Goal: Task Accomplishment & Management: Complete application form

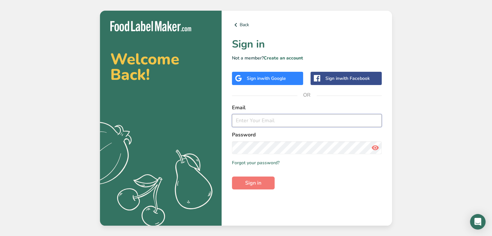
click at [264, 116] on input "email" at bounding box center [307, 120] width 150 height 13
type input "heychefeatz@gmail.com"
click at [252, 177] on button "Sign in" at bounding box center [253, 182] width 43 height 13
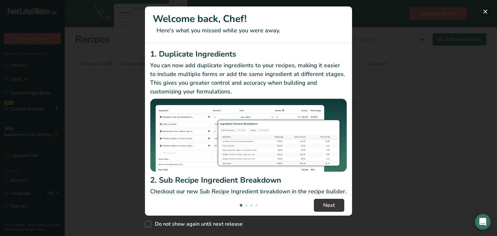
click at [486, 11] on button "New Features" at bounding box center [485, 11] width 10 height 10
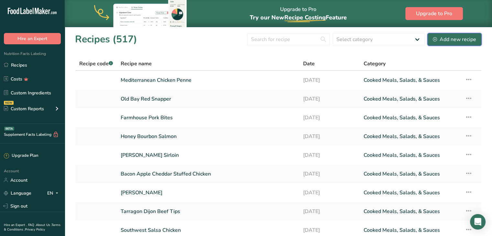
click at [451, 36] on div "Add new recipe" at bounding box center [454, 40] width 43 height 8
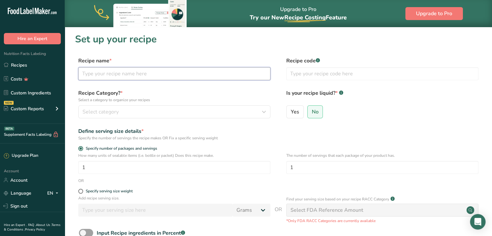
click at [176, 76] on input "text" at bounding box center [174, 73] width 192 height 13
type input "Roasted Pear & Thyme Chicken"
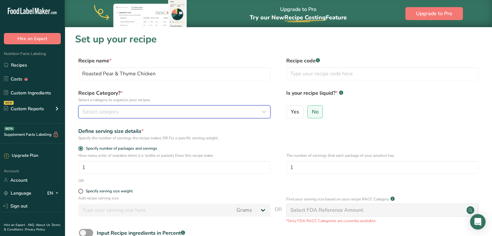
click at [176, 113] on div "Select category" at bounding box center [172, 112] width 180 height 8
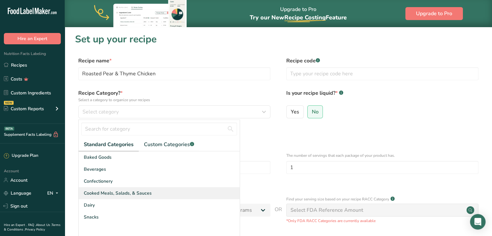
click at [144, 191] on span "Cooked Meals, Salads, & Sauces" at bounding box center [118, 193] width 68 height 7
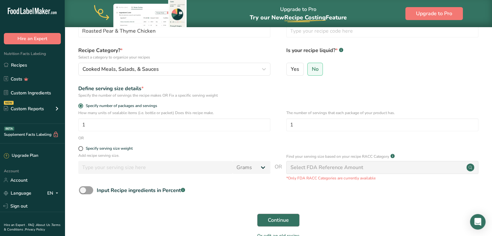
scroll to position [81, 0]
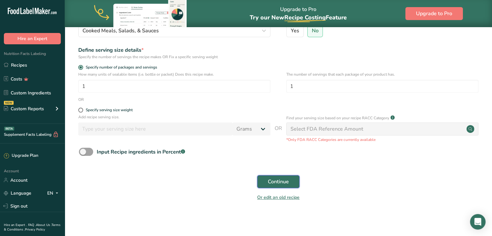
click at [274, 175] on button "Continue" at bounding box center [278, 181] width 42 height 13
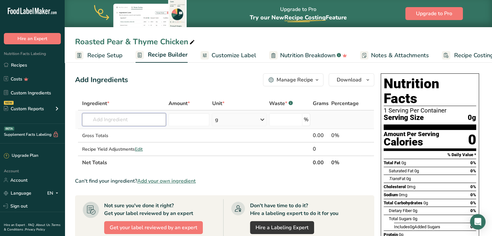
click at [107, 117] on input "text" at bounding box center [124, 119] width 84 height 13
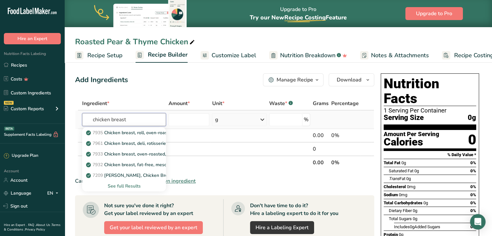
type input "chicken breast"
click at [127, 184] on div "See full Results" at bounding box center [123, 186] width 73 height 7
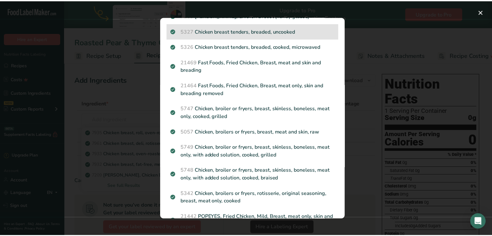
scroll to position [99, 0]
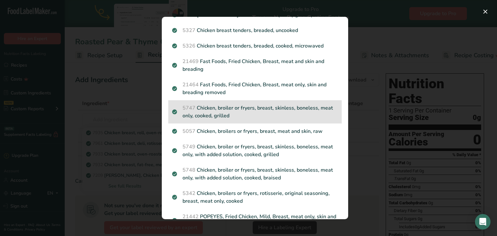
click at [285, 110] on p "5747 Chicken, broiler or fryers, breast, skinless, boneless, meat only, cooked,…" at bounding box center [255, 112] width 166 height 16
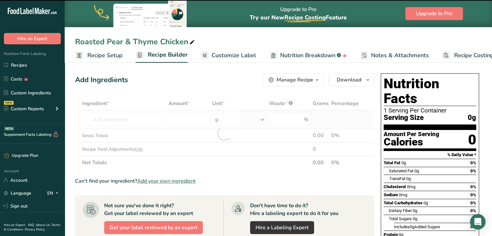
type input "0"
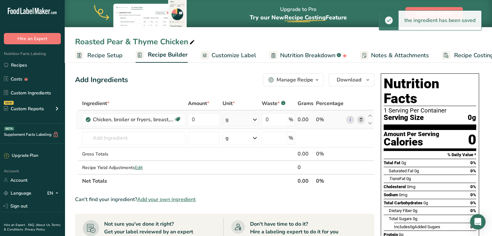
click at [228, 120] on div "g" at bounding box center [226, 120] width 3 height 8
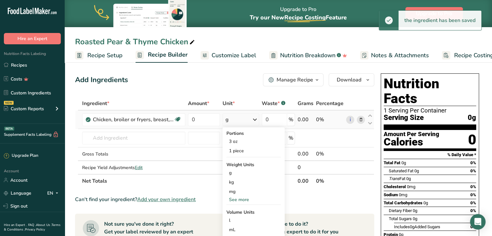
click at [244, 200] on div "See more" at bounding box center [253, 199] width 54 height 7
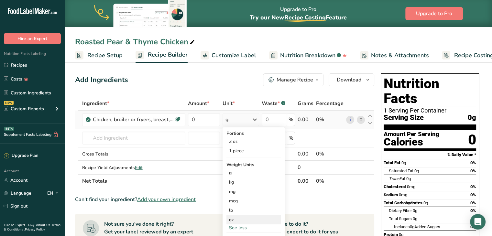
click at [242, 220] on div "oz" at bounding box center [253, 219] width 54 height 9
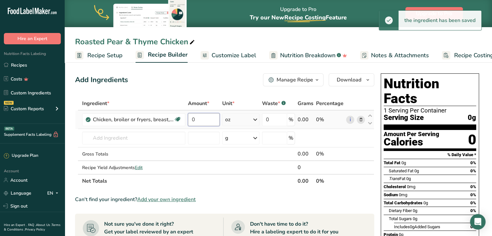
click at [198, 119] on input "0" at bounding box center [204, 119] width 32 height 13
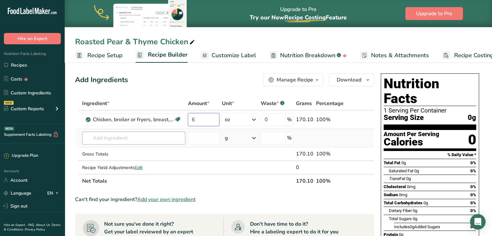
type input "6"
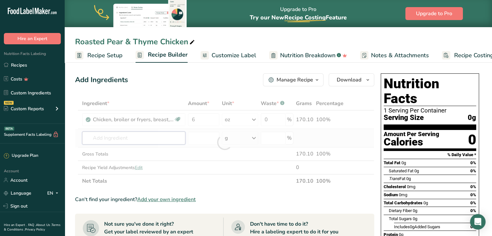
click at [124, 142] on div "Ingredient * Amount * Unit * Waste * .a-a{fill:#347362;}.b-a{fill:#fff;} Grams …" at bounding box center [224, 142] width 299 height 91
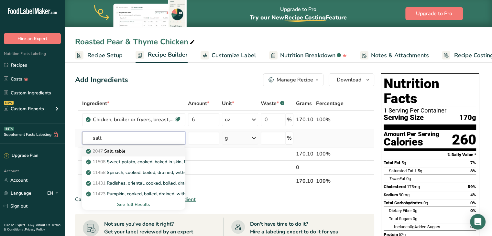
type input "salt"
click at [142, 154] on div "2047 Salt, table" at bounding box center [128, 151] width 82 height 7
type input "Salt, table"
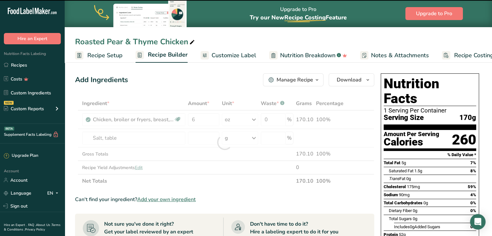
type input "0"
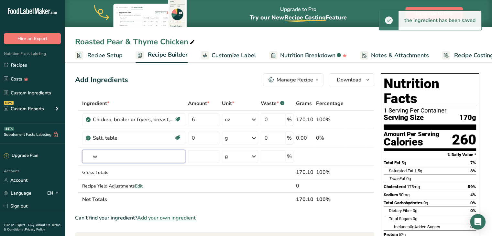
click at [136, 154] on input "w" at bounding box center [133, 156] width 103 height 13
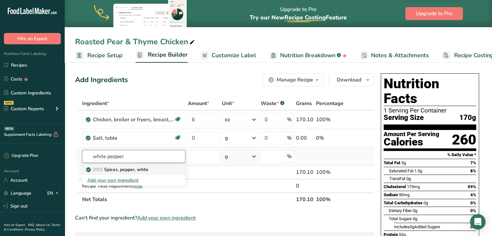
type input "white pepper"
click at [133, 171] on p "2032 Spices, pepper, white" at bounding box center [117, 169] width 61 height 7
type input "Spices, pepper, white"
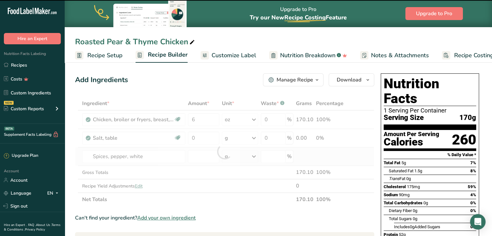
type input "0"
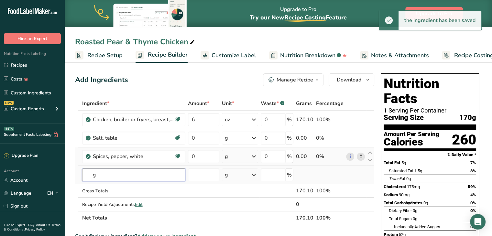
click at [132, 171] on input "g" at bounding box center [133, 174] width 103 height 13
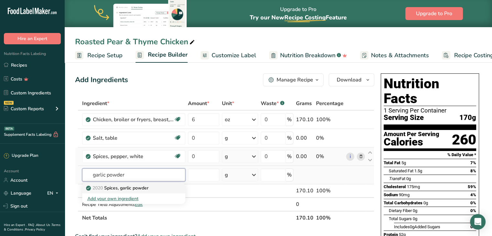
type input "garlic powder"
click at [132, 187] on p "2020 Spices, garlic powder" at bounding box center [117, 188] width 61 height 7
type input "Spices, garlic powder"
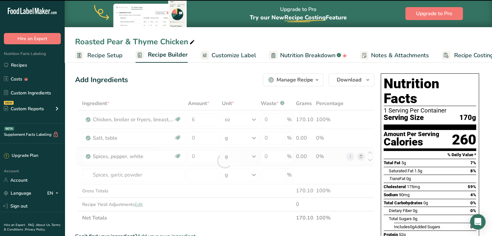
type input "0"
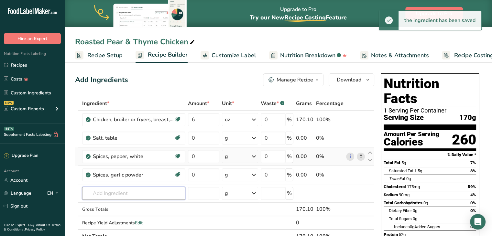
click at [130, 187] on input "text" at bounding box center [133, 193] width 103 height 13
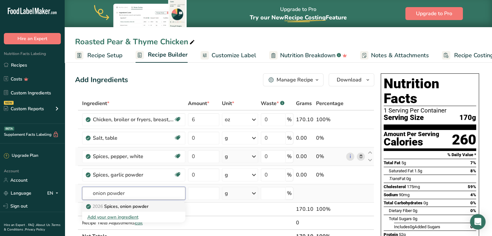
type input "onion powder"
click at [130, 206] on p "2026 Spices, onion powder" at bounding box center [117, 206] width 61 height 7
type input "Spices, onion powder"
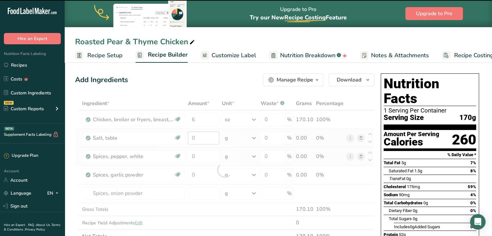
type input "0"
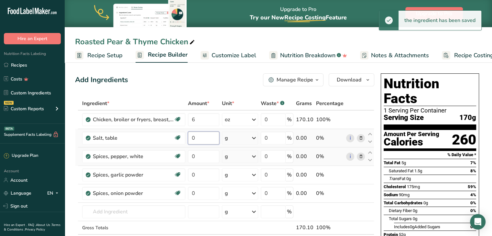
click at [205, 137] on input "0" at bounding box center [203, 138] width 31 height 13
type input "0.2"
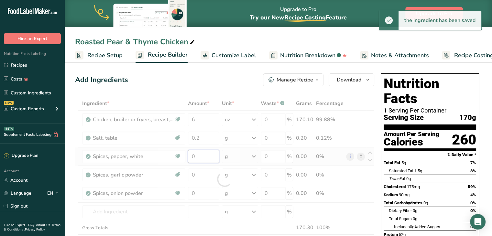
click at [208, 153] on div "Ingredient * Amount * Unit * Waste * .a-a{fill:#347362;}.b-a{fill:#fff;} Grams …" at bounding box center [224, 179] width 299 height 165
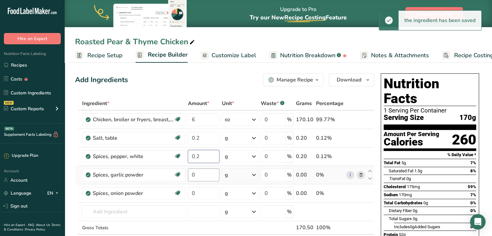
type input "0.2"
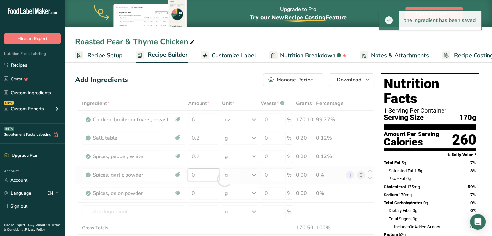
click at [207, 172] on div "Ingredient * Amount * Unit * Waste * .a-a{fill:#347362;}.b-a{fill:#fff;} Grams …" at bounding box center [224, 179] width 299 height 165
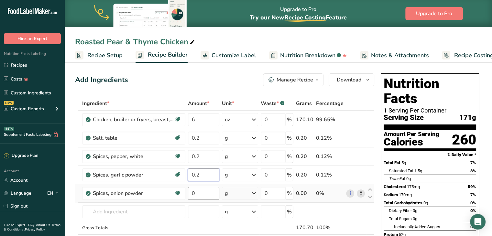
type input "0.2"
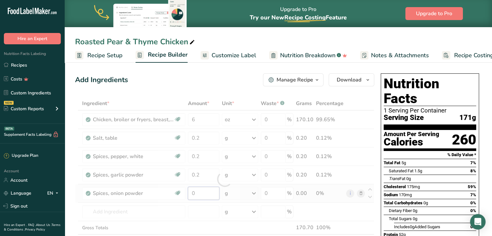
click at [200, 194] on div "Ingredient * Amount * Unit * Waste * .a-a{fill:#347362;}.b-a{fill:#fff;} Grams …" at bounding box center [224, 179] width 299 height 165
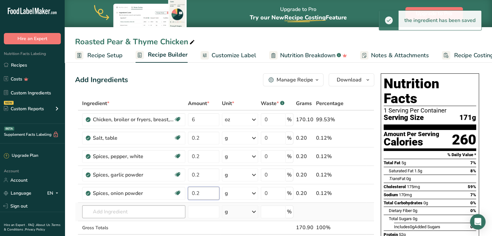
type input "0.2"
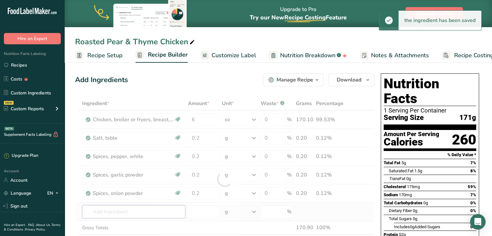
click at [155, 208] on div "Ingredient * Amount * Unit * Waste * .a-a{fill:#347362;}.b-a{fill:#fff;} Grams …" at bounding box center [224, 179] width 299 height 165
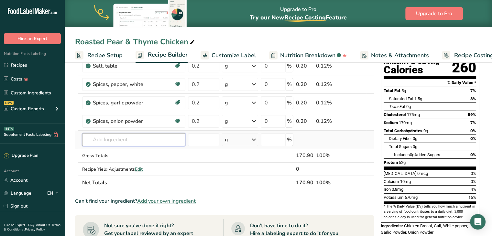
scroll to position [72, 0]
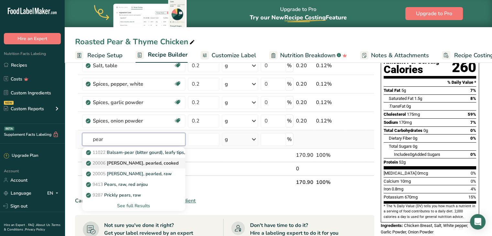
type input "pear"
click at [132, 160] on p "20006 Barley, pearled, cooked" at bounding box center [132, 163] width 91 height 7
type input "Barley, pearled, cooked"
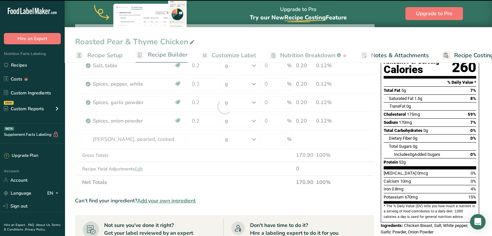
type input "0"
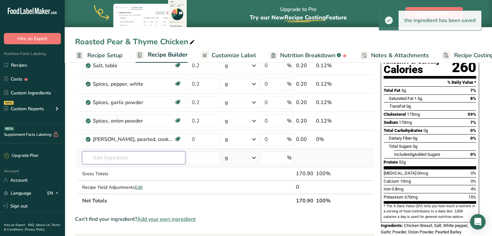
click at [125, 155] on input "text" at bounding box center [133, 157] width 103 height 13
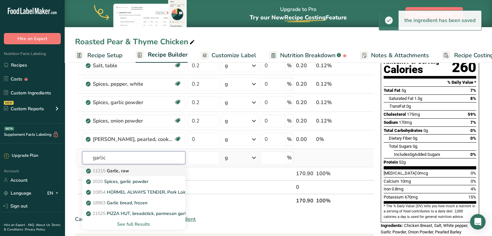
type input "garlic"
click at [125, 166] on link "11215 Garlic, raw" at bounding box center [133, 171] width 103 height 11
type input "Garlic, raw"
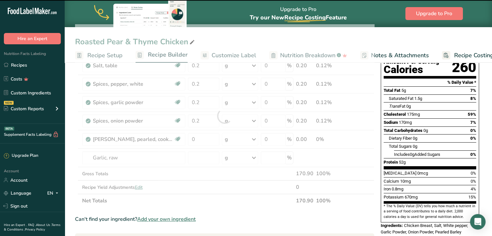
type input "0"
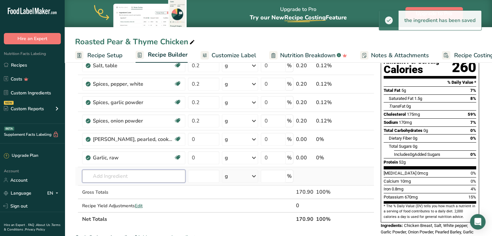
click at [125, 174] on input "text" at bounding box center [133, 176] width 103 height 13
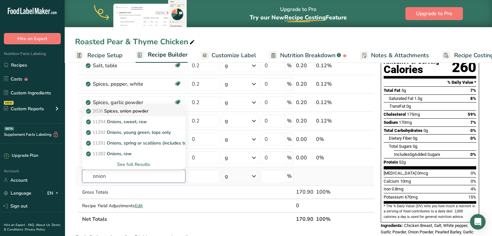
type input "onion"
click at [129, 108] on p "2026 Spices, onion powder" at bounding box center [117, 111] width 61 height 7
type input "Spices, onion powder"
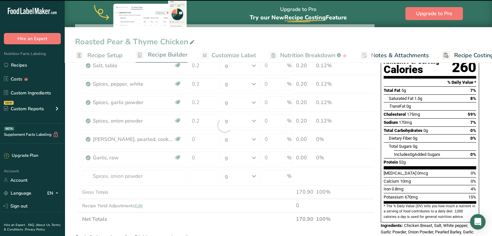
type input "0"
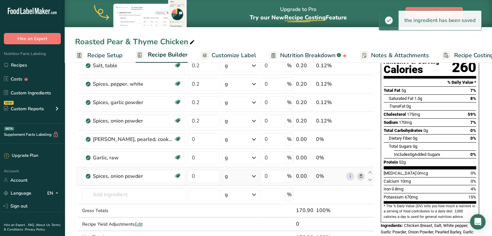
click at [362, 175] on icon at bounding box center [360, 176] width 5 height 7
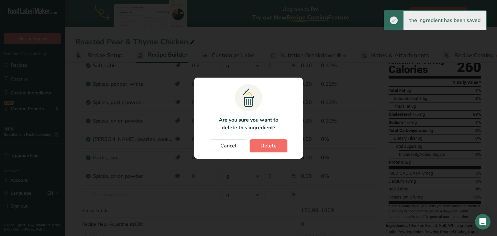
click at [271, 142] on span "Delete" at bounding box center [268, 146] width 16 height 8
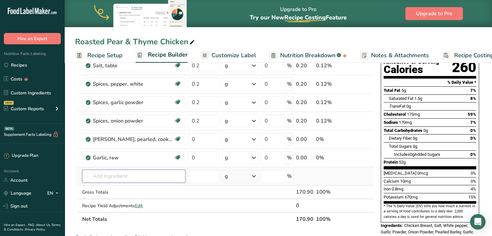
click at [142, 173] on input "text" at bounding box center [133, 176] width 103 height 13
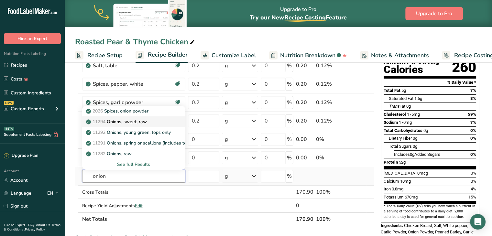
type input "onion"
click at [139, 122] on p "11294 Onions, sweet, raw" at bounding box center [116, 121] width 59 height 7
type input "Onions, sweet, raw"
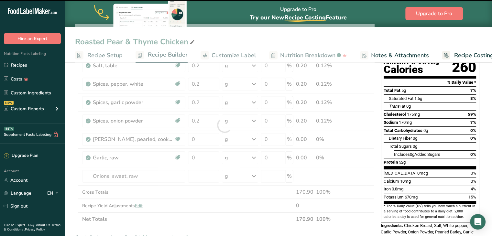
type input "0"
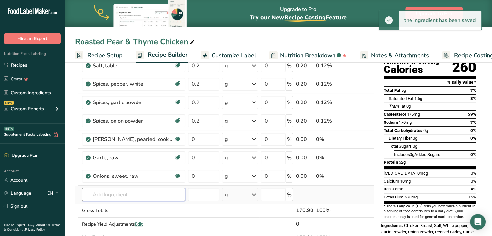
click at [131, 191] on input "text" at bounding box center [133, 194] width 103 height 13
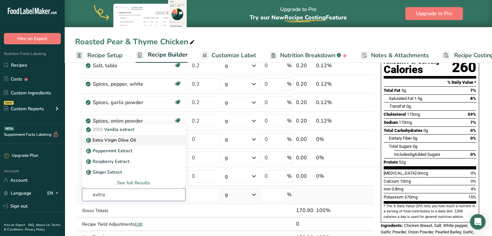
type input "extra"
click at [136, 139] on p "Extra Virgin Olive Oil" at bounding box center [111, 140] width 48 height 7
type input "Extra Virgin Olive Oil"
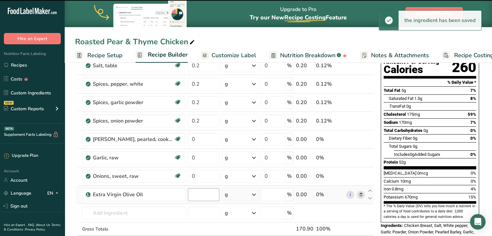
type input "0"
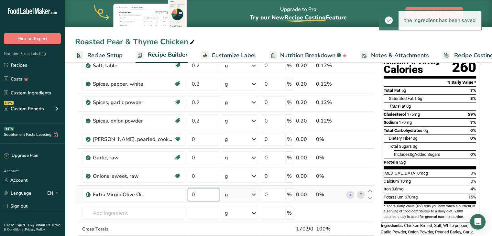
click at [202, 194] on input "0" at bounding box center [203, 194] width 31 height 13
type input "1"
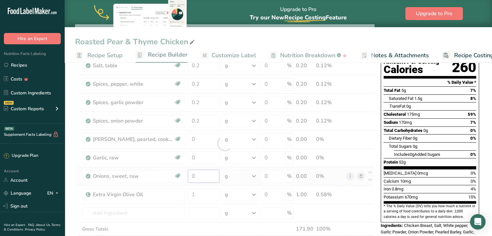
click at [202, 174] on div "Ingredient * Amount * Unit * Waste * .a-a{fill:#347362;}.b-a{fill:#fff;} Grams …" at bounding box center [224, 143] width 299 height 239
click at [236, 176] on div "Ingredient * Amount * Unit * Waste * .a-a{fill:#347362;}.b-a{fill:#fff;} Grams …" at bounding box center [224, 143] width 299 height 239
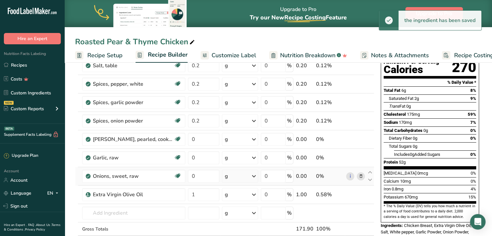
click at [236, 176] on div "g" at bounding box center [240, 176] width 36 height 13
click at [241, 206] on div "1 onion" at bounding box center [253, 207] width 54 height 9
click at [200, 174] on input "0" at bounding box center [203, 176] width 30 height 13
type input "0.2"
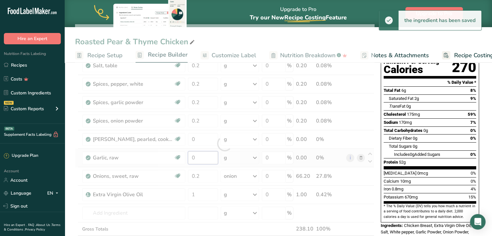
click at [206, 158] on div "Ingredient * Amount * Unit * Waste * .a-a{fill:#347362;}.b-a{fill:#fff;} Grams …" at bounding box center [224, 143] width 299 height 239
click at [230, 157] on div "Ingredient * Amount * Unit * Waste * .a-a{fill:#347362;}.b-a{fill:#fff;} Grams …" at bounding box center [224, 143] width 299 height 239
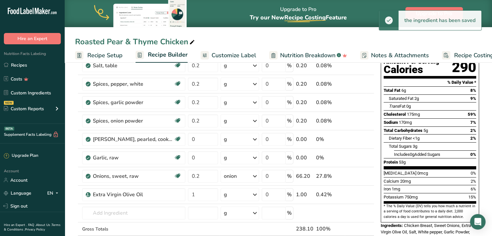
click at [230, 157] on div "g" at bounding box center [239, 157] width 38 height 13
click at [234, 187] on div "1 tsp" at bounding box center [251, 188] width 54 height 9
click at [198, 155] on input "0" at bounding box center [203, 157] width 30 height 13
type input "0.2"
click at [202, 139] on div "Ingredient * Amount * Unit * Waste * .a-a{fill:#347362;}.b-a{fill:#fff;} Grams …" at bounding box center [224, 143] width 299 height 239
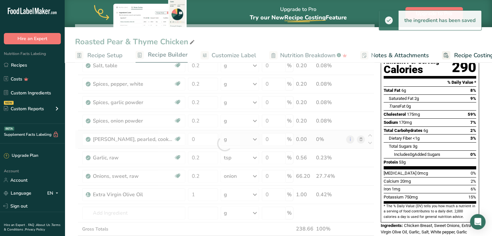
click at [235, 138] on div "Ingredient * Amount * Unit * Waste * .a-a{fill:#347362;}.b-a{fill:#fff;} Grams …" at bounding box center [224, 143] width 299 height 239
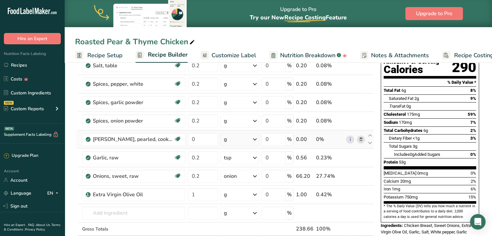
click at [227, 139] on div "g" at bounding box center [224, 139] width 3 height 8
click at [234, 157] on div "1 cup" at bounding box center [251, 160] width 54 height 9
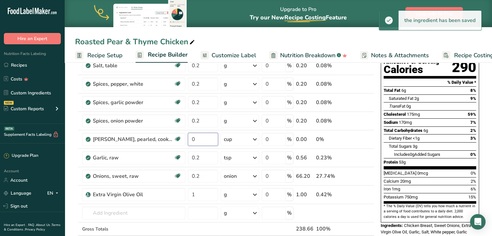
click at [199, 139] on input "0" at bounding box center [203, 139] width 30 height 13
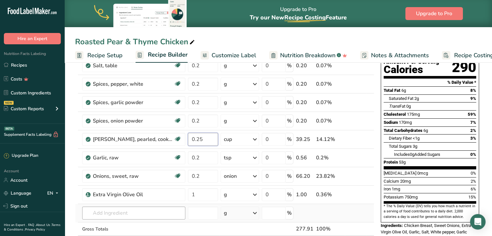
type input "0.25"
click at [172, 207] on div "Ingredient * Amount * Unit * Waste * .a-a{fill:#347362;}.b-a{fill:#fff;} Grams …" at bounding box center [224, 143] width 299 height 239
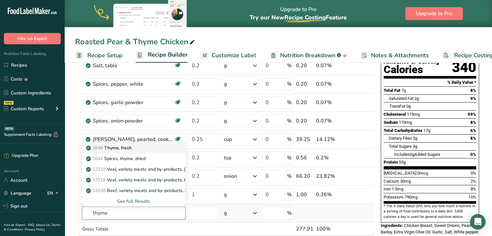
type input "thyme"
click at [131, 148] on p "2049 Thyme, fresh" at bounding box center [109, 147] width 44 height 7
type input "Thyme, fresh"
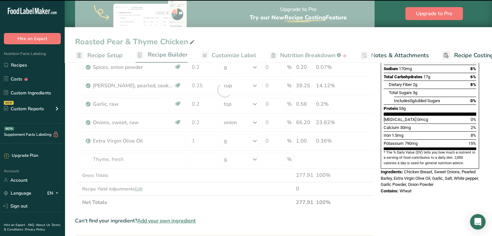
scroll to position [129, 0]
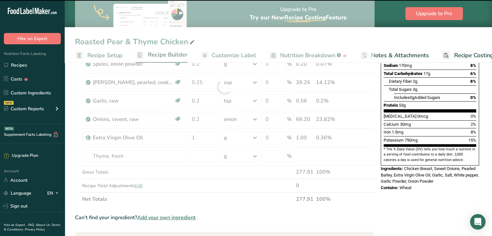
type input "0"
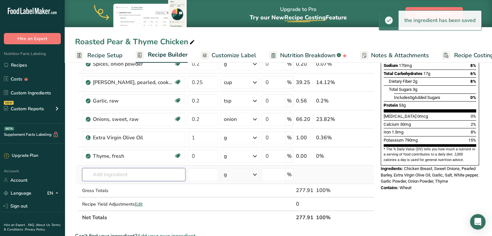
click at [128, 170] on input "text" at bounding box center [133, 174] width 103 height 13
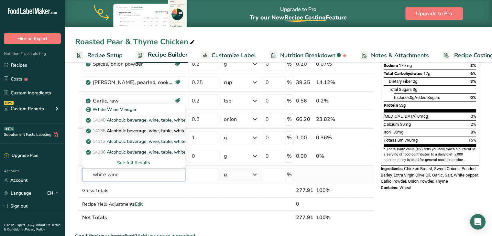
type input "white wine"
click at [136, 128] on p "14138 Alcoholic beverage, wine, table, white, Pinot Blanc" at bounding box center [149, 130] width 124 height 7
type input "Alcoholic beverage, wine, table, white, Pinot Blanc"
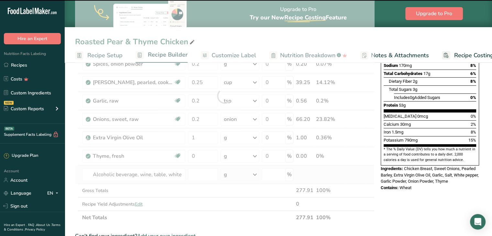
type input "0"
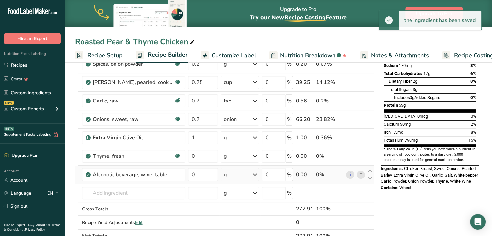
click at [233, 176] on div "g" at bounding box center [239, 174] width 38 height 13
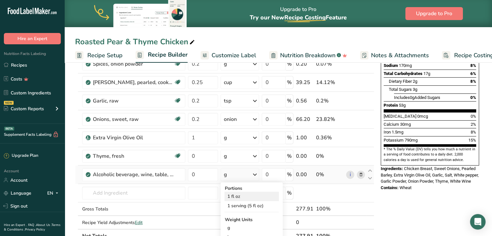
click at [235, 194] on div "1 fl oz" at bounding box center [251, 196] width 54 height 9
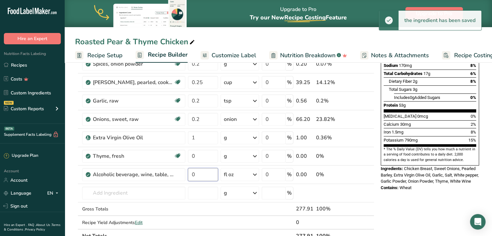
click at [207, 173] on input "0" at bounding box center [203, 174] width 30 height 13
type input "0.25"
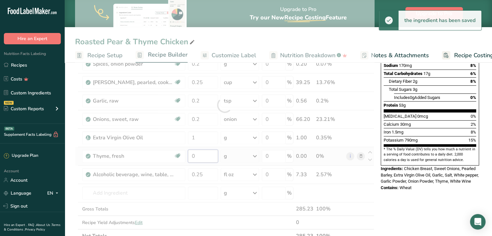
click at [209, 154] on div "Ingredient * Amount * Unit * Waste * .a-a{fill:#347362;}.b-a{fill:#fff;} Grams …" at bounding box center [224, 104] width 299 height 275
click at [230, 155] on div "Ingredient * Amount * Unit * Waste * .a-a{fill:#347362;}.b-a{fill:#fff;} Grams …" at bounding box center [224, 104] width 299 height 275
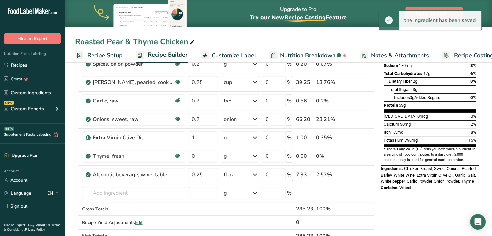
click at [230, 155] on div "g" at bounding box center [239, 156] width 38 height 13
click at [230, 184] on div "0.5 tsp" at bounding box center [251, 187] width 54 height 9
click at [200, 155] on input "0" at bounding box center [203, 156] width 30 height 13
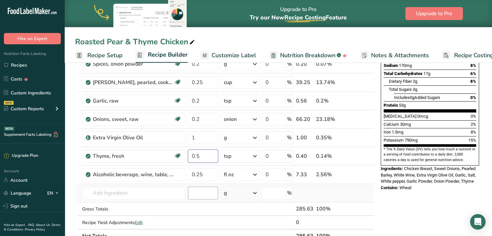
type input "0.5"
click at [208, 191] on div "Ingredient * Amount * Unit * Waste * .a-a{fill:#347362;}.b-a{fill:#fff;} Grams …" at bounding box center [224, 104] width 299 height 275
click at [153, 198] on input "text" at bounding box center [133, 193] width 103 height 13
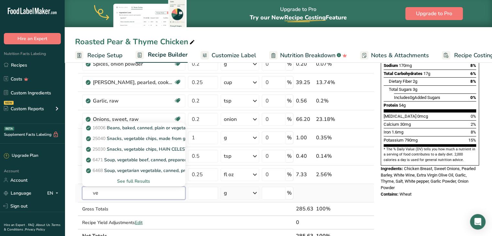
type input "v"
type input "stock"
click at [138, 178] on div "See full Results" at bounding box center [133, 181] width 93 height 7
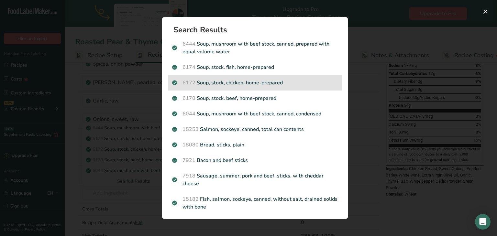
click at [268, 82] on p "6172 Soup, stock, chicken, home-prepared" at bounding box center [255, 83] width 166 height 8
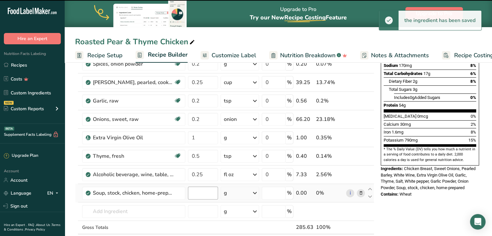
type input "0"
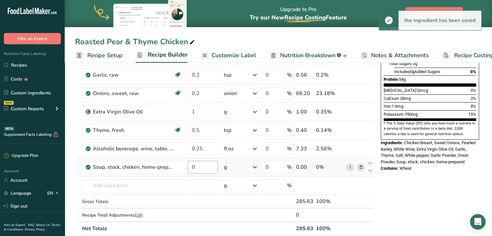
scroll to position [160, 0]
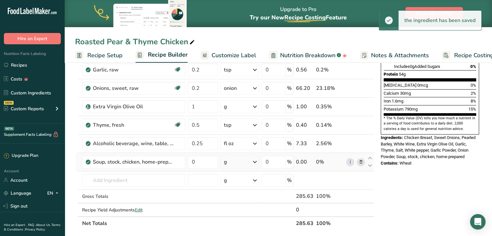
click at [237, 156] on div "g" at bounding box center [239, 161] width 38 height 13
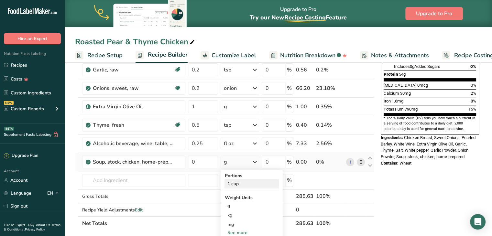
click at [233, 183] on div "1 cup" at bounding box center [251, 183] width 54 height 9
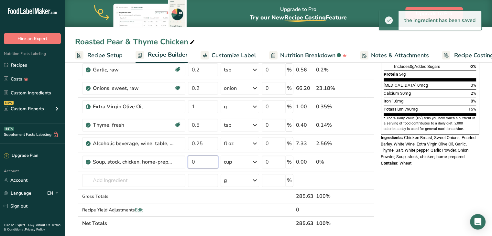
click at [200, 159] on input "0" at bounding box center [203, 161] width 30 height 13
type input "0.2"
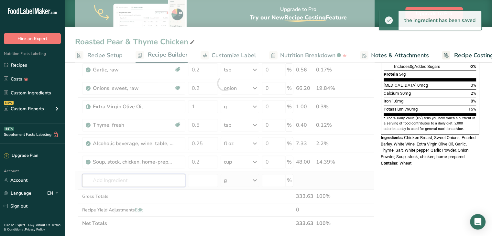
click at [158, 174] on div "Ingredient * Amount * Unit * Waste * .a-a{fill:#347362;}.b-a{fill:#fff;} Grams …" at bounding box center [224, 83] width 299 height 294
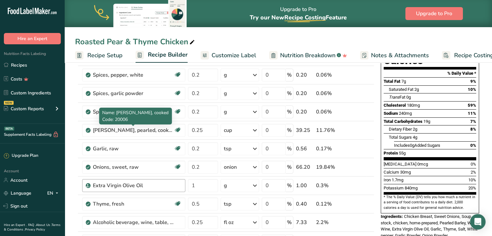
scroll to position [81, 0]
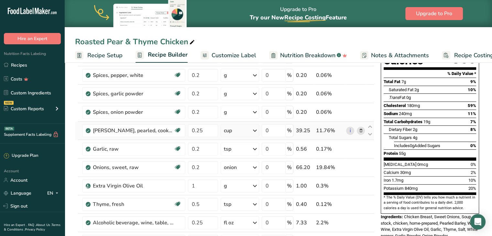
click at [361, 129] on icon at bounding box center [360, 130] width 5 height 7
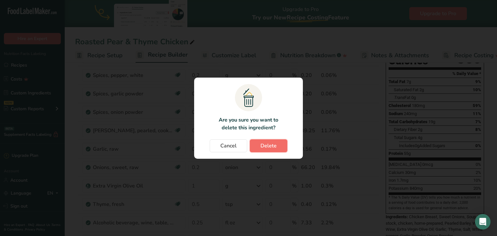
click at [276, 146] on button "Delete" at bounding box center [268, 145] width 37 height 13
type input "0.2"
type input "1"
type input "0.5"
type input "0.25"
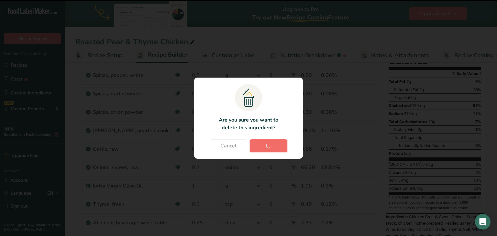
type input "0.2"
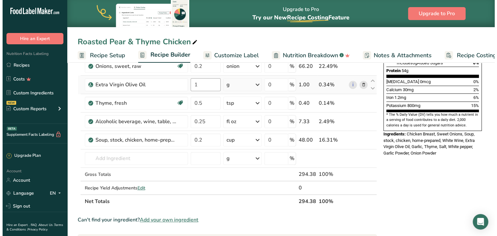
scroll to position [165, 0]
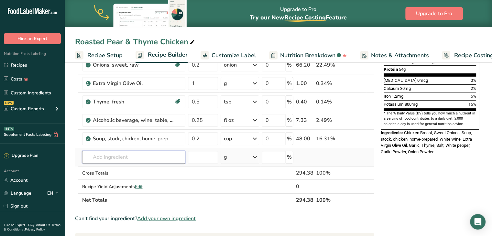
click at [150, 153] on input "text" at bounding box center [133, 157] width 103 height 13
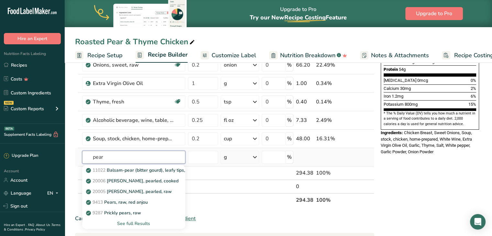
type input "pear"
click at [138, 221] on div "See full Results" at bounding box center [133, 223] width 93 height 7
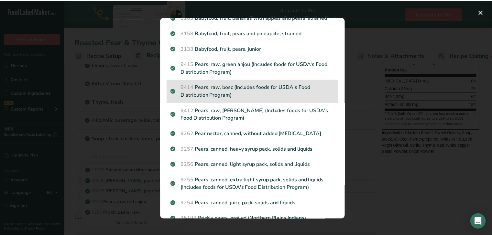
scroll to position [568, 0]
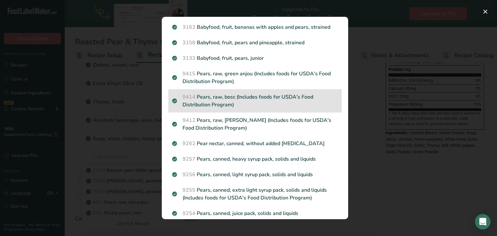
click at [249, 98] on p "9414 Pears, raw, bosc (Includes foods for USDA's Food Distribution Program)" at bounding box center [255, 101] width 166 height 16
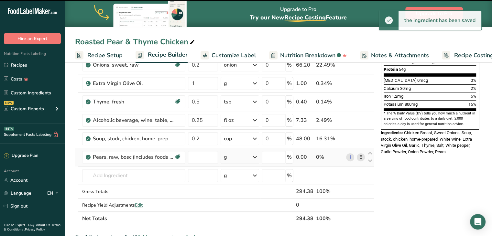
type input "0"
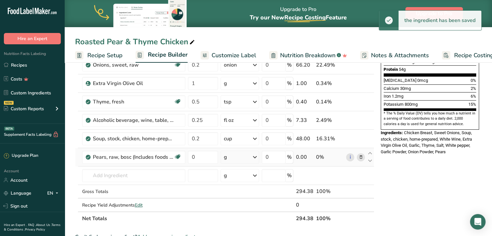
click at [239, 157] on div "g" at bounding box center [239, 157] width 38 height 13
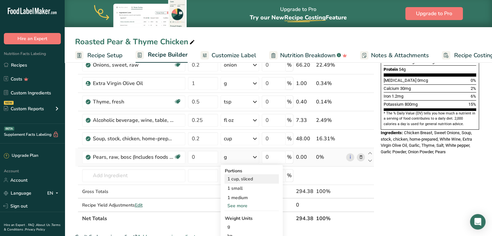
click at [234, 176] on div "1 cup, sliced" at bounding box center [251, 178] width 54 height 9
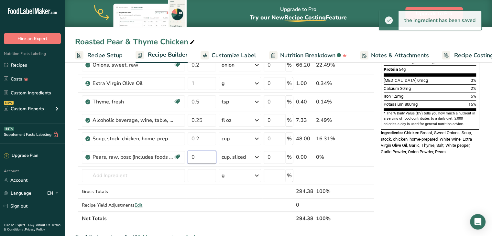
click at [195, 156] on input "0" at bounding box center [201, 157] width 28 height 13
type input "0.25"
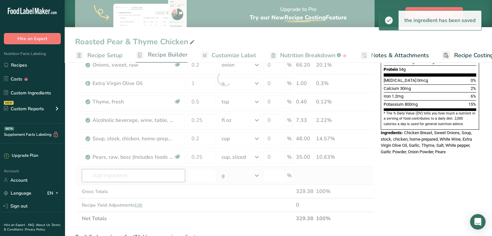
click at [155, 170] on div "Ingredient * Amount * Unit * Waste * .a-a{fill:#347362;}.b-a{fill:#fff;} Grams …" at bounding box center [224, 78] width 299 height 294
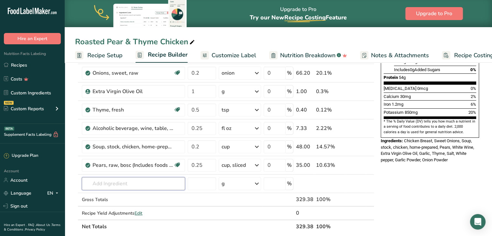
scroll to position [159, 0]
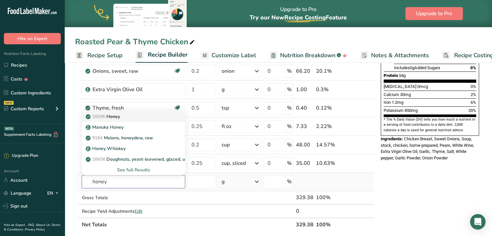
type input "honey"
click at [127, 114] on div "19296 Honey" at bounding box center [128, 116] width 82 height 7
type input "Honey"
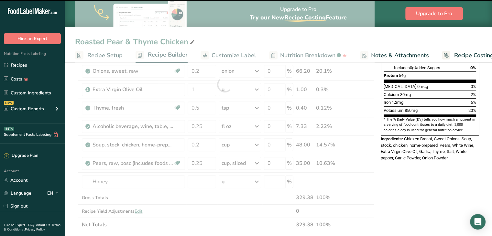
type input "0"
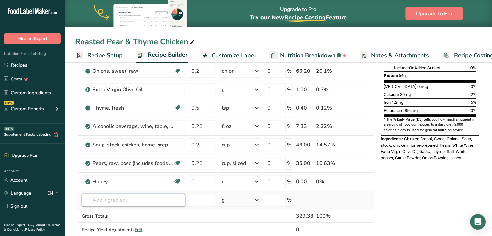
click at [118, 195] on input "text" at bounding box center [133, 200] width 103 height 13
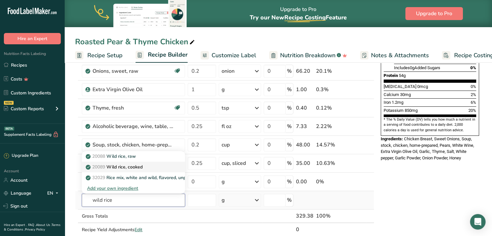
type input "wild rice"
click at [128, 166] on p "20089 Wild rice, cooked" at bounding box center [115, 167] width 56 height 7
type input "Wild rice, cooked"
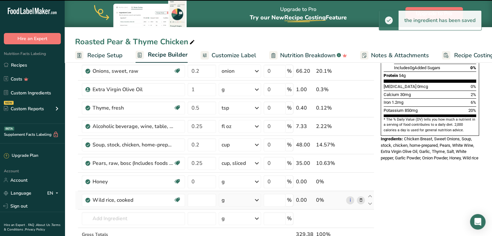
type input "0"
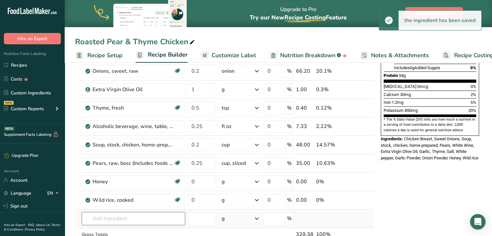
click at [122, 214] on input "text" at bounding box center [133, 218] width 103 height 13
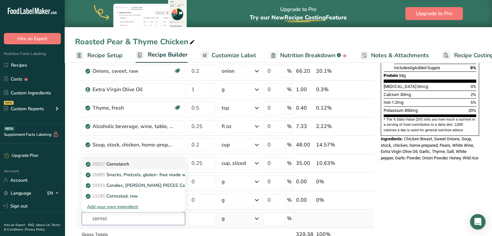
type input "cornst"
click at [125, 163] on p "20027 Cornstarch" at bounding box center [108, 164] width 42 height 7
type input "Cornstarch"
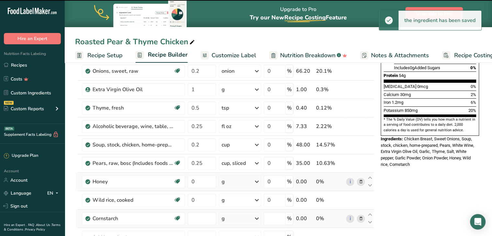
type input "0"
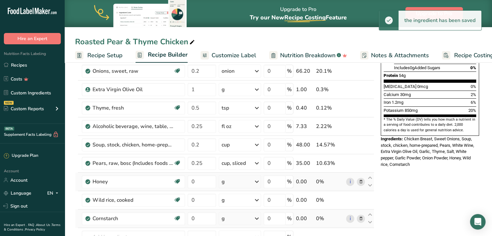
click at [230, 181] on div "g" at bounding box center [240, 181] width 42 height 13
click at [230, 210] on div "1 tbsp" at bounding box center [249, 212] width 54 height 9
click at [197, 181] on input "0" at bounding box center [201, 181] width 28 height 13
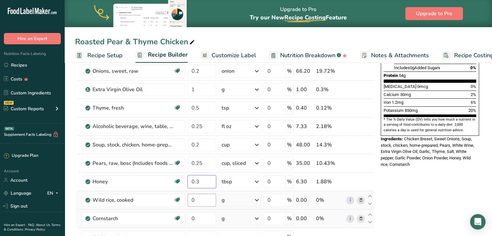
type input "0.3"
click at [201, 194] on div "Ingredient * Amount * Unit * Waste * .a-a{fill:#347362;}.b-a{fill:#fff;} Grams …" at bounding box center [224, 112] width 299 height 349
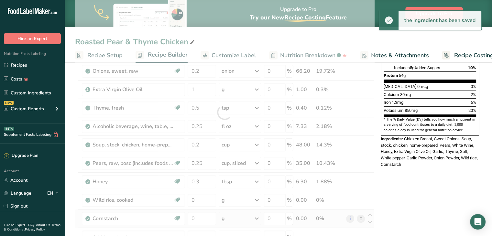
click at [229, 197] on div "Ingredient * Amount * Unit * Waste * .a-a{fill:#347362;}.b-a{fill:#fff;} Grams …" at bounding box center [224, 112] width 299 height 349
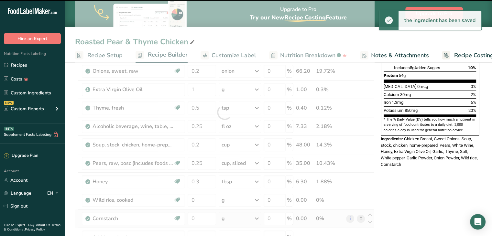
click at [229, 197] on div "g" at bounding box center [240, 200] width 42 height 13
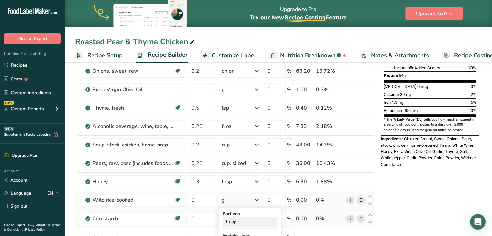
click at [233, 218] on div "1 cup" at bounding box center [249, 221] width 54 height 9
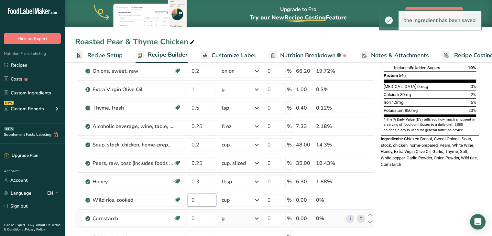
click at [206, 197] on input "0" at bounding box center [201, 200] width 28 height 13
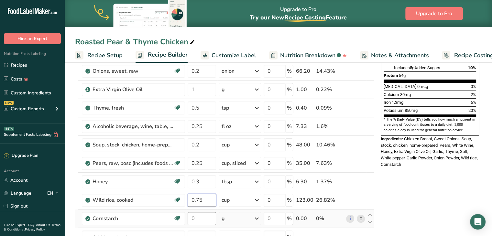
type input "0.75"
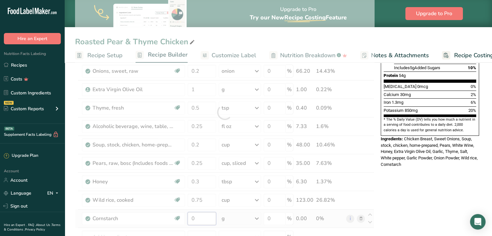
click at [207, 220] on div "Ingredient * Amount * Unit * Waste * .a-a{fill:#347362;}.b-a{fill:#fff;} Grams …" at bounding box center [224, 112] width 299 height 349
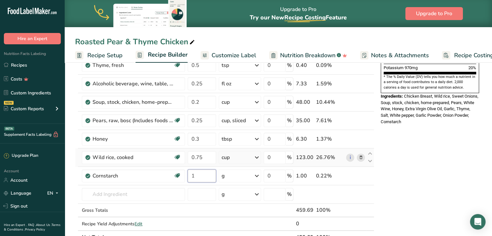
scroll to position [202, 0]
type input "1"
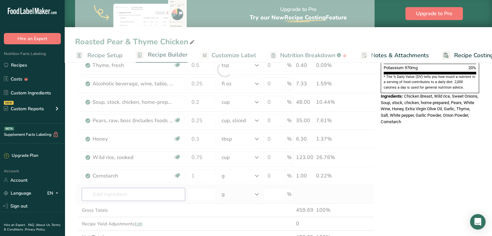
click at [167, 191] on div "Ingredient * Amount * Unit * Waste * .a-a{fill:#347362;}.b-a{fill:#fff;} Grams …" at bounding box center [224, 69] width 299 height 349
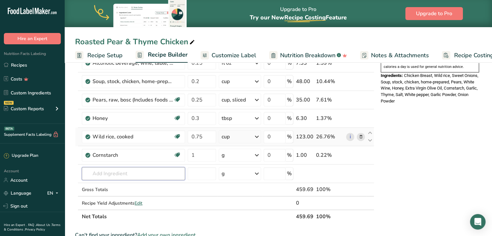
scroll to position [229, 0]
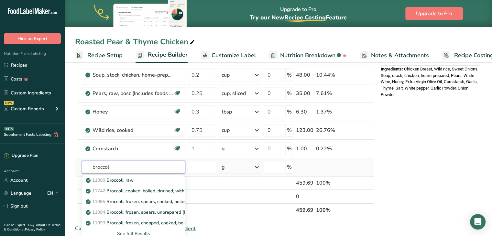
type input "broccoli"
click at [140, 231] on div "See full Results" at bounding box center [133, 233] width 93 height 7
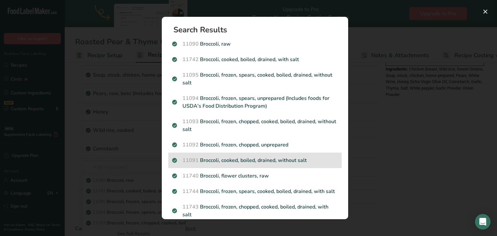
click at [229, 162] on p "11091 Broccoli, cooked, boiled, drained, without salt" at bounding box center [255, 160] width 166 height 8
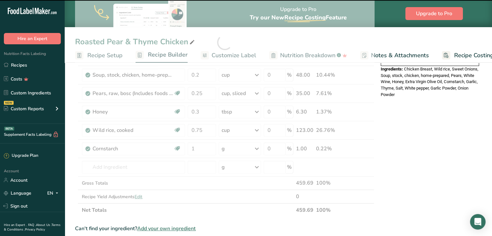
type input "0"
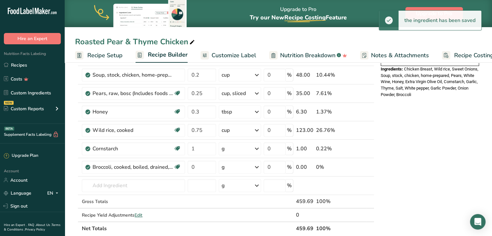
click at [238, 148] on div "g" at bounding box center [240, 148] width 42 height 13
click at [198, 195] on td at bounding box center [201, 202] width 31 height 14
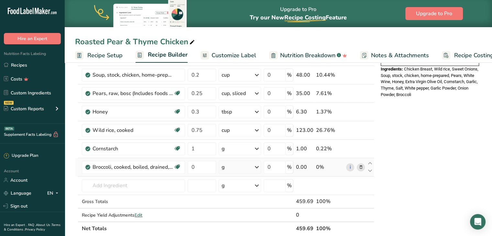
click at [240, 165] on div "g" at bounding box center [240, 167] width 42 height 13
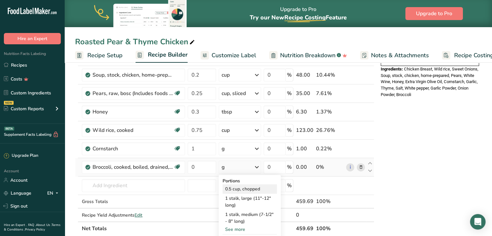
click at [238, 184] on div "0.5 cup, chopped" at bounding box center [249, 188] width 54 height 9
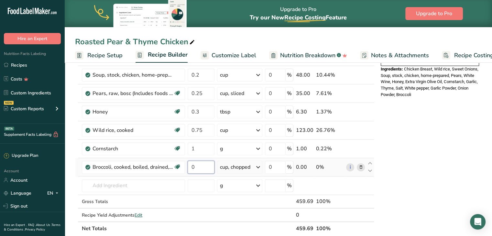
click at [195, 168] on input "0" at bounding box center [200, 167] width 27 height 13
type input "1.5"
click at [156, 180] on div "Ingredient * Amount * Unit * Waste * .a-a{fill:#347362;}.b-a{fill:#fff;} Grams …" at bounding box center [224, 52] width 299 height 368
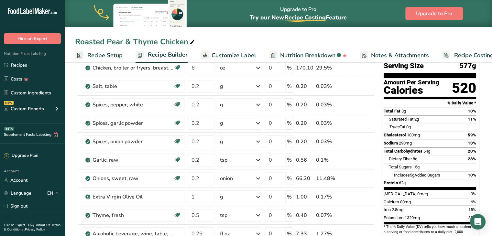
scroll to position [0, 0]
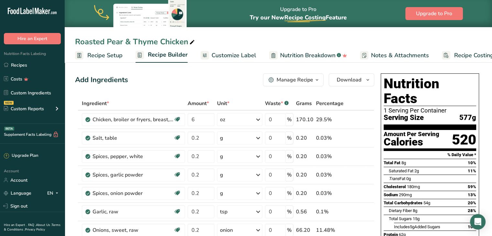
click at [229, 57] on span "Customize Label" at bounding box center [233, 55] width 45 height 9
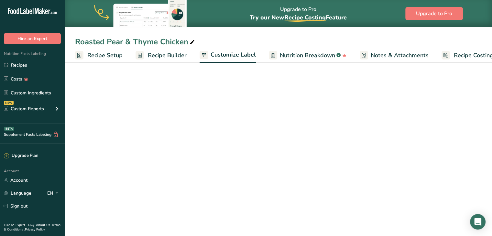
scroll to position [0, 18]
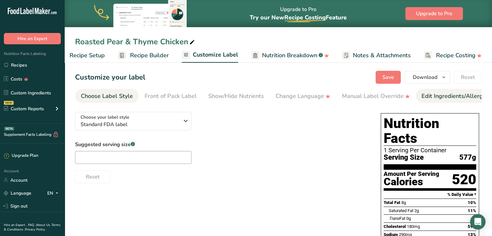
click at [431, 90] on link "Edit Ingredients/Allergens List" at bounding box center [462, 96] width 82 height 15
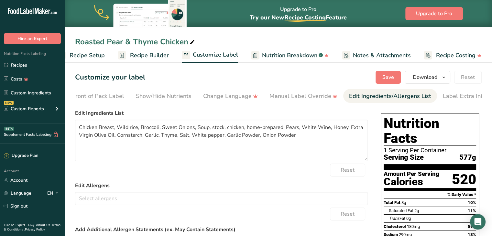
scroll to position [0, 79]
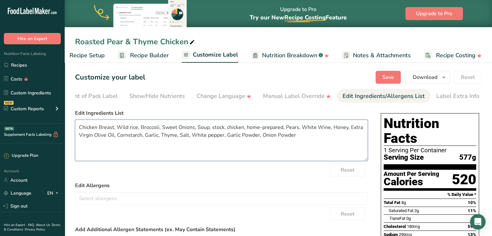
click at [130, 129] on textarea "Chicken Breast, Wild rice, Broccoli, Sweet Onions, Soup, stock, chicken, home-p…" at bounding box center [221, 140] width 293 height 41
click at [159, 128] on textarea "Chicken Breast, Wild Rice, Broccoli, Sweet Onions, Soup, stock, chicken, home-p…" at bounding box center [221, 140] width 293 height 41
click at [304, 128] on textarea "Chicken Breast, Wild Rice, Vegetable Variety, Sweet Onions, Soup, stock, chicke…" at bounding box center [221, 140] width 293 height 41
click at [180, 135] on textarea "Chicken Breast, Wild Rice, Vegetable Variety, Sweet Onions, Chicken Stock, Pear…" at bounding box center [221, 140] width 293 height 41
type textarea "Chicken Breast, Wild Rice, Vegetable Variety, Sweet Onions, Chicken Stock, Pear…"
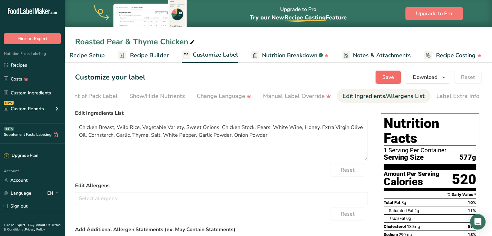
click at [382, 74] on button "Save" at bounding box center [387, 77] width 25 height 13
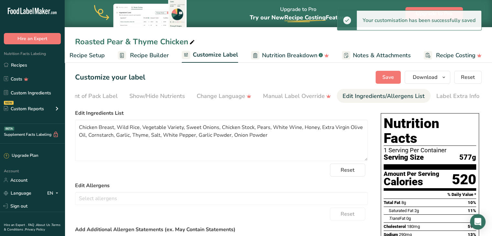
click at [157, 55] on span "Recipe Builder" at bounding box center [149, 55] width 39 height 9
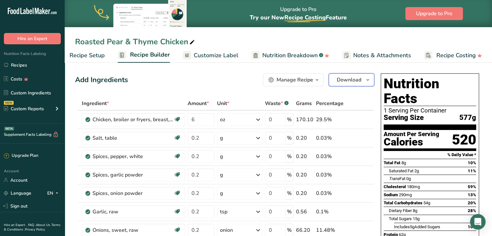
click at [359, 78] on span "Download" at bounding box center [348, 80] width 25 height 8
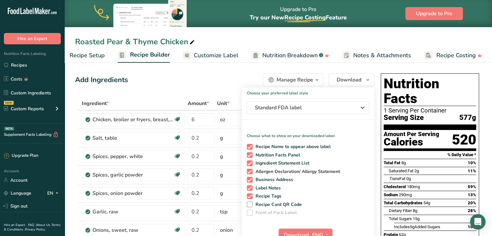
click at [248, 171] on span at bounding box center [250, 172] width 6 height 6
click at [248, 171] on input "Allergen Declaration/ Allergy Statement" at bounding box center [249, 171] width 4 height 4
checkbox input "false"
click at [248, 178] on span at bounding box center [250, 180] width 6 height 6
click at [248, 178] on input "Business Address" at bounding box center [249, 179] width 4 height 4
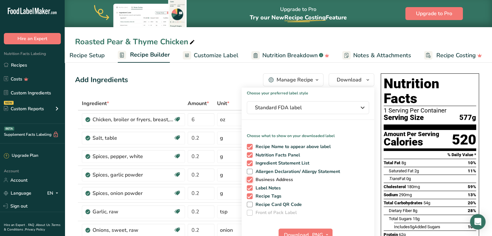
checkbox input "false"
click at [248, 187] on span at bounding box center [250, 188] width 6 height 6
click at [248, 187] on input "Label Notes" at bounding box center [249, 188] width 4 height 4
checkbox input "false"
click at [248, 195] on span at bounding box center [250, 196] width 6 height 6
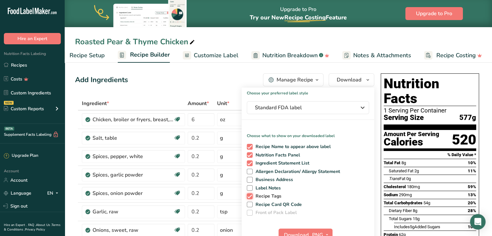
click at [248, 195] on input "Recipe Tags" at bounding box center [249, 196] width 4 height 4
checkbox input "false"
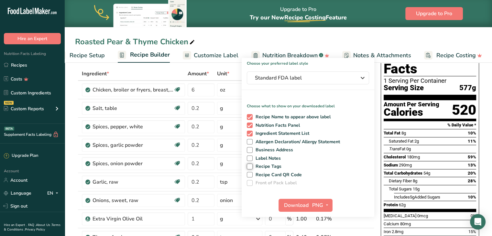
scroll to position [30, 0]
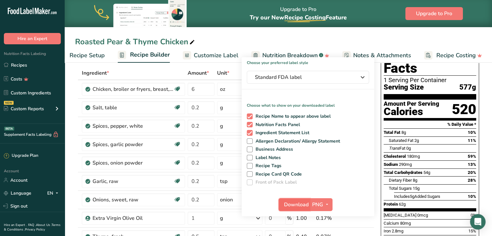
click at [298, 201] on span "Download" at bounding box center [296, 205] width 25 height 8
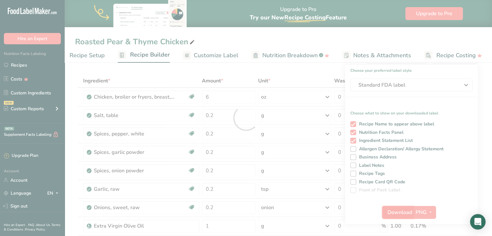
scroll to position [0, 0]
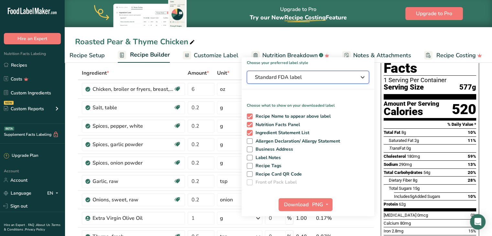
click at [309, 82] on button "Standard FDA label" at bounding box center [308, 77] width 122 height 13
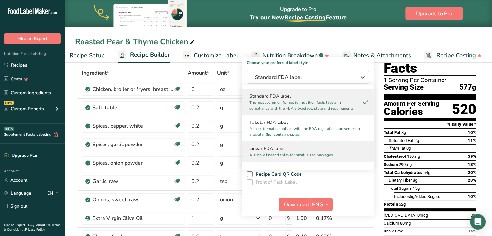
click at [290, 143] on div "Linear FDA label A simple linear display for small sized packages." at bounding box center [307, 151] width 133 height 20
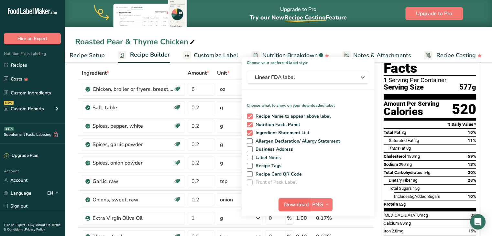
click at [291, 202] on span "Download" at bounding box center [296, 205] width 25 height 8
click at [320, 44] on div "Roasted Pear & Thyme Chicken" at bounding box center [278, 42] width 427 height 12
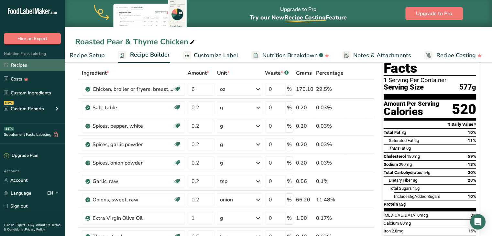
click at [25, 65] on link "Recipes" at bounding box center [32, 65] width 65 height 12
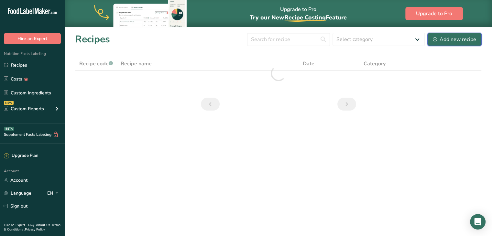
click at [444, 42] on div "Add new recipe" at bounding box center [454, 40] width 43 height 8
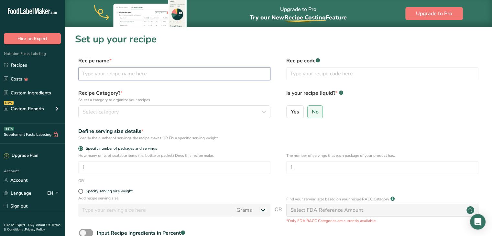
click at [186, 78] on input "text" at bounding box center [174, 73] width 192 height 13
type input "Autumn Harvest Beef Penne"
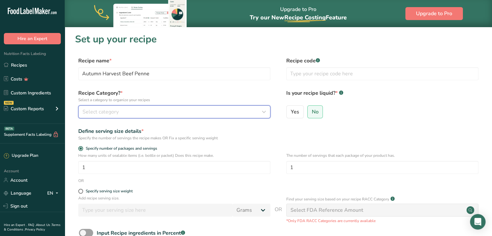
click at [171, 117] on button "Select category" at bounding box center [174, 111] width 192 height 13
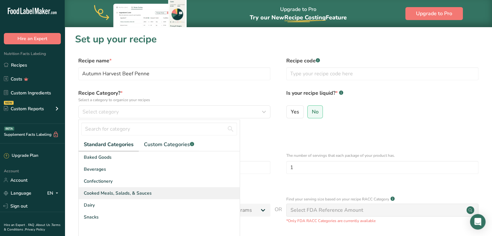
click at [134, 190] on span "Cooked Meals, Salads, & Sauces" at bounding box center [118, 193] width 68 height 7
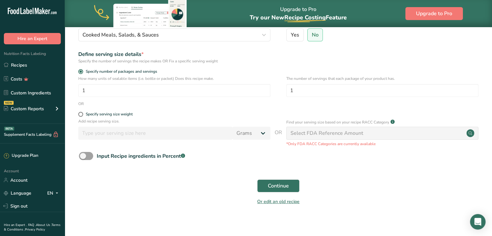
scroll to position [81, 0]
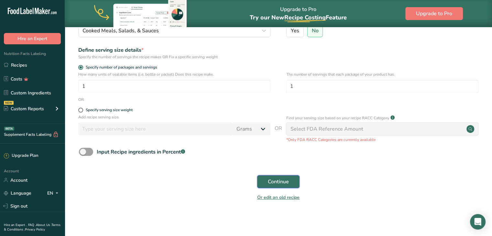
click at [286, 179] on span "Continue" at bounding box center [278, 182] width 21 height 8
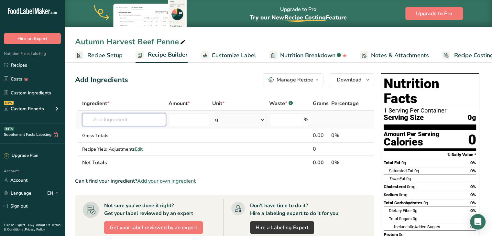
click at [123, 117] on input "text" at bounding box center [124, 119] width 84 height 13
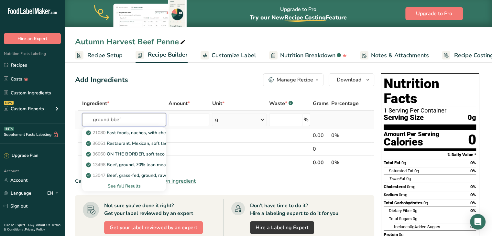
type input "ground bbef"
click at [131, 184] on div "See full Results" at bounding box center [123, 186] width 73 height 7
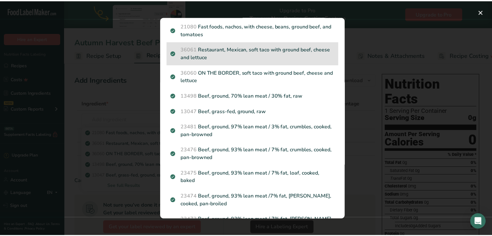
scroll to position [35, 0]
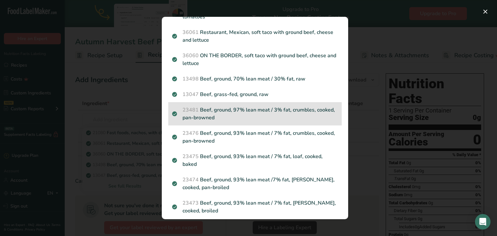
click at [240, 109] on p "23481 Beef, ground, 97% lean meat / 3% fat, crumbles, cooked, pan-browned" at bounding box center [255, 114] width 166 height 16
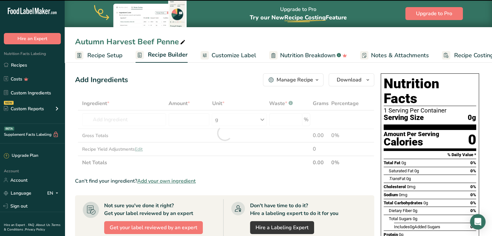
type input "0"
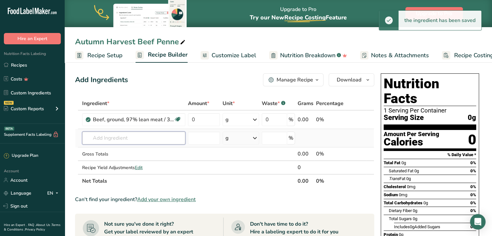
click at [124, 139] on input "text" at bounding box center [133, 138] width 103 height 13
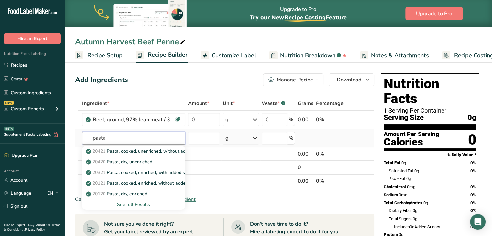
type input "pasta"
click at [133, 202] on div "See full Results" at bounding box center [133, 204] width 93 height 7
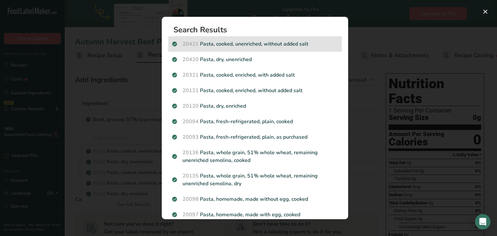
click at [233, 43] on p "20421 Pasta, cooked, unenriched, without added salt" at bounding box center [255, 44] width 166 height 8
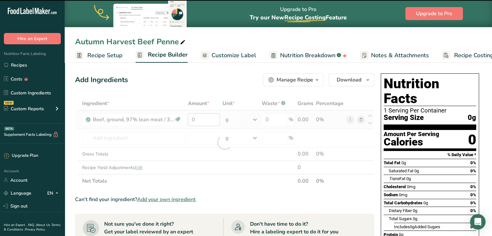
type input "0"
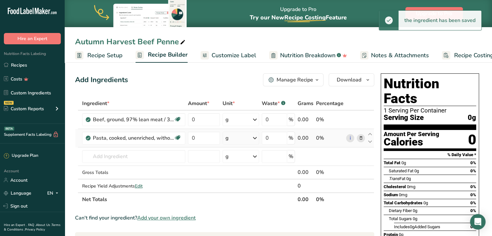
click at [230, 137] on div "g" at bounding box center [240, 138] width 37 height 13
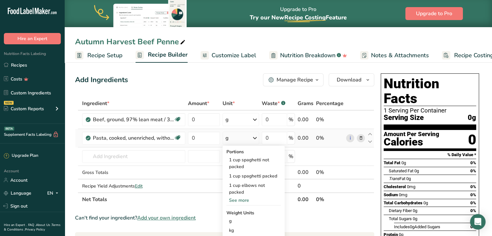
click at [235, 199] on div "See more" at bounding box center [253, 200] width 54 height 7
click at [235, 212] on div "1 cup penne" at bounding box center [253, 210] width 54 height 9
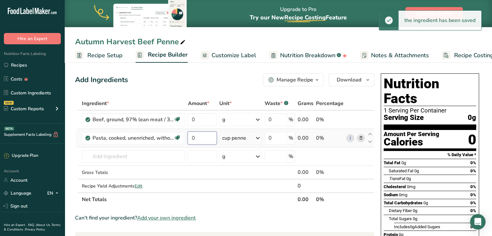
click at [199, 139] on input "0" at bounding box center [201, 138] width 29 height 13
type input "0.75"
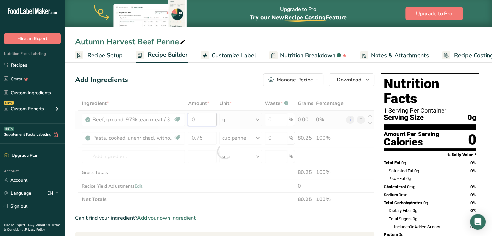
click at [202, 118] on div "Ingredient * Amount * Unit * Waste * .a-a{fill:#347362;}.b-a{fill:#fff;} Grams …" at bounding box center [224, 152] width 299 height 110
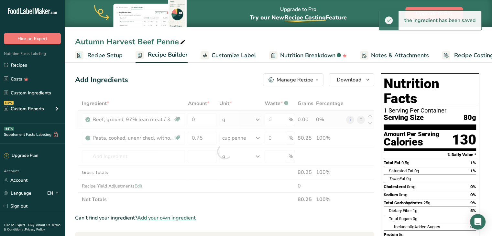
click at [237, 116] on div "Ingredient * Amount * Unit * Waste * .a-a{fill:#347362;}.b-a{fill:#fff;} Grams …" at bounding box center [224, 152] width 299 height 110
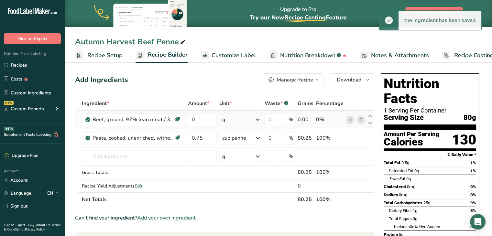
click at [237, 116] on div "g" at bounding box center [240, 119] width 43 height 13
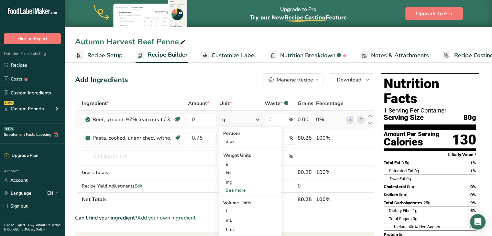
click at [231, 189] on div "See more" at bounding box center [250, 190] width 54 height 7
click at [234, 206] on div "oz" at bounding box center [250, 210] width 54 height 9
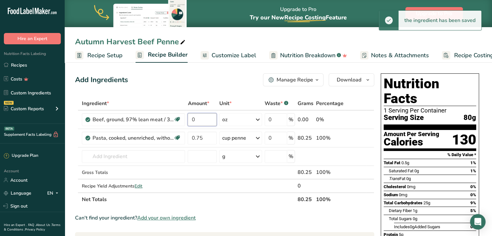
click at [204, 117] on input "0" at bounding box center [201, 119] width 29 height 13
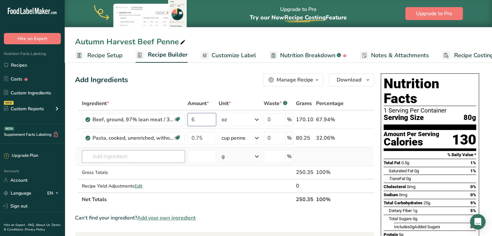
type input "6"
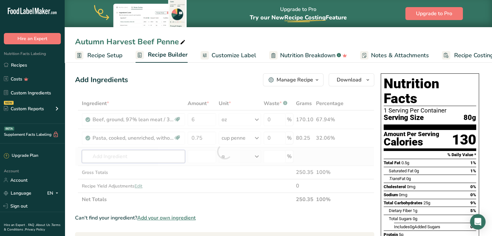
click at [123, 150] on div "Ingredient * Amount * Unit * Waste * .a-a{fill:#347362;}.b-a{fill:#fff;} Grams …" at bounding box center [224, 152] width 299 height 110
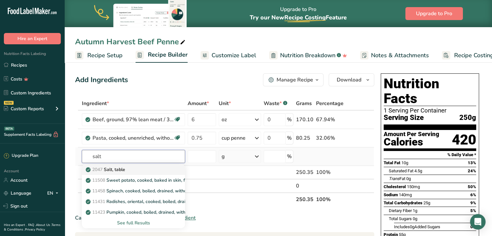
type input "salt"
click at [127, 166] on div "2047 Salt, table" at bounding box center [128, 169] width 82 height 7
type input "Salt, table"
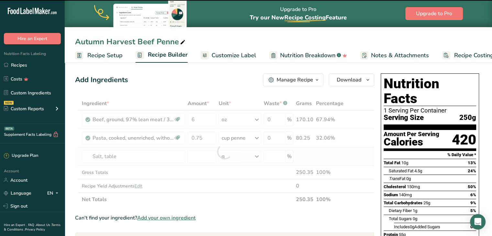
type input "0"
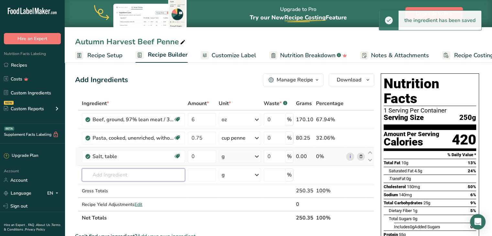
click at [126, 172] on input "text" at bounding box center [133, 174] width 103 height 13
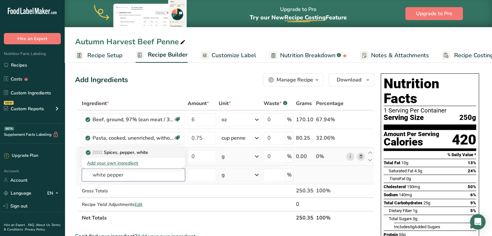
type input "white pepper"
click at [129, 154] on p "2032 Spices, pepper, white" at bounding box center [117, 152] width 61 height 7
type input "Spices, pepper, white"
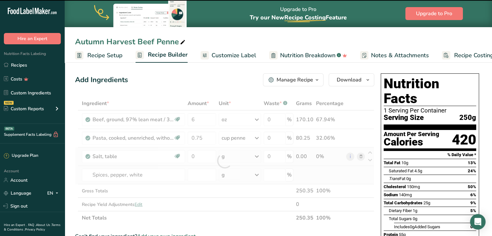
type input "0"
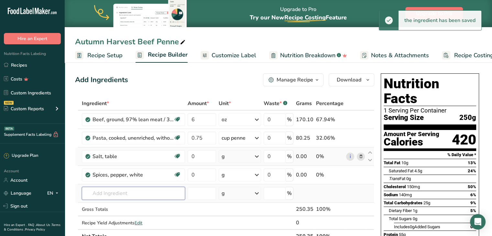
click at [129, 192] on input "text" at bounding box center [133, 193] width 103 height 13
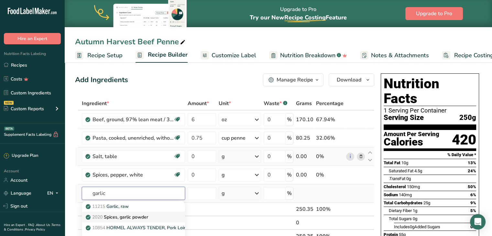
type input "garlic"
click at [132, 215] on p "2020 Spices, garlic powder" at bounding box center [117, 217] width 61 height 7
type input "Spices, garlic powder"
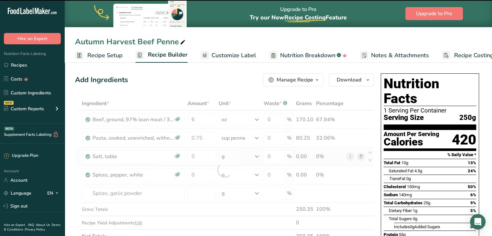
type input "0"
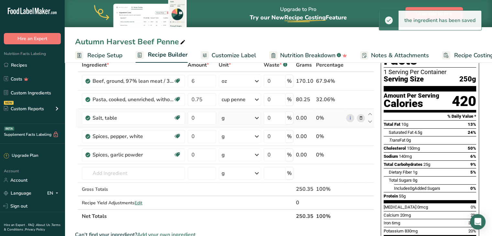
scroll to position [39, 0]
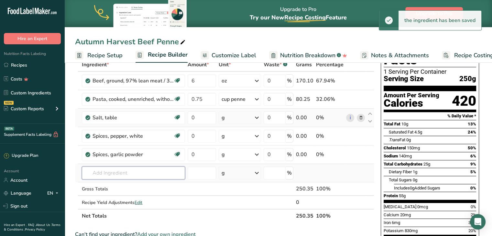
click at [123, 171] on input "text" at bounding box center [133, 172] width 103 height 13
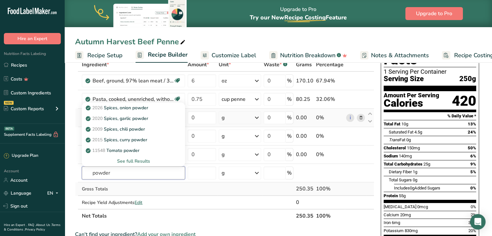
type input "powder"
click at [184, 188] on div "Gross Totals" at bounding box center [133, 189] width 103 height 7
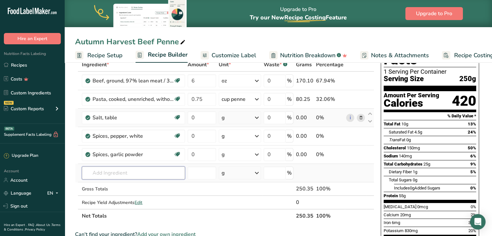
click at [161, 176] on input "text" at bounding box center [133, 172] width 103 height 13
click at [129, 172] on input "text" at bounding box center [133, 172] width 103 height 13
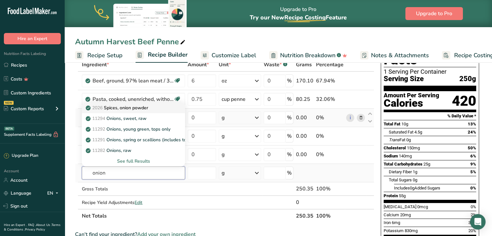
type input "onion"
click at [134, 106] on p "2026 Spices, onion powder" at bounding box center [117, 107] width 61 height 7
type input "Spices, onion powder"
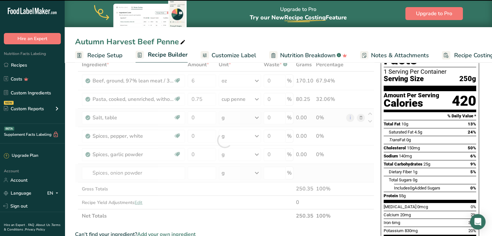
type input "0"
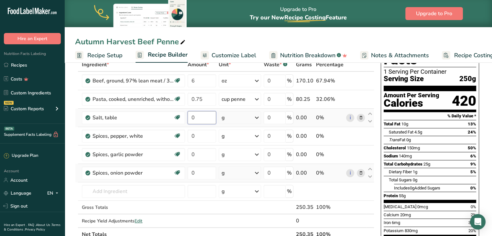
click at [213, 119] on input "0" at bounding box center [201, 117] width 28 height 13
type input "0.2"
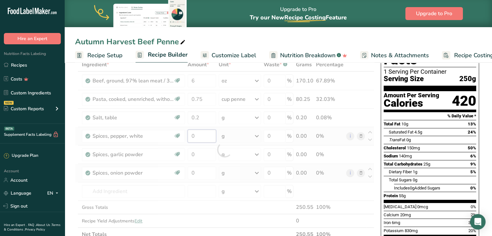
click at [212, 134] on div "Ingredient * Amount * Unit * Waste * .a-a{fill:#347362;}.b-a{fill:#fff;} Grams …" at bounding box center [224, 149] width 299 height 183
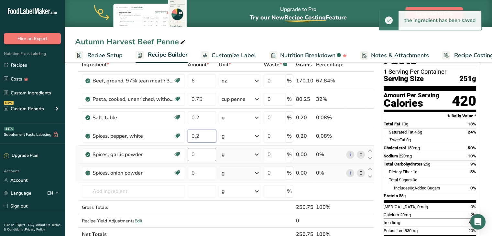
type input "0.2"
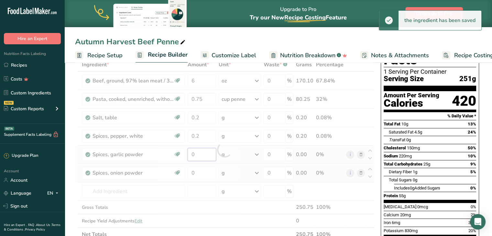
click at [207, 152] on div "Ingredient * Amount * Unit * Waste * .a-a{fill:#347362;}.b-a{fill:#fff;} Grams …" at bounding box center [224, 149] width 299 height 183
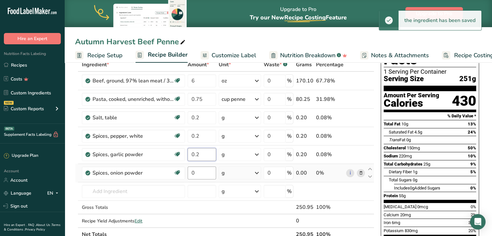
type input "0.2"
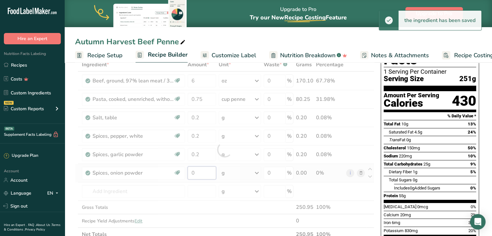
click at [207, 166] on div "Ingredient * Amount * Unit * Waste * .a-a{fill:#347362;}.b-a{fill:#fff;} Grams …" at bounding box center [224, 149] width 299 height 183
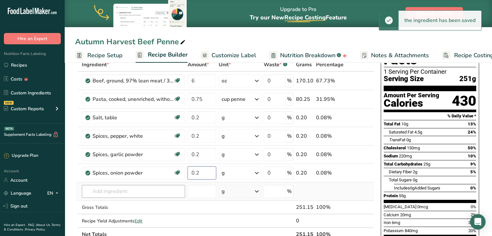
type input "0.2"
click at [106, 189] on div "Ingredient * Amount * Unit * Waste * .a-a{fill:#347362;}.b-a{fill:#fff;} Grams …" at bounding box center [224, 149] width 299 height 183
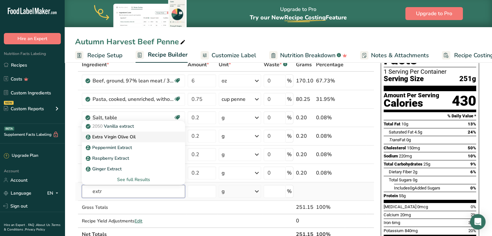
type input "extr"
click at [122, 134] on p "Extra Virgin Olive Oil" at bounding box center [111, 137] width 48 height 7
type input "Extra Virgin Olive Oil"
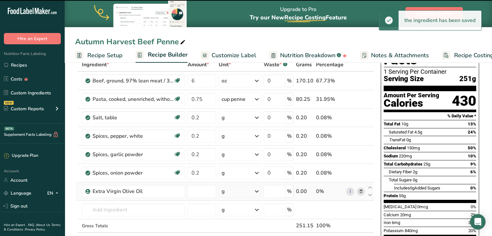
type input "0"
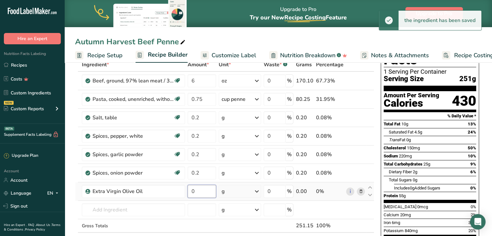
click at [203, 188] on input "0" at bounding box center [201, 191] width 28 height 13
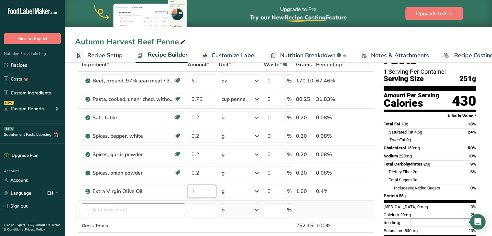
type input "1"
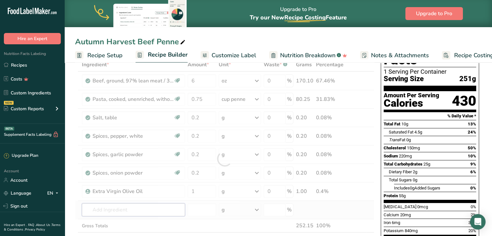
click at [151, 205] on div "Ingredient * Amount * Unit * Waste * .a-a{fill:#347362;}.b-a{fill:#fff;} Grams …" at bounding box center [224, 159] width 299 height 202
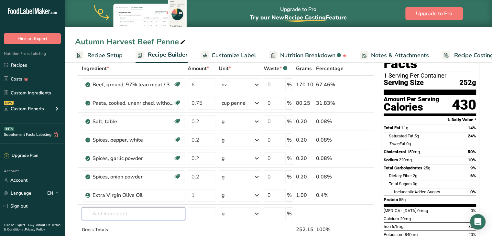
scroll to position [42, 0]
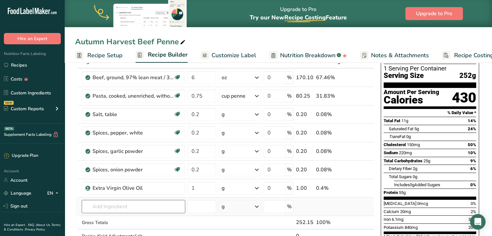
click at [129, 202] on input "text" at bounding box center [133, 206] width 103 height 13
type input "c"
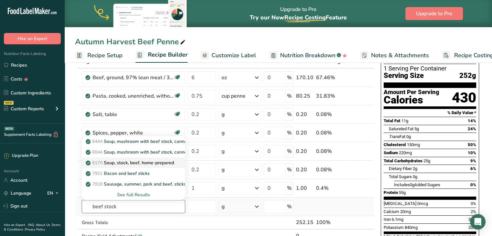
type input "beef stock"
click at [134, 164] on p "6170 Soup, stock, beef, home-prepared" at bounding box center [130, 162] width 87 height 7
type input "Soup, stock, beef, home-prepared"
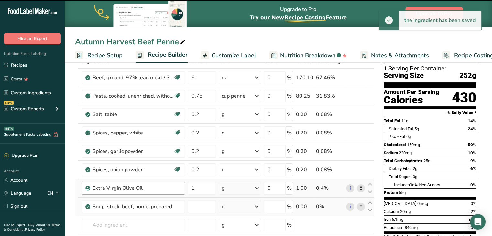
type input "0"
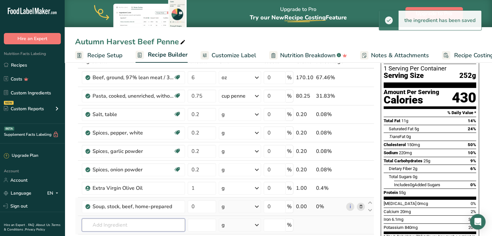
click at [137, 221] on input "text" at bounding box center [133, 225] width 103 height 13
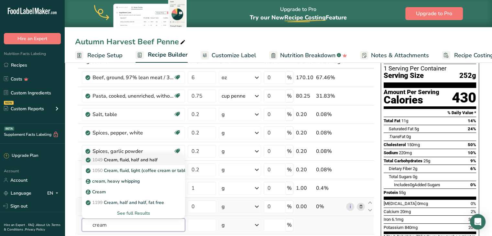
type input "cream"
click at [139, 156] on p "1049 Cream, fluid, half and half" at bounding box center [122, 159] width 70 height 7
type input "Cream, fluid, half and half"
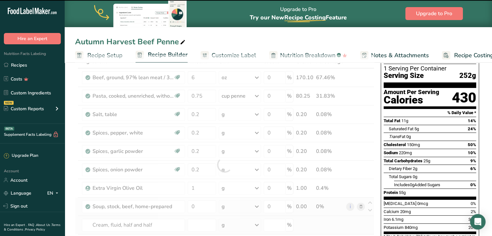
type input "0"
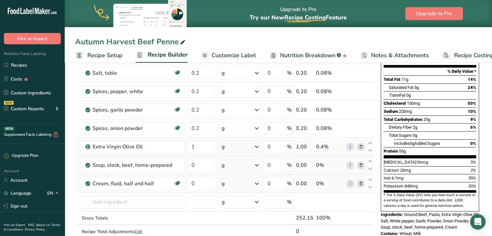
scroll to position [92, 0]
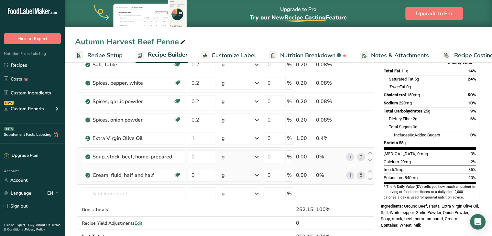
click at [230, 158] on div "g" at bounding box center [240, 156] width 42 height 13
click at [231, 175] on div "1 cup" at bounding box center [249, 178] width 54 height 9
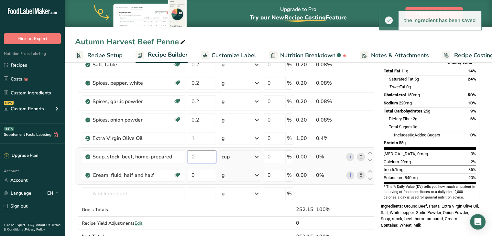
click at [198, 157] on input "0" at bounding box center [201, 156] width 28 height 13
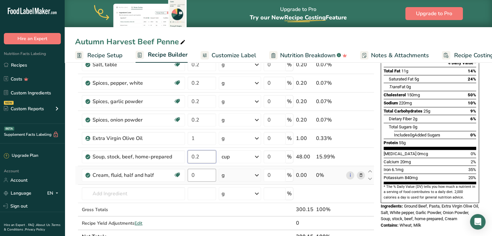
type input "0.2"
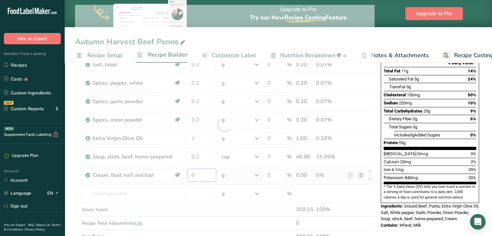
click at [204, 176] on div "Ingredient * Amount * Unit * Waste * .a-a{fill:#347362;}.b-a{fill:#fff;} Grams …" at bounding box center [224, 124] width 299 height 239
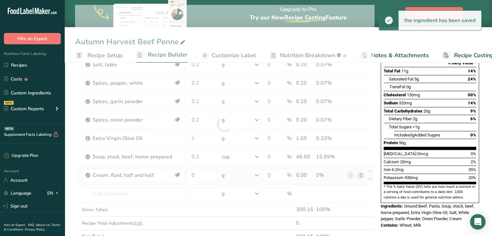
click at [227, 177] on div "Ingredient * Amount * Unit * Waste * .a-a{fill:#347362;}.b-a{fill:#fff;} Grams …" at bounding box center [224, 124] width 299 height 239
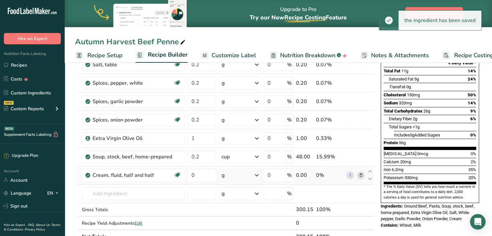
click at [227, 177] on div "g" at bounding box center [240, 175] width 42 height 13
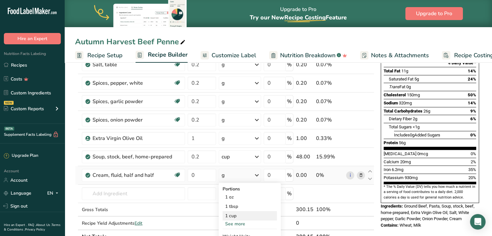
click at [234, 212] on div "1 cup" at bounding box center [249, 215] width 54 height 9
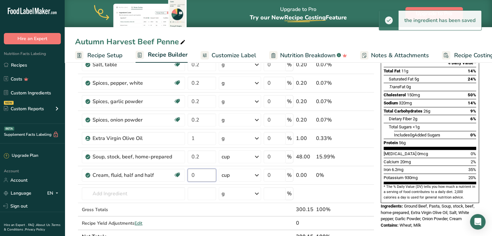
click at [200, 174] on input "0" at bounding box center [201, 175] width 28 height 13
type input "0.25"
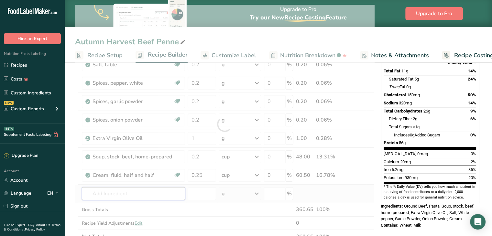
click at [154, 193] on div "Ingredient * Amount * Unit * Waste * .a-a{fill:#347362;}.b-a{fill:#fff;} Grams …" at bounding box center [224, 124] width 299 height 239
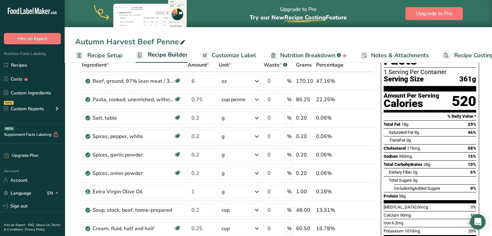
scroll to position [59, 0]
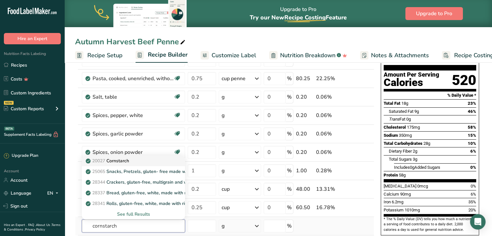
type input "cornstarch"
click at [142, 161] on div "20027 Cornstarch" at bounding box center [128, 160] width 82 height 7
type input "Cornstarch"
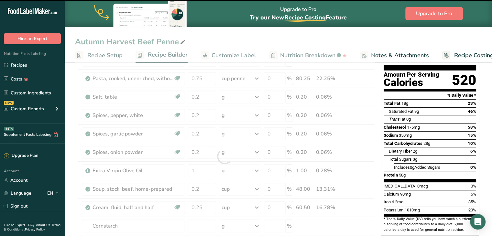
type input "0"
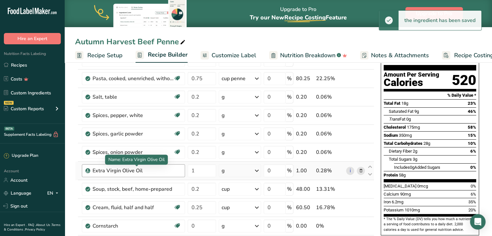
scroll to position [85, 0]
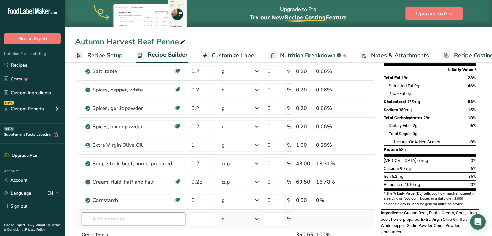
click at [123, 216] on input "text" at bounding box center [133, 218] width 103 height 13
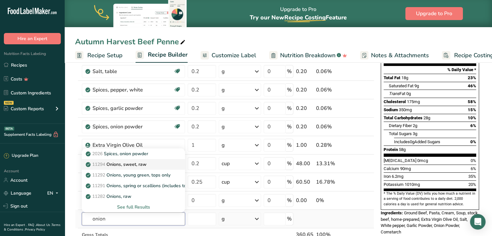
type input "onion"
click at [116, 161] on p "11294 Onions, sweet, raw" at bounding box center [116, 164] width 59 height 7
type input "Onions, sweet, raw"
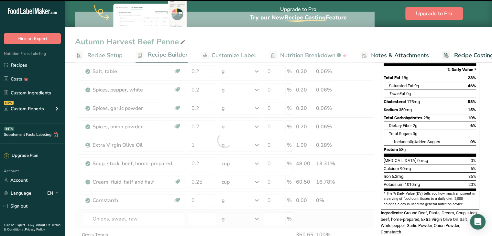
type input "0"
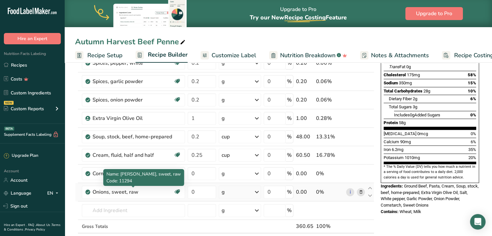
scroll to position [112, 0]
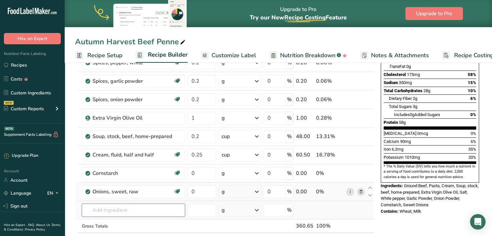
click at [128, 206] on input "text" at bounding box center [133, 210] width 103 height 13
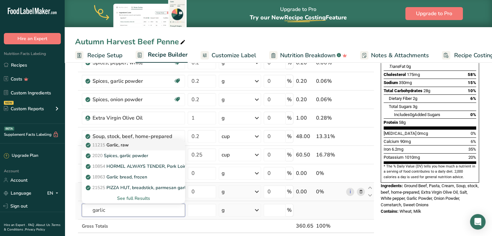
type input "garlic"
click at [133, 144] on div "11215 Garlic, raw" at bounding box center [128, 145] width 82 height 7
type input "Garlic, raw"
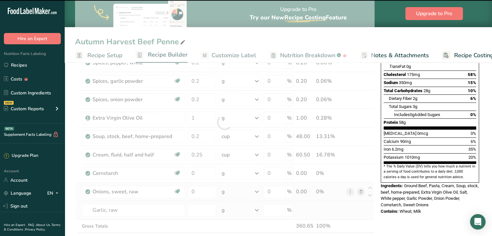
type input "0"
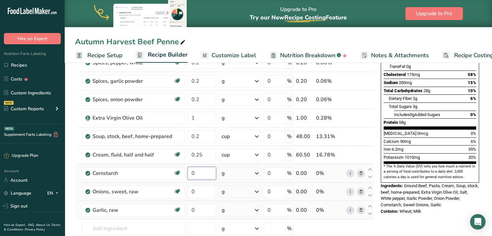
click at [199, 174] on input "0" at bounding box center [201, 173] width 28 height 13
type input "1"
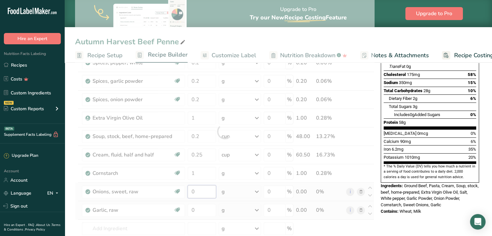
click at [210, 189] on div "Ingredient * Amount * Unit * Waste * .a-a{fill:#347362;}.b-a{fill:#fff;} Grams …" at bounding box center [224, 131] width 299 height 294
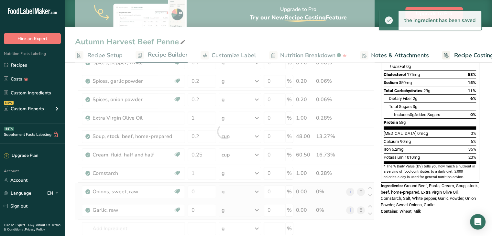
click at [231, 190] on div "Ingredient * Amount * Unit * Waste * .a-a{fill:#347362;}.b-a{fill:#fff;} Grams …" at bounding box center [224, 131] width 299 height 294
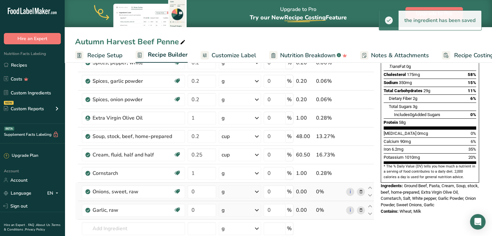
click at [231, 190] on div "g" at bounding box center [240, 191] width 42 height 13
click at [237, 219] on div "1 onion" at bounding box center [249, 222] width 54 height 9
click at [200, 189] on input "0" at bounding box center [201, 191] width 28 height 13
type input "0.2"
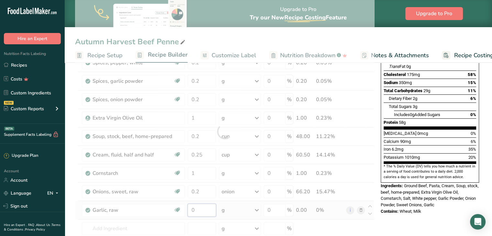
click at [203, 205] on div "Ingredient * Amount * Unit * Waste * .a-a{fill:#347362;}.b-a{fill:#fff;} Grams …" at bounding box center [224, 131] width 299 height 294
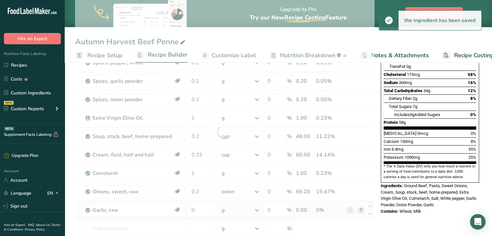
click at [240, 209] on div "Ingredient * Amount * Unit * Waste * .a-a{fill:#347362;}.b-a{fill:#fff;} Grams …" at bounding box center [224, 131] width 299 height 294
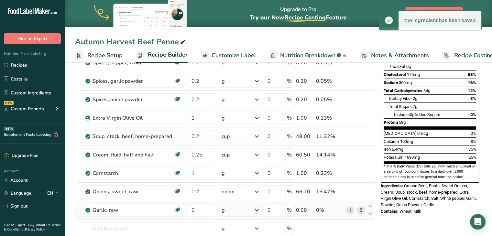
click at [240, 209] on div "g" at bounding box center [240, 210] width 42 height 13
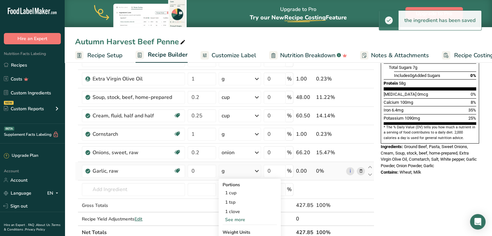
scroll to position [152, 0]
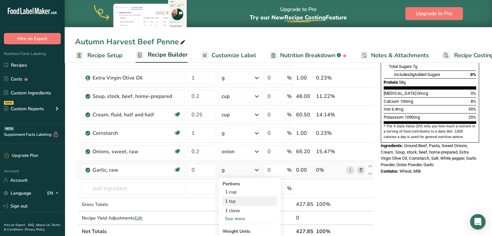
click at [237, 198] on div "1 tsp" at bounding box center [249, 201] width 54 height 9
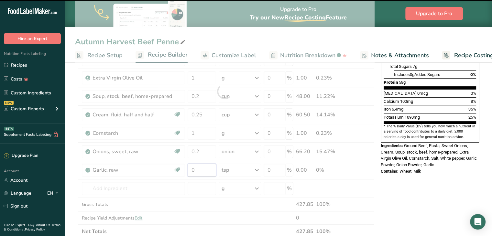
click at [203, 166] on input "0" at bounding box center [201, 170] width 28 height 13
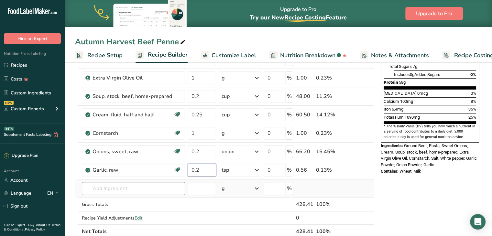
type input "0.2"
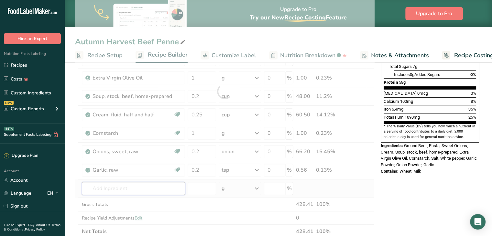
click at [167, 185] on div "Ingredient * Amount * Unit * Waste * .a-a{fill:#347362;}.b-a{fill:#fff;} Grams …" at bounding box center [224, 91] width 299 height 294
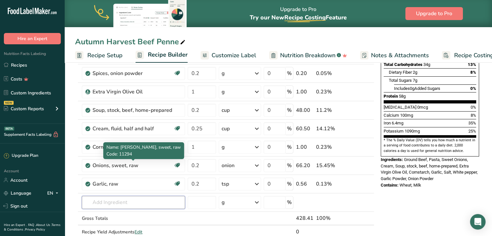
scroll to position [154, 0]
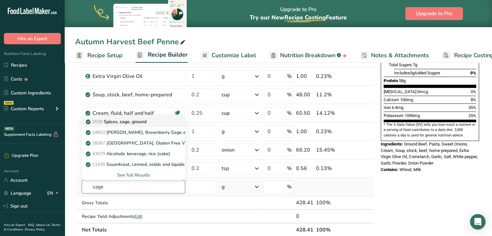
type input "sage"
click at [132, 120] on p "2038 Spices, sage, ground" at bounding box center [116, 121] width 59 height 7
type input "Spices, sage, ground"
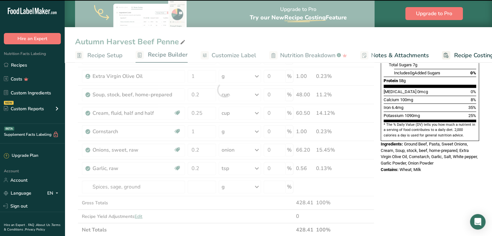
type input "0"
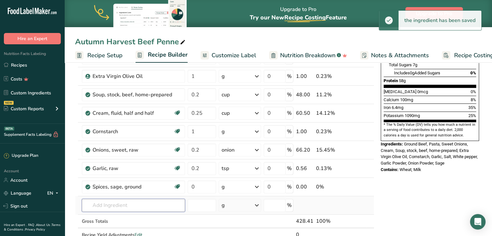
click at [133, 205] on input "text" at bounding box center [133, 205] width 103 height 13
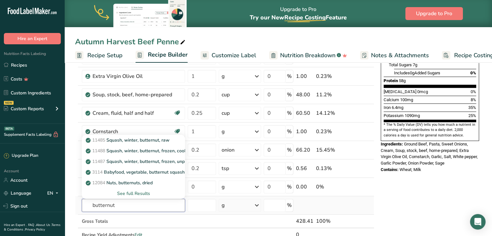
type input "butternut"
click at [138, 192] on div "See full Results" at bounding box center [133, 193] width 93 height 7
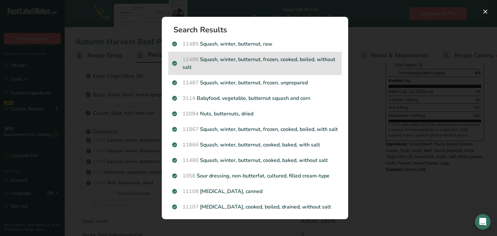
click at [258, 65] on p "11488 Squash, winter, butternut, frozen, cooked, boiled, without salt" at bounding box center [255, 64] width 166 height 16
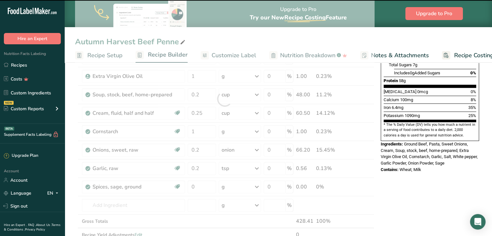
type input "0"
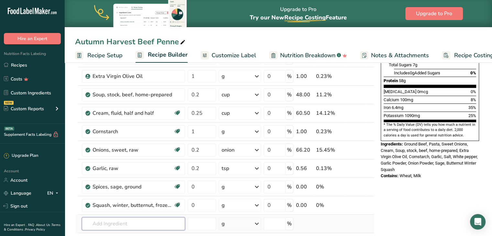
click at [116, 225] on input "text" at bounding box center [133, 223] width 103 height 13
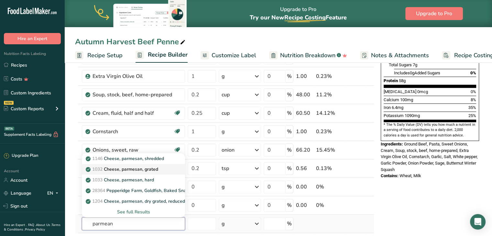
type input "parmean"
click at [137, 166] on p "1032 Cheese, parmesan, grated" at bounding box center [122, 169] width 71 height 7
type input "Cheese, parmesan, grated"
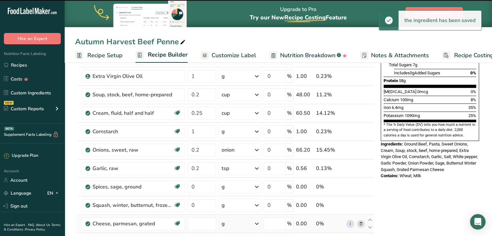
type input "0"
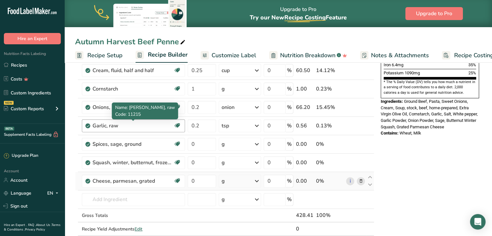
scroll to position [197, 0]
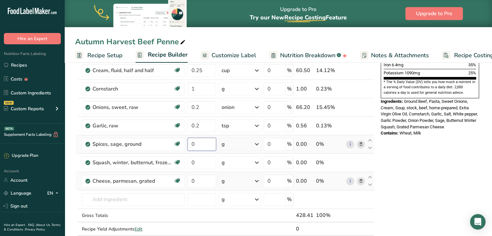
click at [199, 140] on input "0" at bounding box center [201, 144] width 28 height 13
type input "0.2"
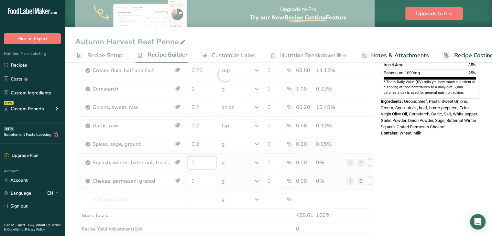
click at [205, 155] on div "Ingredient * Amount * Unit * Waste * .a-a{fill:#347362;}.b-a{fill:#fff;} Grams …" at bounding box center [224, 74] width 299 height 349
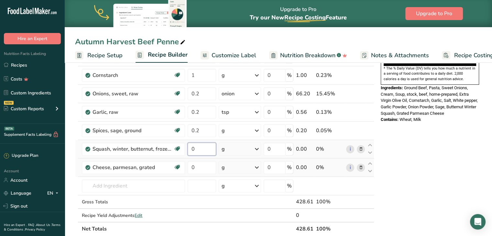
scroll to position [210, 0]
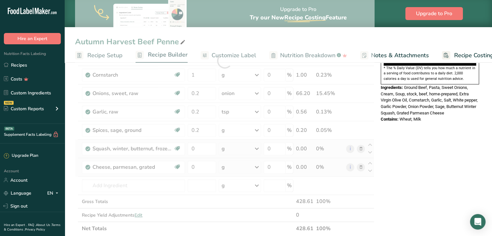
click at [231, 145] on div "Ingredient * Amount * Unit * Waste * .a-a{fill:#347362;}.b-a{fill:#fff;} Grams …" at bounding box center [224, 60] width 299 height 349
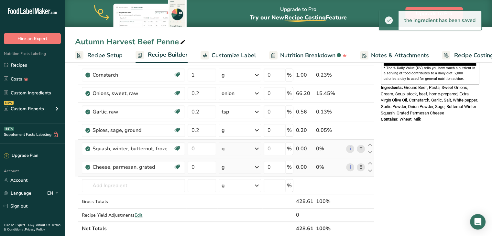
click at [231, 145] on div "g" at bounding box center [240, 148] width 42 height 13
click at [231, 171] on div "1 cup, mashed" at bounding box center [249, 170] width 54 height 9
click at [200, 149] on input "0" at bounding box center [200, 148] width 27 height 13
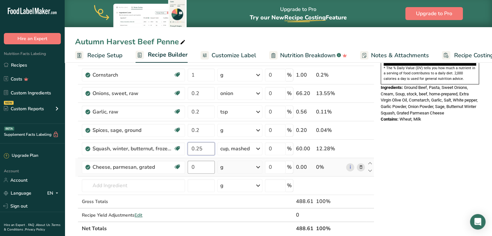
type input "0.25"
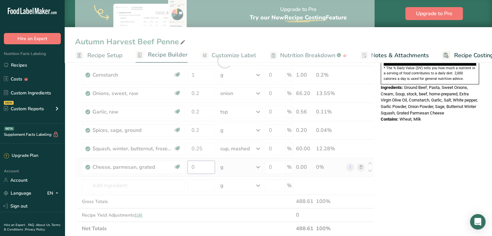
click at [205, 170] on div "Ingredient * Amount * Unit * Waste * .a-a{fill:#347362;}.b-a{fill:#fff;} Grams …" at bounding box center [224, 60] width 299 height 349
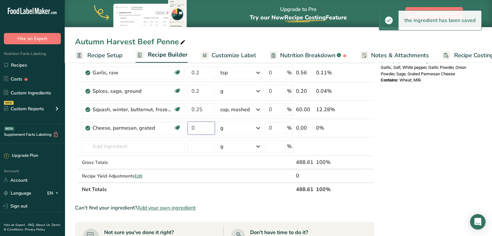
scroll to position [250, 0]
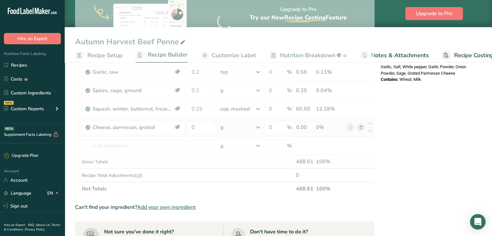
click at [228, 125] on div "Ingredient * Amount * Unit * Waste * .a-a{fill:#347362;}.b-a{fill:#fff;} Grams …" at bounding box center [224, 20] width 299 height 349
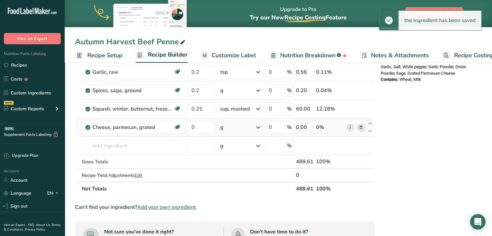
click at [228, 125] on div "g" at bounding box center [239, 127] width 45 height 13
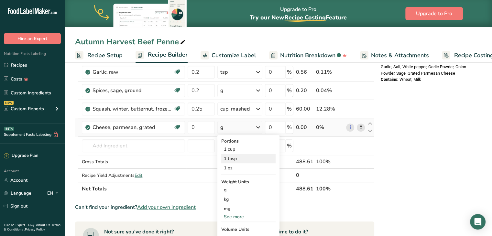
click at [224, 159] on div "1 tbsp" at bounding box center [248, 158] width 54 height 9
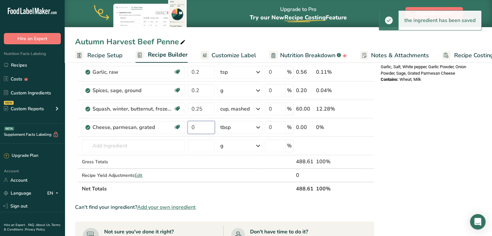
click at [196, 124] on input "0" at bounding box center [200, 127] width 27 height 13
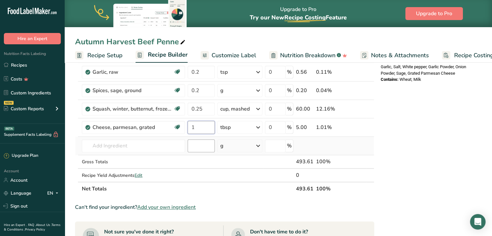
type input "1"
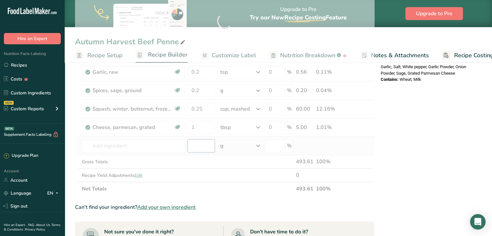
click at [199, 144] on div "Ingredient * Amount * Unit * Waste * .a-a{fill:#347362;}.b-a{fill:#fff;} Grams …" at bounding box center [224, 20] width 299 height 349
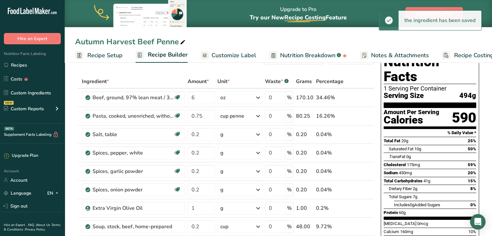
scroll to position [23, 0]
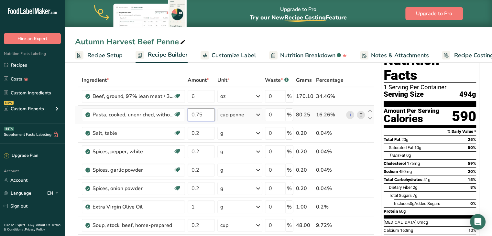
click at [213, 112] on input "0.75" at bounding box center [200, 114] width 27 height 13
type input "1"
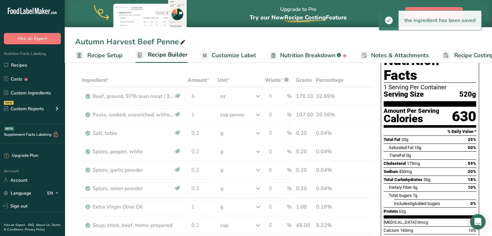
click at [233, 56] on span "Customize Label" at bounding box center [233, 55] width 45 height 9
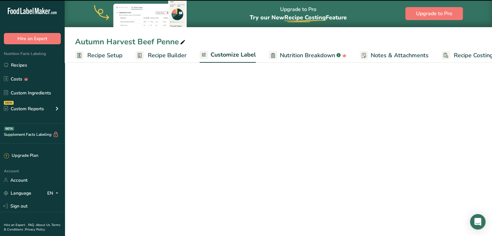
scroll to position [0, 18]
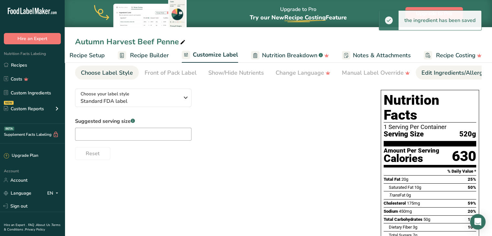
click at [436, 74] on div "Edit Ingredients/Allergens List" at bounding box center [462, 73] width 82 height 9
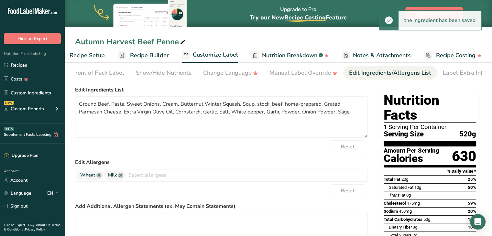
scroll to position [0, 79]
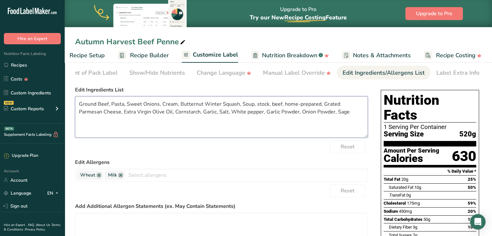
click at [318, 105] on textarea "Ground Beef, Pasta, Sweet Onions, Cream, Butternut Winter Squash, Soup, stock, …" at bounding box center [221, 116] width 293 height 41
click at [175, 113] on textarea "Ground Beef, Pasta, Sweet Onions, Cream, Butternut Winter Squash, Beef Stock, G…" at bounding box center [221, 116] width 293 height 41
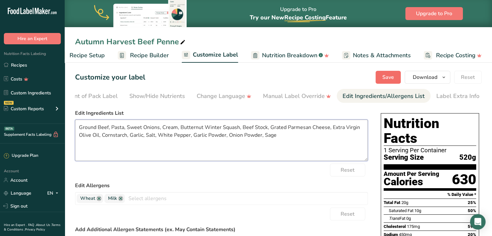
type textarea "Ground Beef, Pasta, Sweet Onions, Cream, Butternut Winter Squash, Beef Stock, G…"
click at [392, 75] on span "Save" at bounding box center [388, 77] width 12 height 8
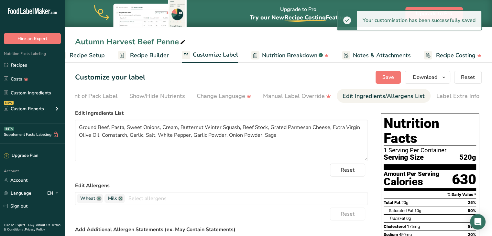
click at [154, 53] on span "Recipe Builder" at bounding box center [149, 55] width 39 height 9
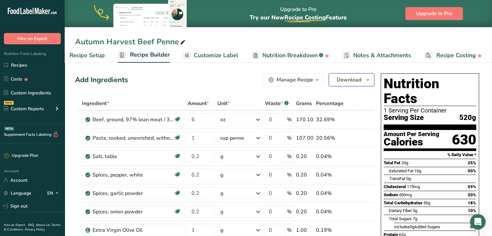
click at [365, 79] on icon "button" at bounding box center [367, 80] width 5 height 8
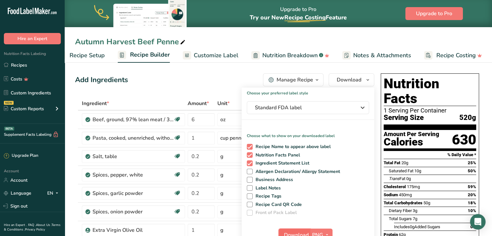
click at [292, 230] on button "Download" at bounding box center [294, 235] width 32 height 13
click at [303, 110] on span "Standard FDA label" at bounding box center [303, 108] width 97 height 8
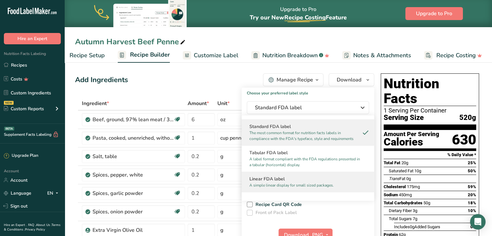
click at [284, 174] on div "Linear FDA label A simple linear display for small sized packages." at bounding box center [307, 182] width 133 height 20
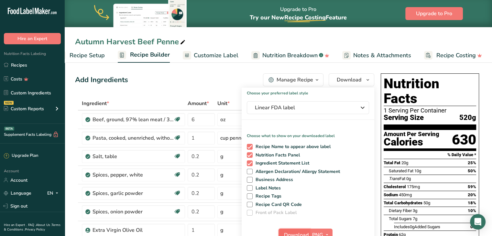
click at [296, 232] on span "Download" at bounding box center [296, 235] width 25 height 8
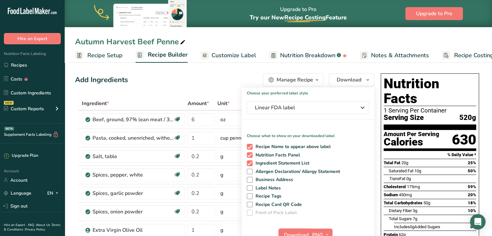
scroll to position [0, 18]
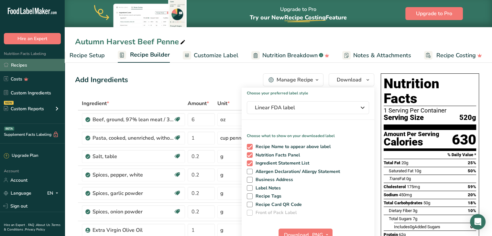
click at [29, 67] on link "Recipes" at bounding box center [32, 65] width 65 height 12
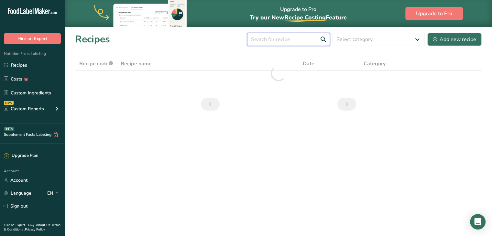
click at [272, 42] on input "text" at bounding box center [288, 39] width 83 height 13
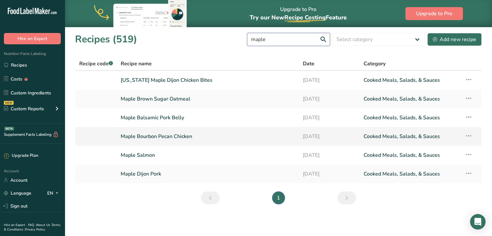
type input "maple"
click at [467, 134] on icon at bounding box center [469, 136] width 8 height 12
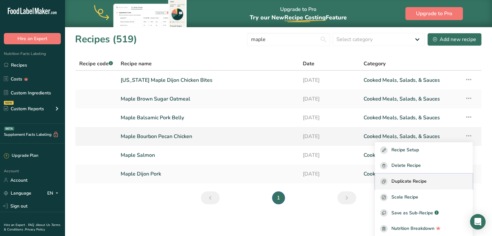
click at [410, 181] on span "Duplicate Recipe" at bounding box center [408, 181] width 35 height 7
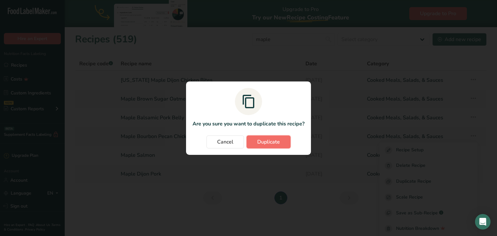
click at [260, 138] on span "Duplicate" at bounding box center [268, 142] width 23 height 8
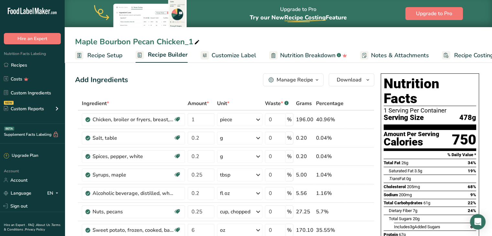
click at [196, 43] on icon at bounding box center [197, 42] width 6 height 9
click at [196, 43] on input "Maple Bourbon Pecan Chicken_1" at bounding box center [278, 42] width 406 height 12
type input "Maple Pecan Grouper"
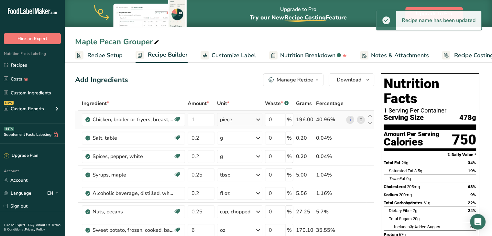
click at [359, 120] on icon at bounding box center [360, 119] width 5 height 7
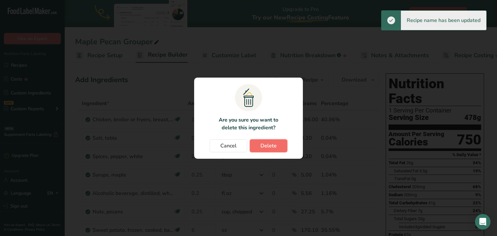
click at [268, 147] on span "Delete" at bounding box center [268, 146] width 16 height 8
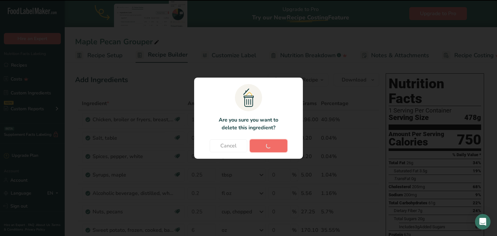
type input "0.2"
type input "0.25"
type input "0.2"
type input "0.25"
type input "6"
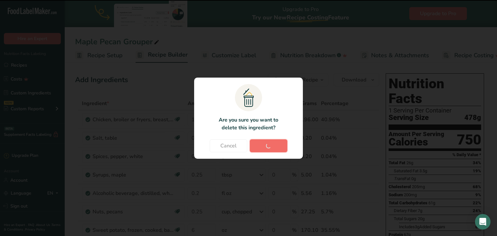
type input "0.999999"
type input "0.5"
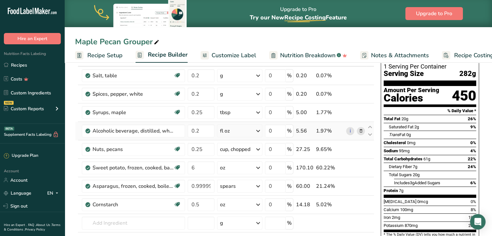
scroll to position [44, 0]
click at [361, 166] on icon at bounding box center [360, 168] width 5 height 7
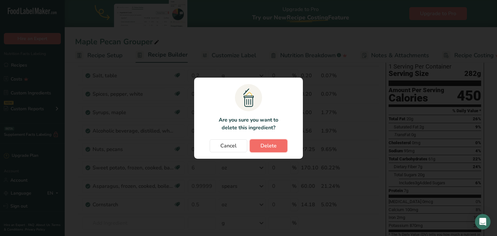
click at [273, 143] on span "Delete" at bounding box center [268, 146] width 16 height 8
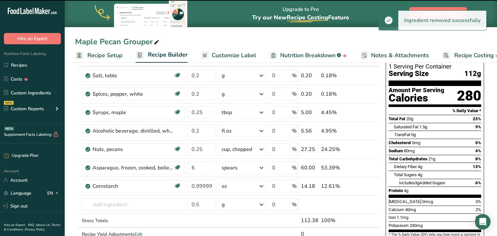
type input "0.999999"
type input "0.5"
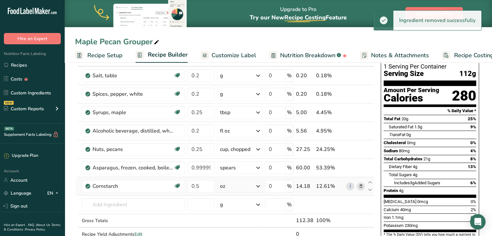
click at [252, 182] on div "oz" at bounding box center [239, 186] width 45 height 13
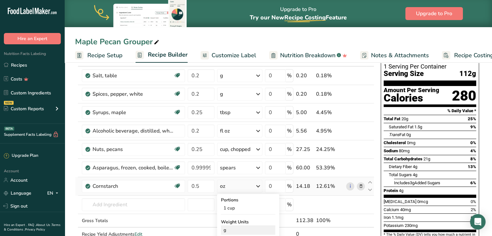
click at [235, 230] on div "g" at bounding box center [248, 229] width 54 height 9
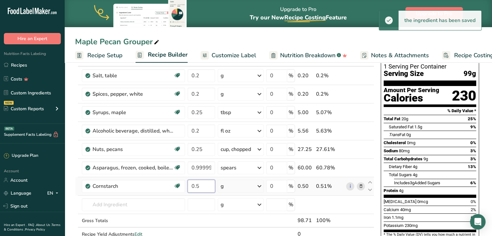
click at [201, 184] on input "0.5" at bounding box center [200, 186] width 27 height 13
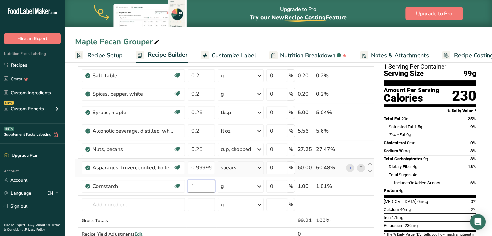
type input "1"
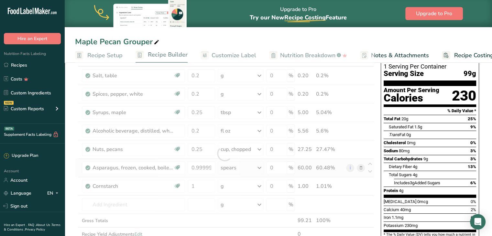
click at [246, 163] on div "Ingredient * Amount * Unit * Waste * .a-a{fill:#347362;}.b-a{fill:#fff;} Grams …" at bounding box center [224, 154] width 299 height 202
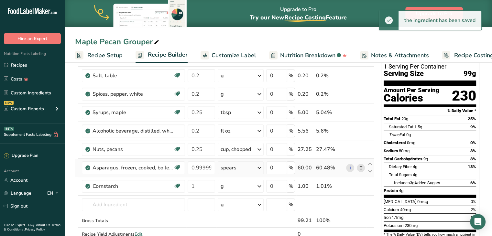
click at [361, 166] on icon at bounding box center [360, 168] width 5 height 7
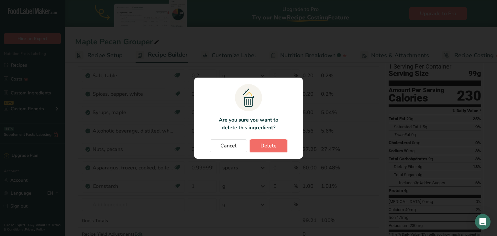
click at [281, 145] on button "Delete" at bounding box center [268, 145] width 37 height 13
type input "1"
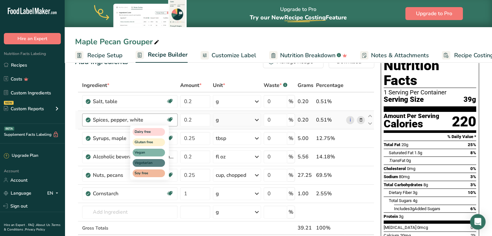
scroll to position [19, 0]
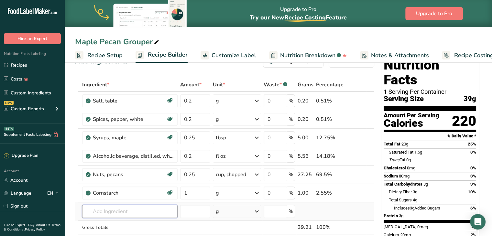
click at [127, 209] on input "text" at bounding box center [129, 211] width 95 height 13
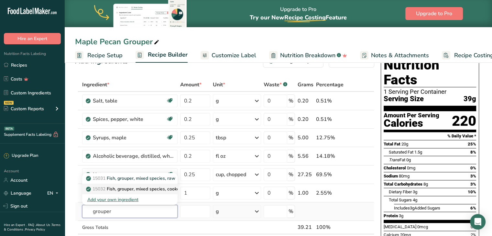
type input "grouper"
click at [128, 188] on p "15032 Fish, grouper, mixed species, cooked, dry heat" at bounding box center [144, 189] width 114 height 7
type input "Fish, grouper, mixed species, cooked, dry heat"
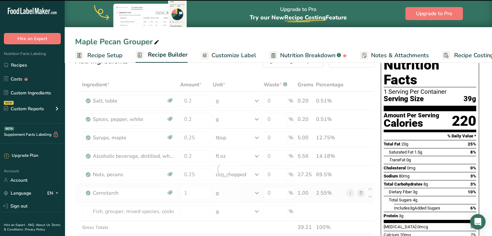
type input "0"
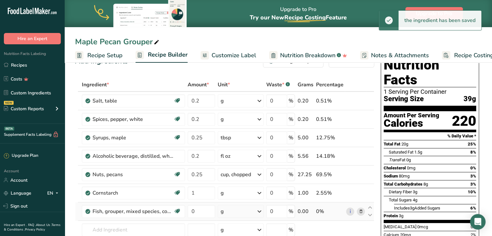
click at [237, 213] on div "g" at bounding box center [241, 211] width 46 height 13
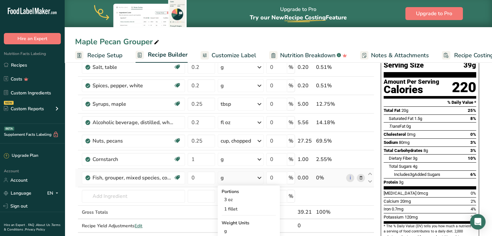
scroll to position [53, 0]
click at [206, 141] on input "0.25" at bounding box center [200, 140] width 27 height 13
type input "0.2"
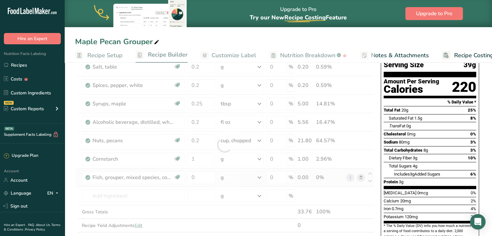
click at [234, 177] on div "Ingredient * Amount * Unit * Waste * .a-a{fill:#347362;}.b-a{fill:#fff;} Grams …" at bounding box center [224, 145] width 299 height 202
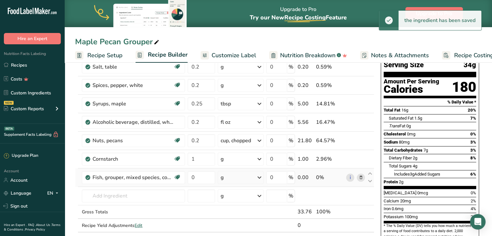
click at [234, 177] on div "g" at bounding box center [241, 177] width 46 height 13
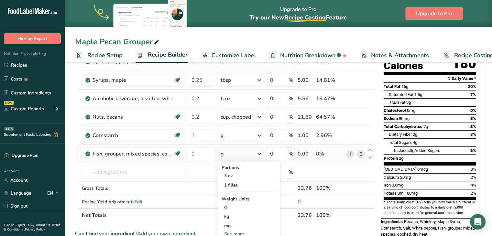
scroll to position [102, 0]
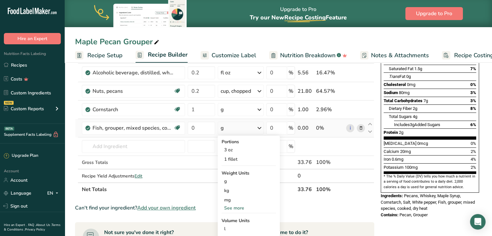
click at [237, 207] on div "See more" at bounding box center [248, 208] width 54 height 7
click at [232, 225] on div "oz" at bounding box center [248, 227] width 54 height 9
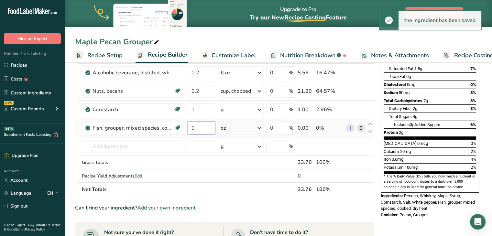
click at [198, 126] on input "0" at bounding box center [200, 128] width 27 height 13
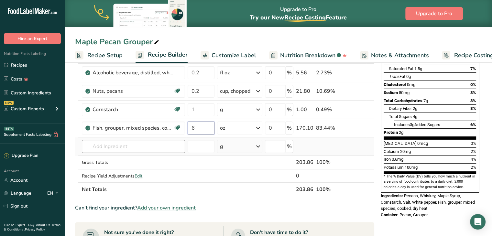
type input "6"
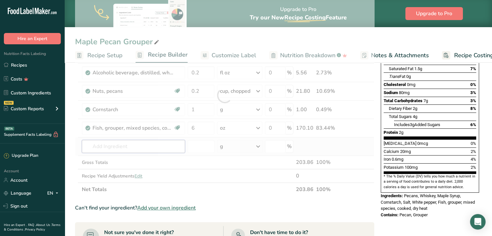
click at [160, 145] on div "Ingredient * Amount * Unit * Waste * .a-a{fill:#347362;}.b-a{fill:#fff;} Grams …" at bounding box center [224, 96] width 299 height 202
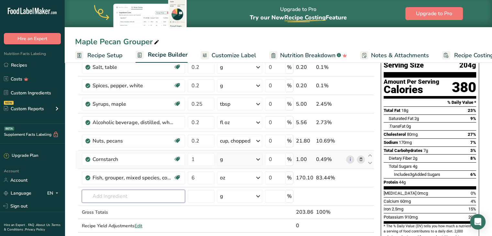
scroll to position [53, 0]
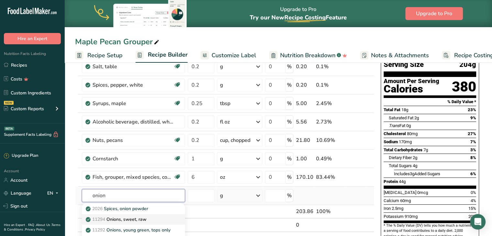
type input "onion"
click at [141, 217] on p "11294 Onions, sweet, raw" at bounding box center [116, 219] width 59 height 7
type input "Onions, sweet, raw"
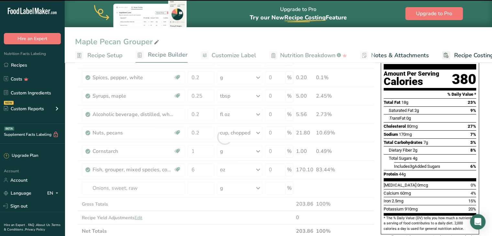
type input "0"
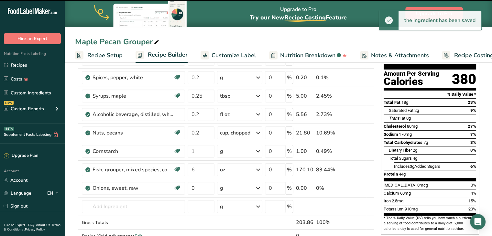
scroll to position [65, 0]
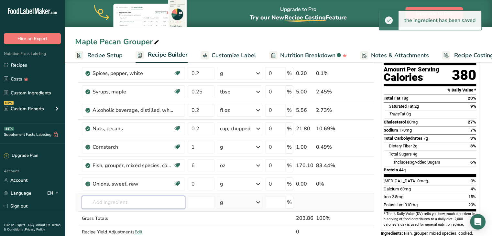
click at [134, 197] on input "text" at bounding box center [133, 202] width 103 height 13
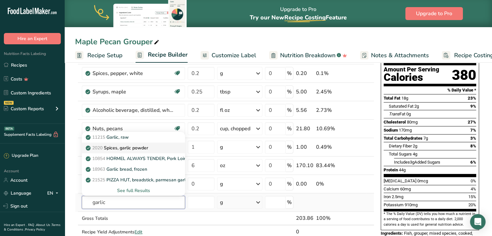
type input "garlic"
click at [131, 144] on p "2020 Spices, garlic powder" at bounding box center [117, 147] width 61 height 7
type input "Spices, garlic powder"
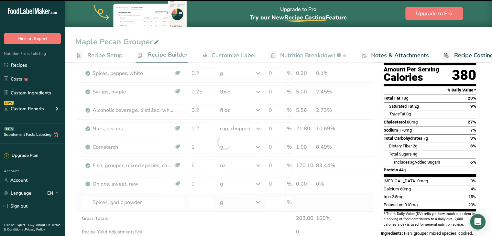
type input "0"
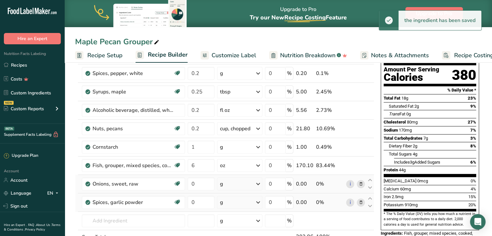
click at [234, 185] on div "g" at bounding box center [239, 183] width 45 height 13
click at [236, 216] on div "1 onion" at bounding box center [248, 214] width 54 height 9
click at [205, 184] on input "0" at bounding box center [200, 183] width 27 height 13
type input "0.2"
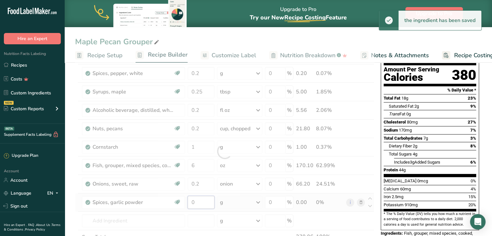
click at [198, 197] on div "Ingredient * Amount * Unit * Waste * .a-a{fill:#347362;}.b-a{fill:#fff;} Grams …" at bounding box center [224, 151] width 299 height 239
click at [238, 201] on div "Ingredient * Amount * Unit * Waste * .a-a{fill:#347362;}.b-a{fill:#fff;} Grams …" at bounding box center [224, 151] width 299 height 239
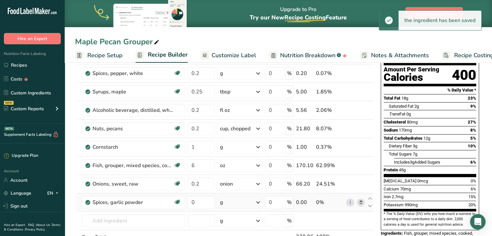
click at [238, 201] on div "g" at bounding box center [239, 202] width 45 height 13
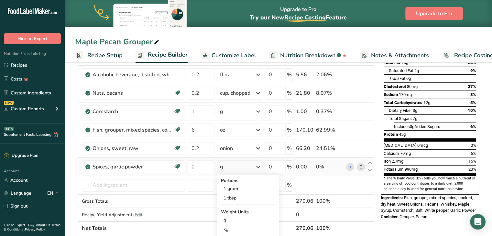
scroll to position [102, 0]
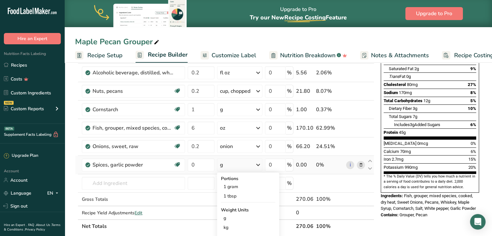
click at [361, 162] on icon at bounding box center [360, 165] width 5 height 7
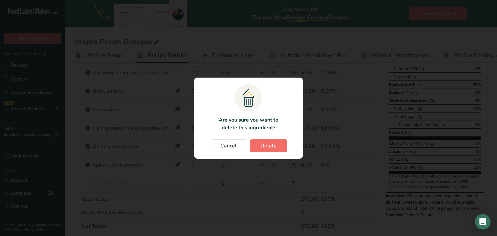
drag, startPoint x: 271, startPoint y: 138, endPoint x: 272, endPoint y: 142, distance: 4.4
click at [272, 142] on section ".a{fill:#f5f3ed;}.b,.e{fill:#0f393a;}.c{fill:none;}.d{fill:#f2c549;}.e{stroke:r…" at bounding box center [248, 118] width 109 height 81
click at [272, 142] on span "Delete" at bounding box center [268, 146] width 16 height 8
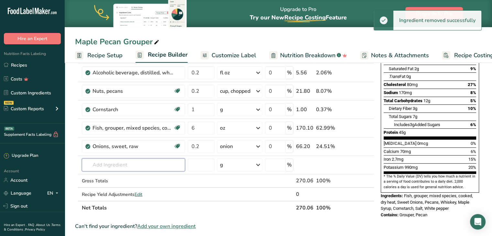
click at [132, 162] on input "text" at bounding box center [133, 164] width 103 height 13
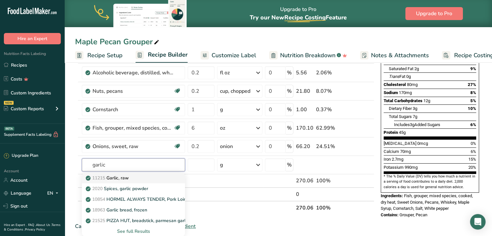
type input "garlic"
click at [129, 175] on p "11215 Garlic, raw" at bounding box center [108, 178] width 42 height 7
type input "Garlic, raw"
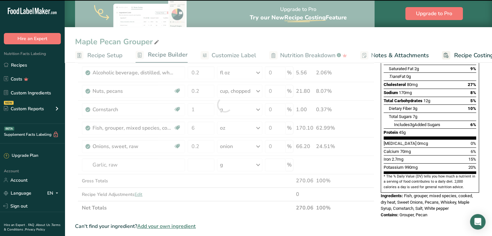
type input "0"
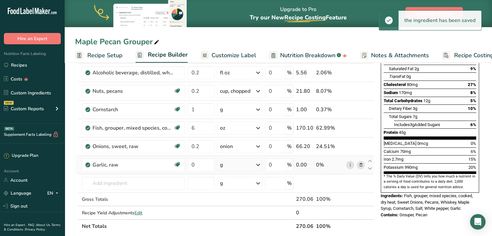
click at [228, 163] on div "g" at bounding box center [239, 164] width 45 height 13
click at [234, 194] on div "1 tsp" at bounding box center [248, 195] width 54 height 9
click at [202, 162] on input "0" at bounding box center [200, 164] width 27 height 13
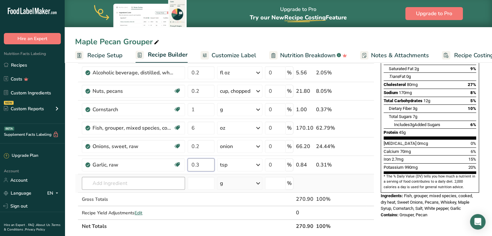
type input "0.3"
click at [144, 179] on div "Ingredient * Amount * Unit * Waste * .a-a{fill:#347362;}.b-a{fill:#fff;} Grams …" at bounding box center [224, 114] width 299 height 239
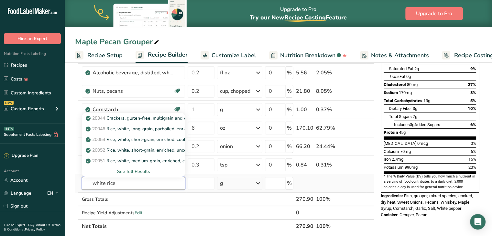
type input "white rice"
click at [125, 168] on div "See full Results" at bounding box center [133, 171] width 93 height 7
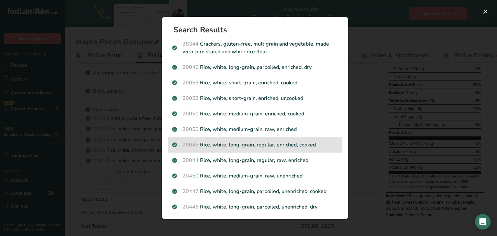
click at [266, 145] on p "20045 Rice, white, long-grain, regular, enriched, cooked" at bounding box center [255, 145] width 166 height 8
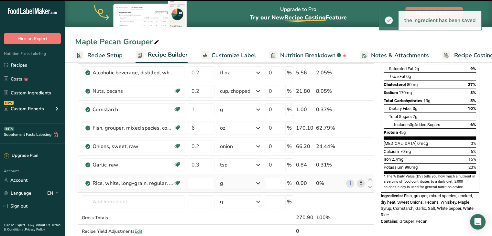
type input "0"
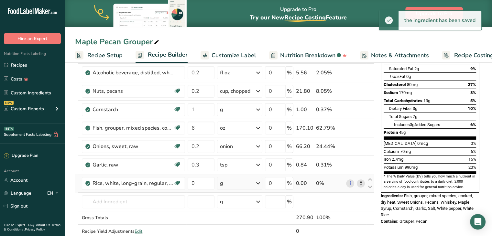
click at [235, 182] on div "g" at bounding box center [239, 183] width 45 height 13
click at [234, 203] on div "1 cup" at bounding box center [248, 204] width 54 height 9
click at [207, 182] on input "0" at bounding box center [200, 183] width 27 height 13
type input "0.75"
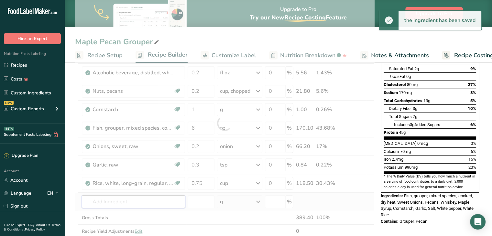
click at [139, 206] on div "Ingredient * Amount * Unit * Waste * .a-a{fill:#347362;}.b-a{fill:#fff;} Grams …" at bounding box center [224, 123] width 299 height 257
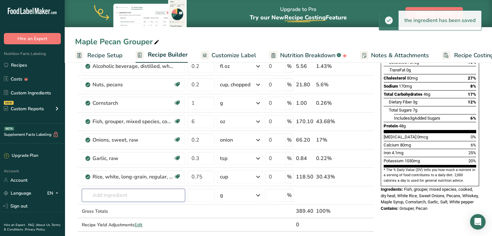
scroll to position [110, 0]
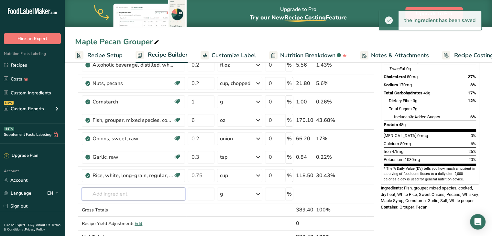
type input "w"
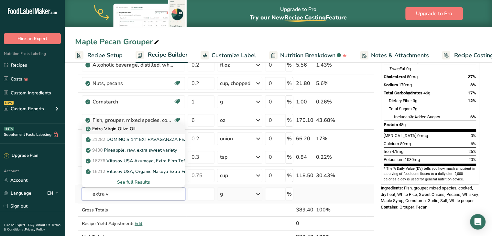
type input "extra v"
click at [144, 126] on div "Extra Virgin Olive Oil" at bounding box center [128, 128] width 82 height 7
type input "Extra Virgin Olive Oil"
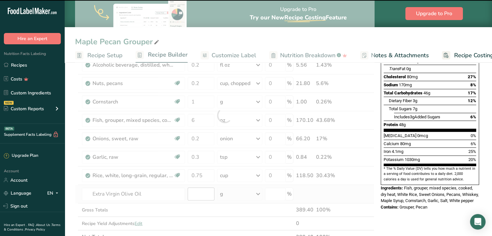
type input "0"
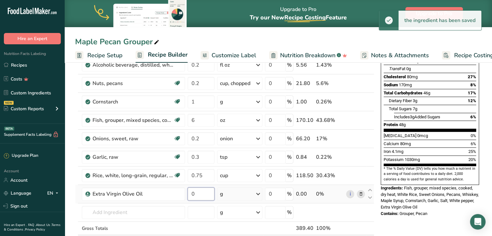
click at [205, 191] on input "0" at bounding box center [200, 193] width 27 height 13
type input "1"
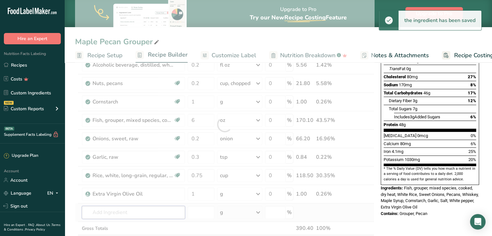
click at [153, 205] on div "Ingredient * Amount * Unit * Waste * .a-a{fill:#347362;}.b-a{fill:#fff;} Grams …" at bounding box center [224, 124] width 299 height 275
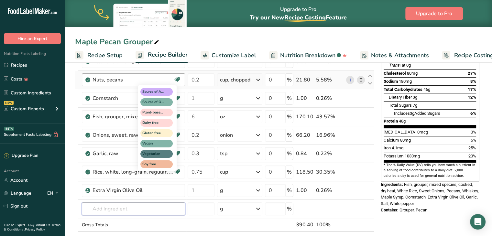
scroll to position [114, 0]
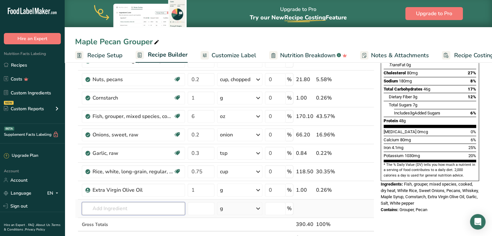
click at [134, 202] on input "text" at bounding box center [133, 208] width 103 height 13
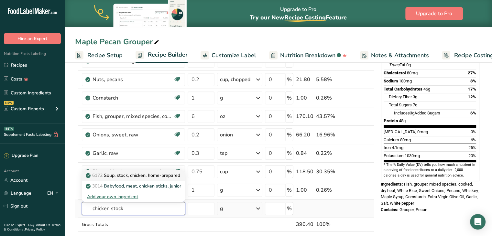
type input "chicken stock"
click at [127, 177] on p "6172 Soup, stock, chicken, home-prepared" at bounding box center [133, 175] width 93 height 7
type input "Soup, stock, chicken, home-prepared"
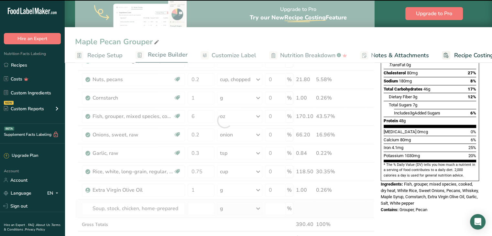
type input "0"
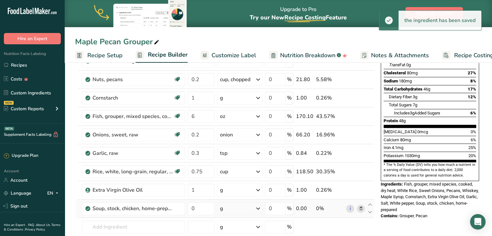
click at [223, 205] on div "g" at bounding box center [221, 209] width 3 height 8
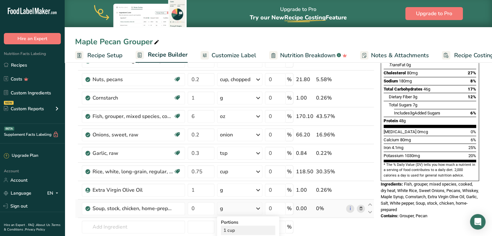
click at [230, 226] on div "1 cup" at bounding box center [248, 230] width 54 height 9
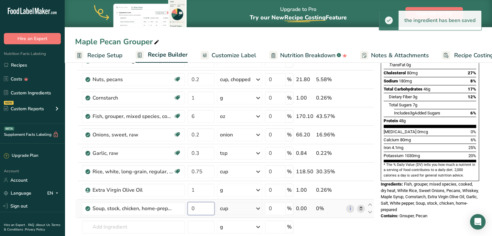
click at [202, 205] on input "0" at bounding box center [200, 208] width 27 height 13
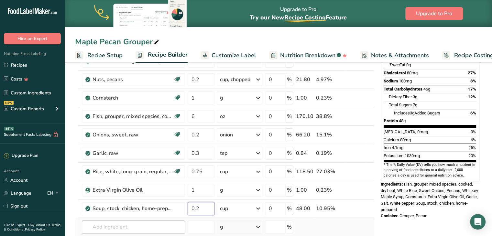
type input "0.2"
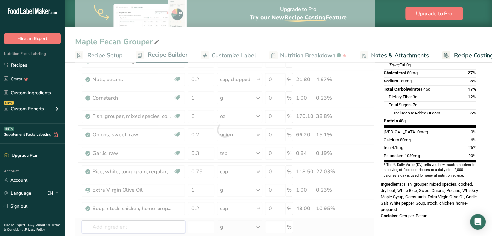
click at [134, 224] on div "Ingredient * Amount * Unit * Waste * .a-a{fill:#347362;}.b-a{fill:#fff;} Grams …" at bounding box center [224, 130] width 299 height 294
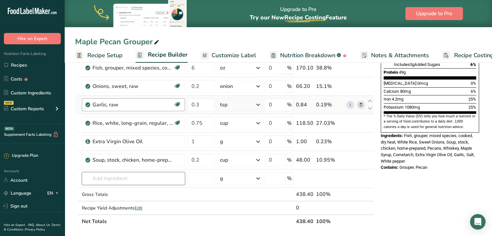
scroll to position [167, 0]
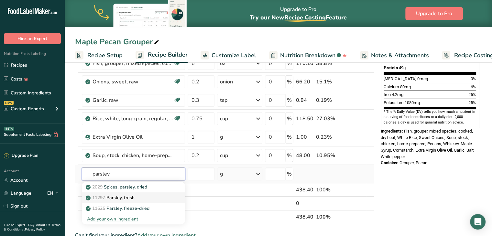
type input "parsley"
click at [120, 192] on link "11297 [GEOGRAPHIC_DATA], fresh" at bounding box center [133, 197] width 103 height 11
type input "Parsley, fresh"
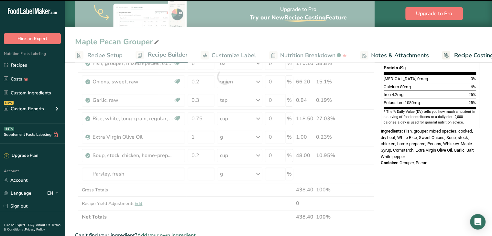
type input "0"
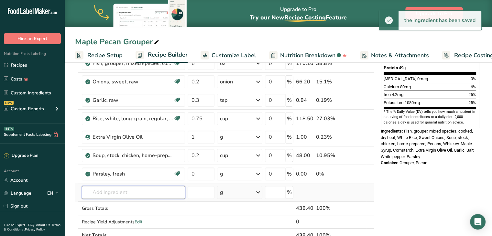
click at [143, 188] on input "text" at bounding box center [133, 192] width 103 height 13
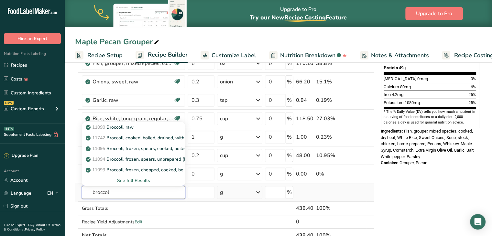
type input "broccoli"
click at [142, 176] on div "See full Results" at bounding box center [133, 180] width 103 height 11
click at [142, 177] on div "See full Results" at bounding box center [133, 180] width 93 height 7
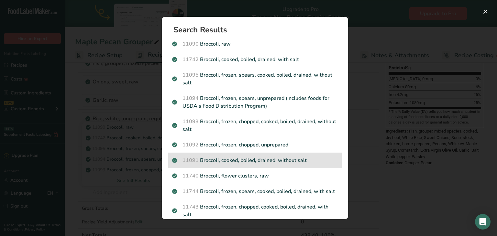
click at [224, 160] on p "11091 Broccoli, cooked, boiled, drained, without salt" at bounding box center [255, 160] width 166 height 8
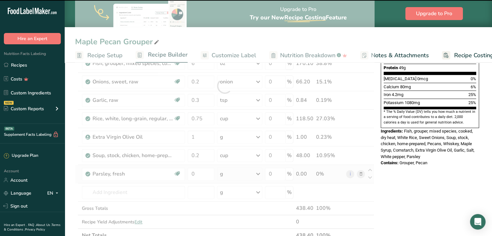
type input "0"
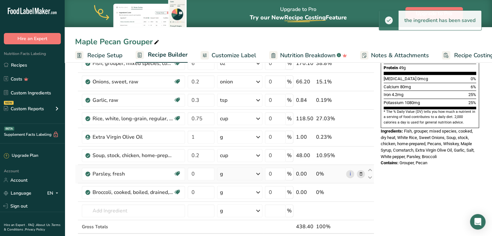
click at [230, 170] on div "g" at bounding box center [239, 173] width 45 height 13
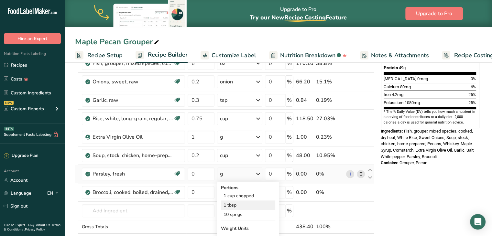
click at [231, 205] on div "1 tbsp" at bounding box center [248, 204] width 54 height 9
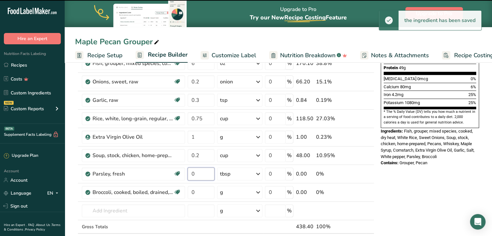
click at [198, 174] on input "0" at bounding box center [200, 173] width 27 height 13
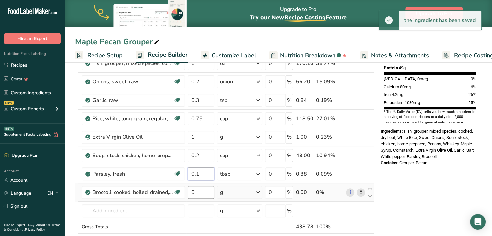
type input "0.1"
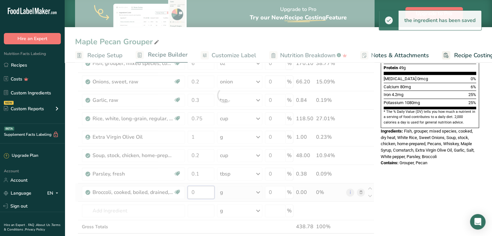
click at [203, 192] on div "Ingredient * Amount * Unit * Waste * .a-a{fill:#347362;}.b-a{fill:#fff;} Grams …" at bounding box center [224, 95] width 299 height 331
click at [240, 189] on div "Ingredient * Amount * Unit * Waste * .a-a{fill:#347362;}.b-a{fill:#fff;} Grams …" at bounding box center [224, 95] width 299 height 331
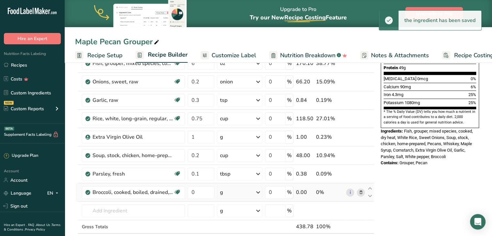
click at [240, 189] on div "g" at bounding box center [239, 192] width 45 height 13
click at [238, 211] on div "0.5 cup, chopped" at bounding box center [248, 213] width 54 height 9
click at [200, 191] on input "0" at bounding box center [200, 192] width 27 height 13
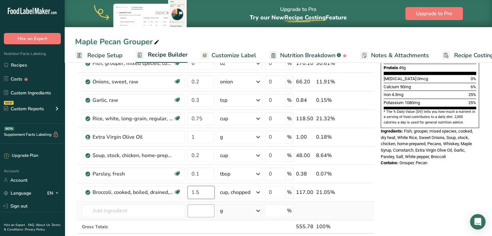
type input "1.5"
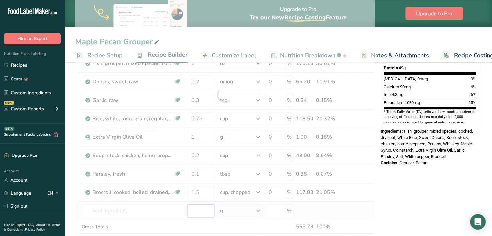
click at [203, 208] on div "Ingredient * Amount * Unit * Waste * .a-a{fill:#347362;}.b-a{fill:#fff;} Grams …" at bounding box center [224, 95] width 299 height 331
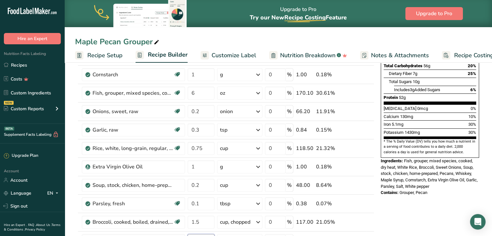
scroll to position [0, 0]
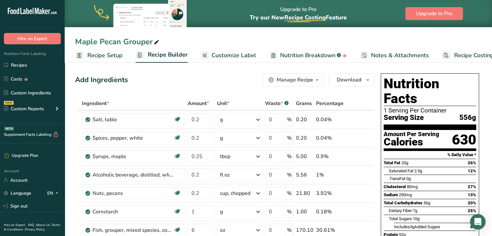
click at [235, 58] on span "Customize Label" at bounding box center [233, 55] width 45 height 9
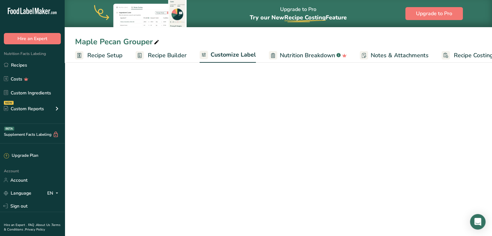
scroll to position [0, 18]
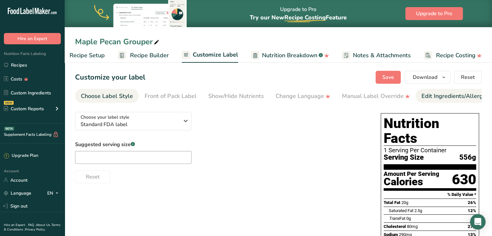
click at [436, 95] on div "Edit Ingredients/Allergens List" at bounding box center [462, 96] width 82 height 9
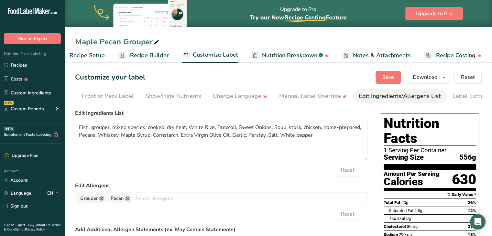
scroll to position [0, 79]
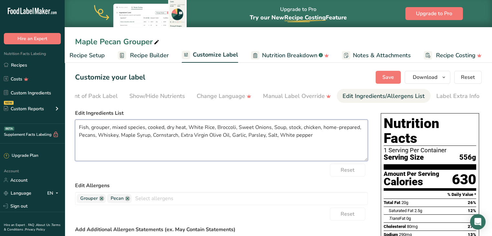
drag, startPoint x: 185, startPoint y: 127, endPoint x: 74, endPoint y: 122, distance: 110.6
click at [74, 122] on section "Customize your label Save Download Choose what to show on your downloaded label…" at bounding box center [278, 224] width 427 height 329
click at [147, 127] on textarea "Grouper, White Rice, Broccoli, Sweet Onions, Soup, stock, chicken, home-prepare…" at bounding box center [221, 140] width 293 height 41
click at [291, 127] on textarea "Grouper, White Rice, Vegetable Variety, Sweet Onions, Soup, stock, chicken, hom…" at bounding box center [221, 140] width 293 height 41
type textarea "Grouper, White Rice, Vegetable Variety, Sweet Onions, Chicken Stock, Pecans, Wh…"
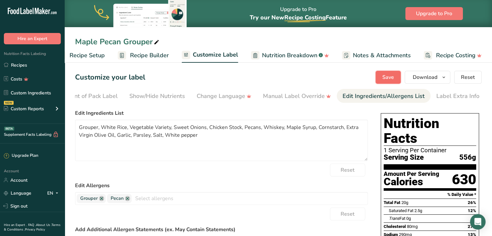
click at [386, 81] on span "Save" at bounding box center [388, 77] width 12 height 8
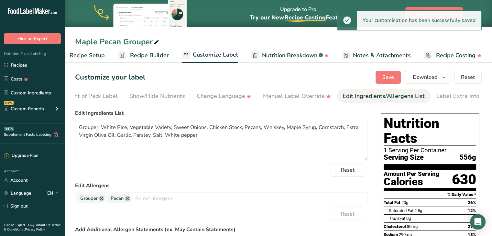
click at [156, 56] on span "Recipe Builder" at bounding box center [149, 55] width 39 height 9
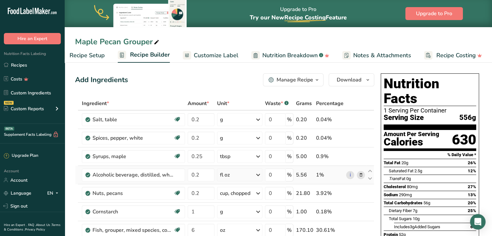
click at [361, 175] on icon at bounding box center [360, 175] width 5 height 7
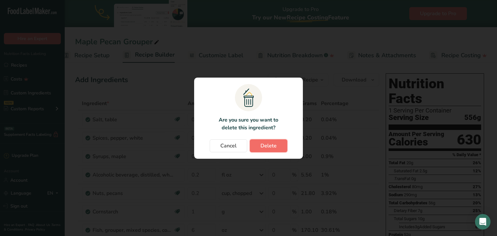
click at [262, 143] on span "Delete" at bounding box center [268, 146] width 16 height 8
type input "1"
type input "6"
type input "0.2"
type input "0.3"
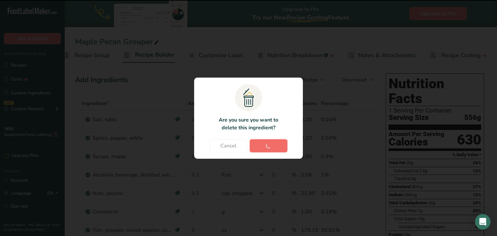
type input "0.75"
type input "1"
type input "0.2"
type input "0.1"
type input "1.5"
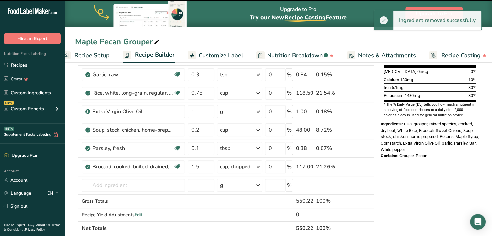
scroll to position [174, 0]
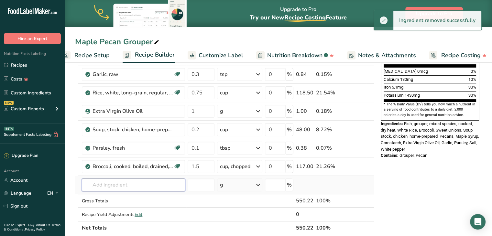
click at [123, 187] on input "text" at bounding box center [133, 184] width 103 height 13
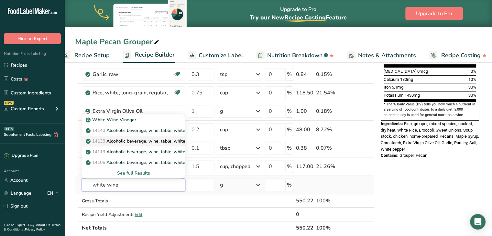
type input "white wine"
click at [129, 138] on p "14138 Alcoholic beverage, wine, table, white, Pinot Blanc" at bounding box center [149, 141] width 124 height 7
type input "Alcoholic beverage, wine, table, white, Pinot Blanc"
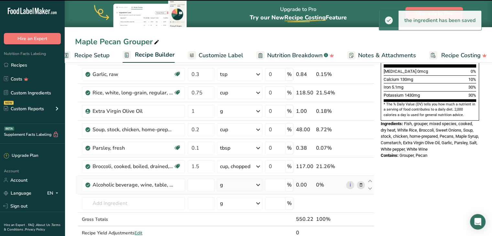
type input "0"
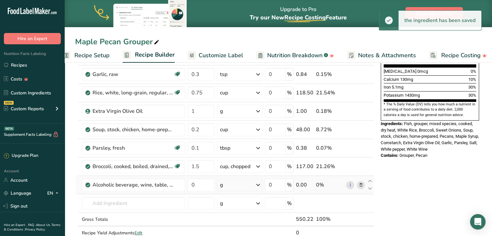
click at [235, 184] on div "g" at bounding box center [239, 184] width 45 height 13
click at [237, 205] on div "1 fl oz" at bounding box center [248, 206] width 54 height 9
click at [199, 184] on input "0" at bounding box center [200, 184] width 27 height 13
type input "0.25"
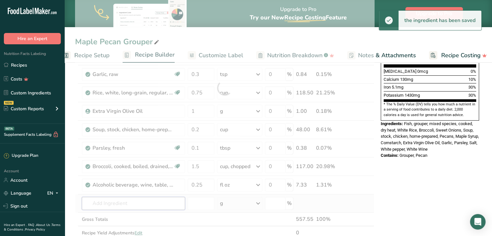
click at [168, 200] on div "Ingredient * Amount * Unit * Waste * .a-a{fill:#347362;}.b-a{fill:#fff;} Grams …" at bounding box center [224, 87] width 299 height 331
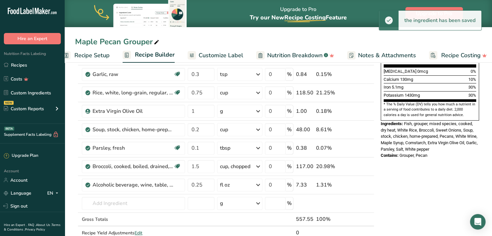
click at [215, 53] on span "Customize Label" at bounding box center [220, 55] width 45 height 9
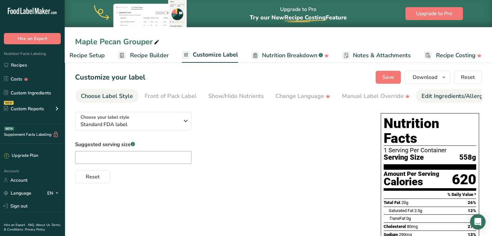
click at [430, 95] on div "Edit Ingredients/Allergens List" at bounding box center [462, 96] width 82 height 9
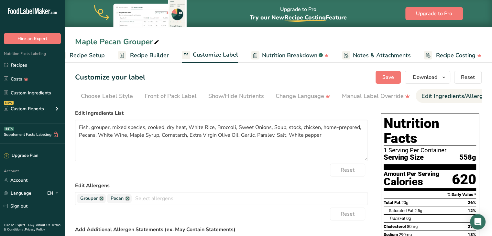
scroll to position [0, 79]
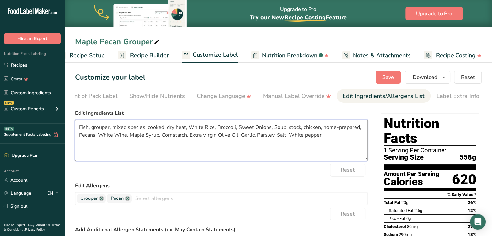
click at [185, 128] on textarea "Fish, grouper, mixed species, cooked, dry heat, White Rice, Broccoli, Sweet Oni…" at bounding box center [221, 140] width 293 height 41
click at [146, 127] on textarea "Grouper, White Rice, Broccoli, Sweet Onions, Soup, stock, chicken, home-prepare…" at bounding box center [221, 140] width 293 height 41
click at [291, 128] on textarea "Grouper, White Rice, Vegetable Variety, Sweet Onions, Soup, stock, chicken, hom…" at bounding box center [221, 140] width 293 height 41
click at [182, 135] on textarea "Grouper, White Rice, Vegetable Variety, Sweet Onions, Chicken Stock, Pecans, Wh…" at bounding box center [221, 140] width 293 height 41
type textarea "Grouper, White Rice, Vegetable Variety, Sweet Onions, Chicken Stock, Pecans, Wh…"
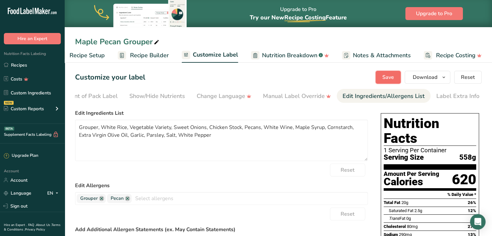
click at [395, 82] on button "Save" at bounding box center [387, 77] width 25 height 13
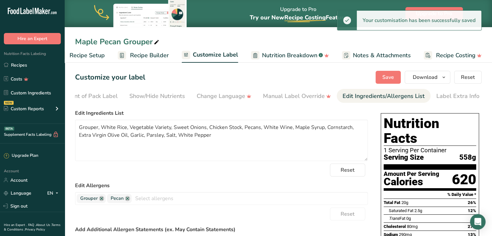
click at [153, 56] on span "Recipe Builder" at bounding box center [149, 55] width 39 height 9
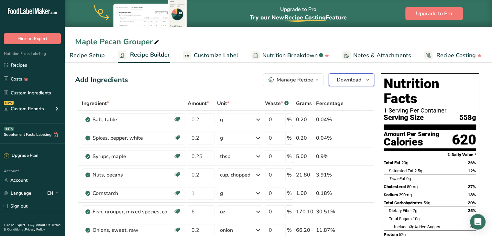
click at [366, 75] on button "Download" at bounding box center [351, 79] width 46 height 13
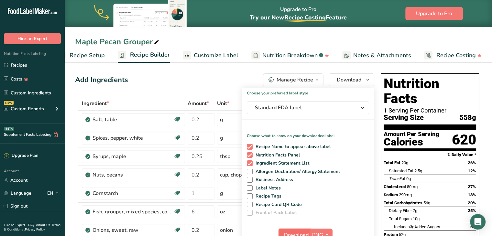
click at [297, 230] on button "Download" at bounding box center [294, 235] width 32 height 13
click at [327, 108] on span "Standard FDA label" at bounding box center [303, 108] width 97 height 8
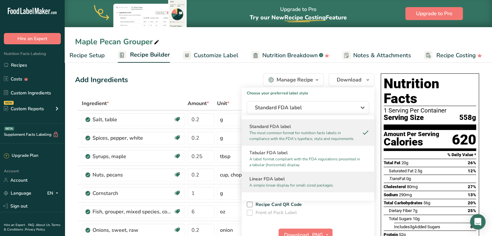
click at [297, 177] on h2 "Linear FDA label" at bounding box center [307, 179] width 117 height 7
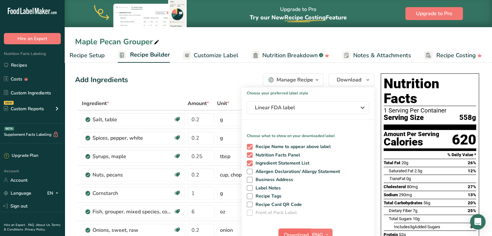
click at [297, 230] on button "Download" at bounding box center [294, 235] width 32 height 13
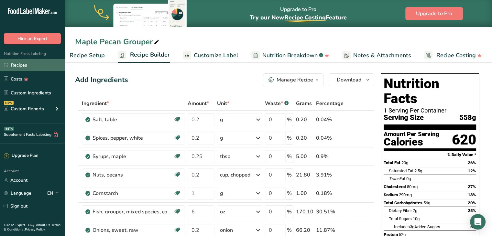
click at [17, 63] on link "Recipes" at bounding box center [32, 65] width 65 height 12
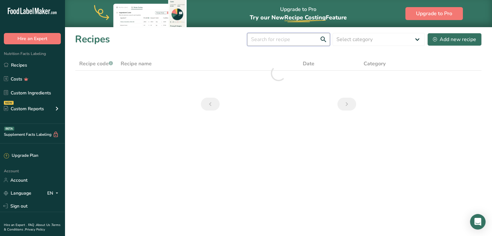
click at [277, 36] on input "text" at bounding box center [288, 39] width 83 height 13
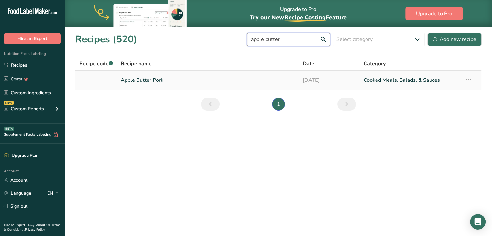
type input "apple butter"
click at [164, 80] on link "Apple Butter Pork" at bounding box center [208, 80] width 174 height 14
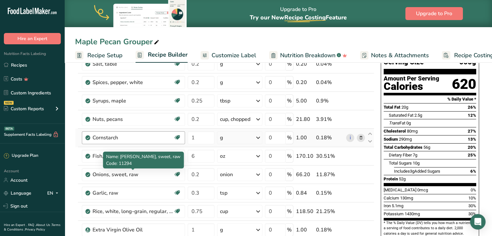
scroll to position [58, 0]
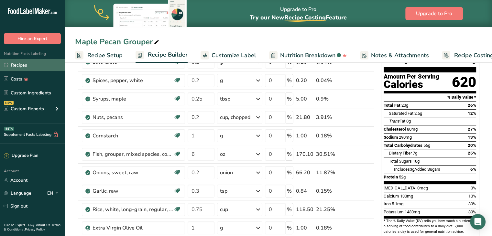
click at [16, 61] on link "Recipes" at bounding box center [32, 65] width 65 height 12
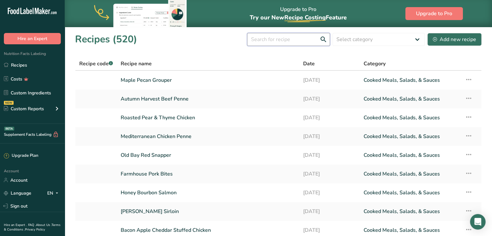
click at [271, 40] on input "text" at bounding box center [288, 39] width 83 height 13
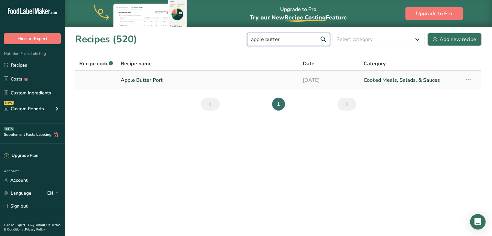
type input "apple butter"
click at [157, 77] on link "Apple Butter Pork" at bounding box center [208, 80] width 174 height 14
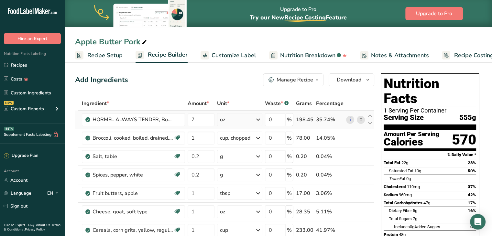
click at [361, 120] on icon at bounding box center [360, 119] width 5 height 7
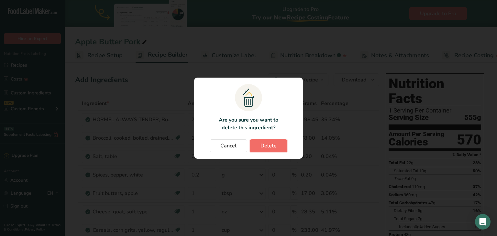
click at [267, 143] on span "Delete" at bounding box center [268, 146] width 16 height 8
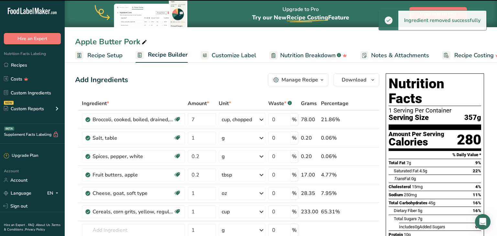
type input "1"
type input "0.2"
type input "1"
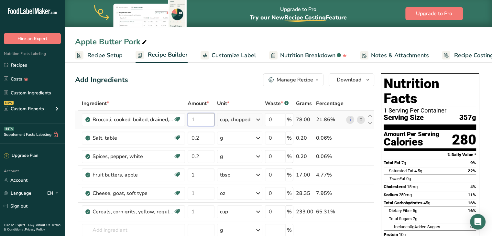
click at [200, 117] on input "1" at bounding box center [200, 119] width 27 height 13
type input "1.5"
click at [360, 193] on icon at bounding box center [360, 193] width 5 height 7
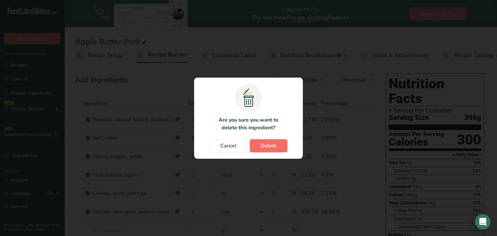
click at [262, 146] on span "Delete" at bounding box center [268, 146] width 16 height 8
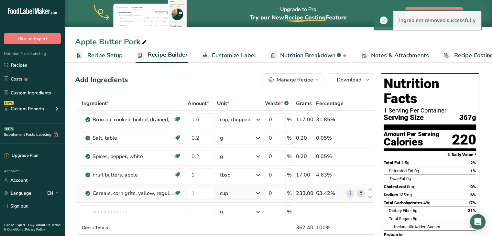
click at [360, 193] on icon at bounding box center [360, 193] width 5 height 7
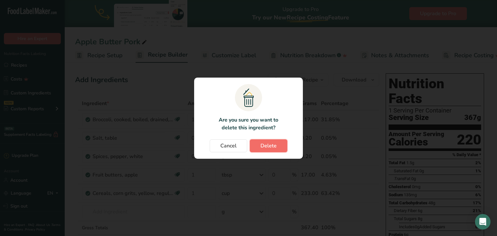
click at [270, 146] on span "Delete" at bounding box center [268, 146] width 16 height 8
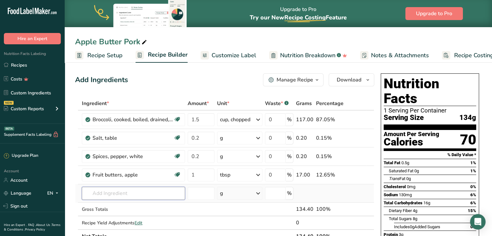
click at [134, 194] on input "text" at bounding box center [133, 193] width 103 height 13
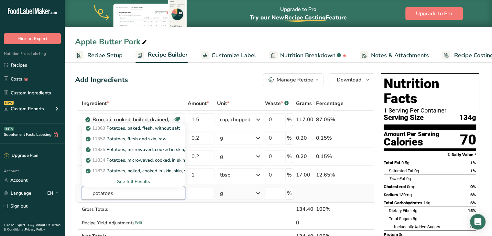
type input "potatoes"
click at [135, 180] on div "See full Results" at bounding box center [133, 181] width 93 height 7
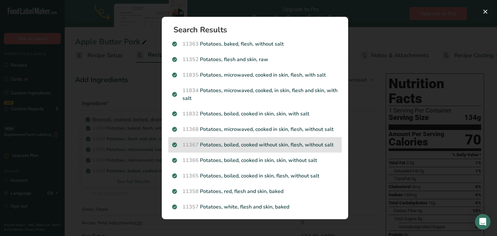
click at [266, 148] on div "11367 Potatoes, boiled, cooked without skin, flesh, without salt" at bounding box center [254, 145] width 173 height 16
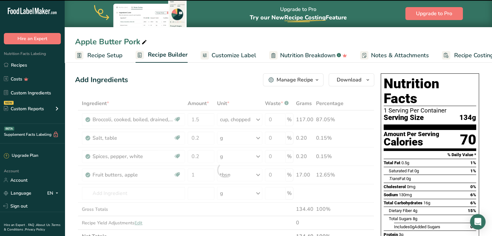
type input "0"
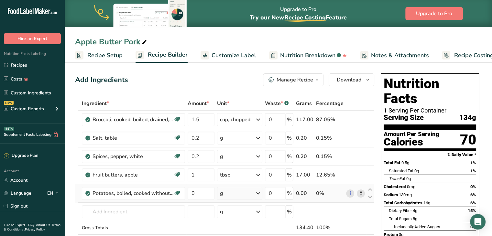
click at [230, 194] on div "g" at bounding box center [239, 193] width 45 height 13
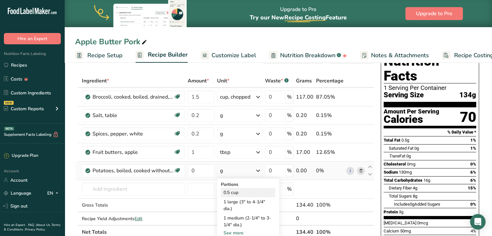
scroll to position [23, 0]
click at [236, 215] on div "1 medium (2-1/4" to 3-1/4" dia.)" at bounding box center [248, 221] width 54 height 16
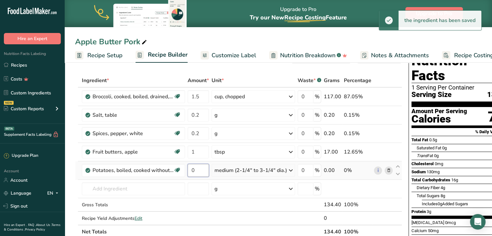
click at [202, 168] on input "0" at bounding box center [197, 170] width 21 height 13
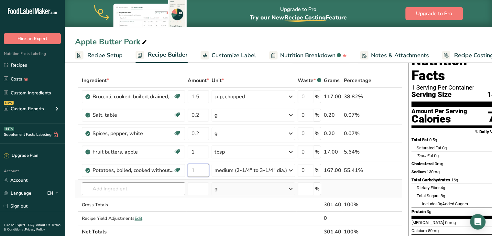
type input "1"
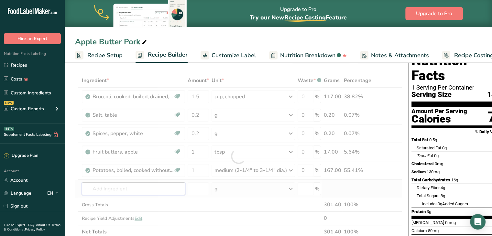
click at [119, 184] on div "Ingredient * Amount * Unit * Waste * .a-a{fill:#347362;}.b-a{fill:#fff;} Grams …" at bounding box center [238, 156] width 327 height 165
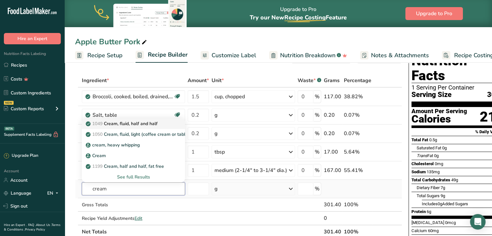
type input "cream"
click at [168, 119] on link "1049 Cream, fluid, half and half" at bounding box center [133, 123] width 103 height 11
type input "Cream, fluid, half and half"
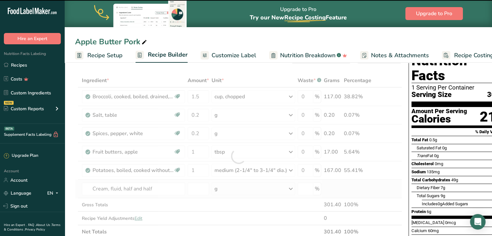
type input "0"
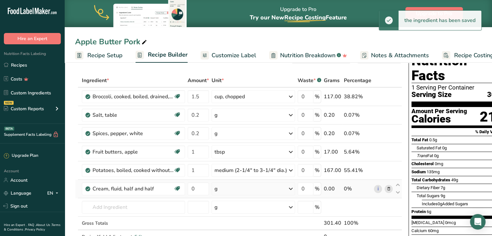
click at [223, 188] on div "g" at bounding box center [252, 188] width 83 height 13
click at [227, 223] on div "1 tbsp" at bounding box center [242, 219] width 54 height 9
click at [197, 186] on input "0" at bounding box center [197, 188] width 21 height 13
type input "2"
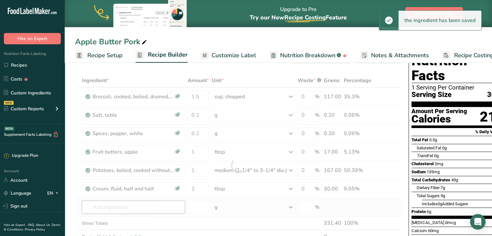
click at [153, 206] on div "Ingredient * Amount * Unit * Waste * .a-a{fill:#347362;}.b-a{fill:#fff;} Grams …" at bounding box center [238, 165] width 327 height 183
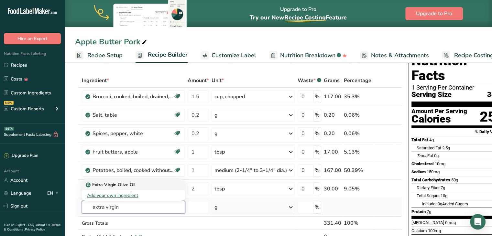
type input "extra virgin"
click at [138, 181] on div "Extra Virgin Olive Oil" at bounding box center [128, 184] width 82 height 7
type input "Extra Virgin Olive Oil"
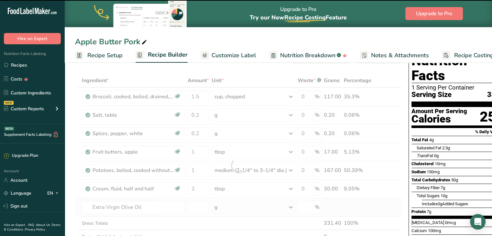
type input "0"
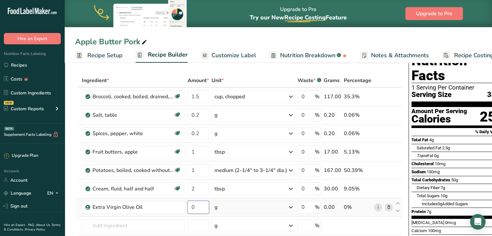
click at [205, 206] on input "0" at bounding box center [197, 207] width 21 height 13
type input "1"
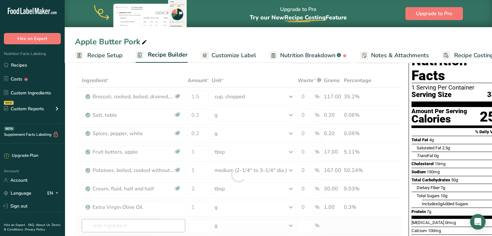
click at [159, 220] on div "Ingredient * Amount * Unit * Waste * .a-a{fill:#347362;}.b-a{fill:#fff;} Grams …" at bounding box center [238, 175] width 327 height 202
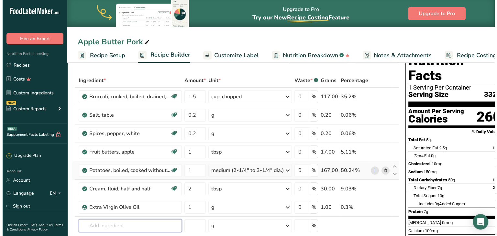
scroll to position [0, 5]
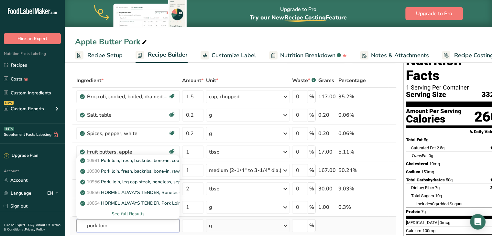
type input "pork loin"
click at [131, 211] on div "See full Results" at bounding box center [127, 213] width 93 height 7
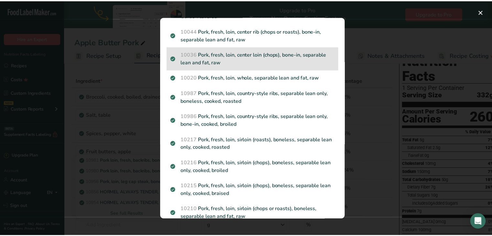
scroll to position [137, 0]
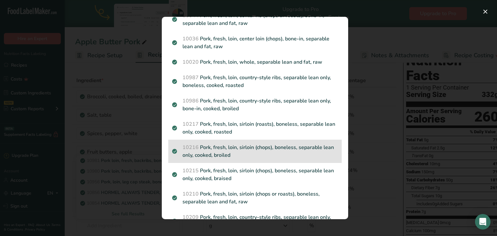
click at [216, 151] on p "10216 Pork, fresh, loin, sirloin (chops), boneless, separable lean only, cooked…" at bounding box center [255, 152] width 166 height 16
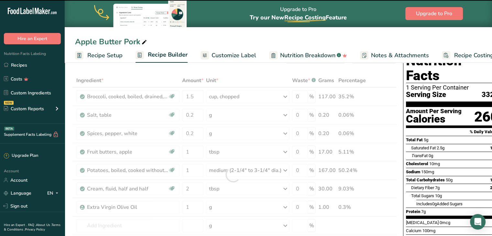
type input "0"
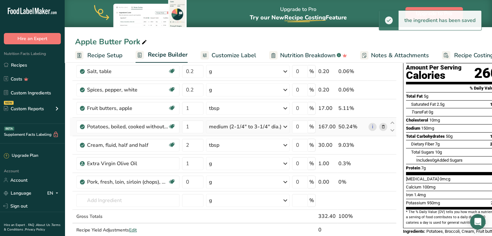
scroll to position [91, 0]
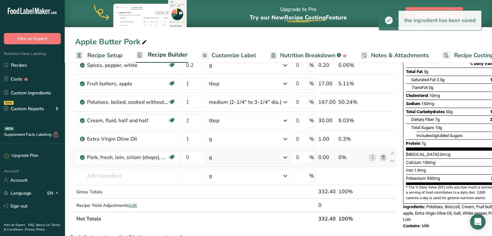
click at [224, 153] on div "g" at bounding box center [247, 157] width 83 height 13
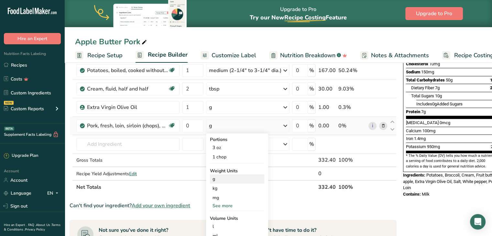
scroll to position [123, 0]
click at [222, 202] on div "See more" at bounding box center [237, 205] width 54 height 7
click at [217, 226] on div "oz" at bounding box center [237, 225] width 54 height 9
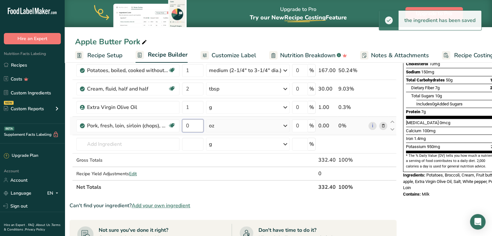
click at [191, 122] on input "0" at bounding box center [192, 125] width 21 height 13
type input "6"
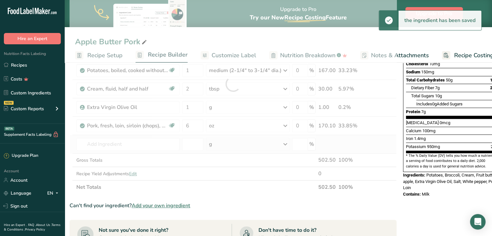
click at [169, 136] on div "Ingredient * Amount * Unit * Waste * .a-a{fill:#347362;}.b-a{fill:#fff;} Grams …" at bounding box center [232, 84] width 327 height 220
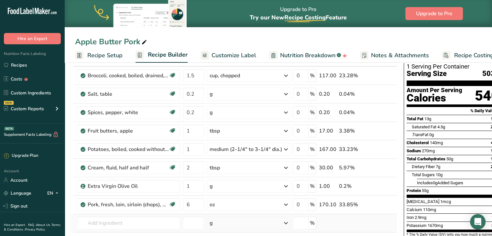
scroll to position [0, 0]
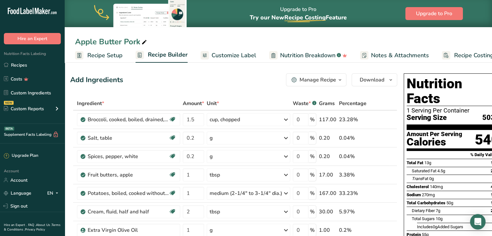
click at [224, 56] on span "Customize Label" at bounding box center [233, 55] width 45 height 9
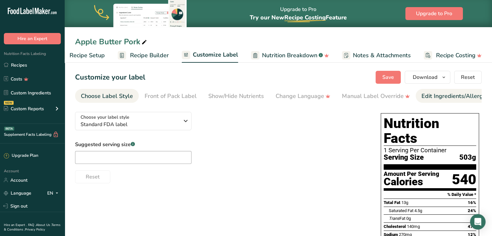
click at [422, 95] on div "Edit Ingredients/Allergens List" at bounding box center [462, 96] width 82 height 9
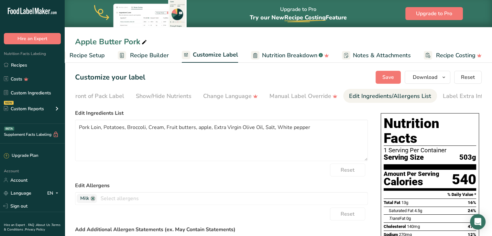
scroll to position [0, 79]
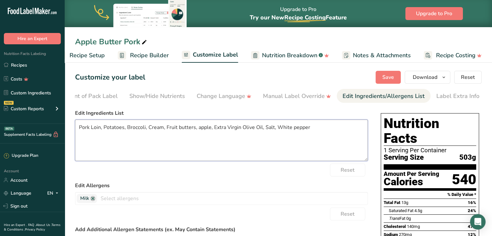
click at [145, 128] on textarea "Pork Loin, Potatoes, Broccoli, Cream, Fruit butters, apple, Extra Virgin Olive …" at bounding box center [221, 140] width 293 height 41
click at [231, 129] on textarea "Pork Loin, Potatoes, Vegetable Variety, Cream, Fruit butters, apple, Extra Virg…" at bounding box center [221, 140] width 293 height 41
click at [301, 128] on textarea "Pork Loin, Potatoes, Vegetable Variety, Cream, Apple Butter, Extra Virgin Olive…" at bounding box center [221, 140] width 293 height 41
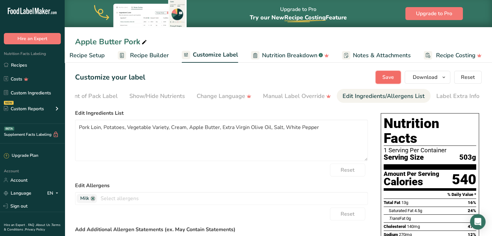
click at [388, 78] on span "Save" at bounding box center [388, 77] width 12 height 8
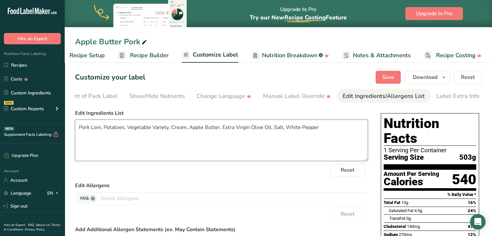
click at [319, 128] on textarea "Pork Loin, Potatoes, Vegetable Variety, Cream, Apple Butter, Extra Virgin Olive…" at bounding box center [221, 140] width 293 height 41
type textarea "Pork Loin, Potatoes, Vegetable Variety, Cream, Apple Butter, Extra Virgin Olive…"
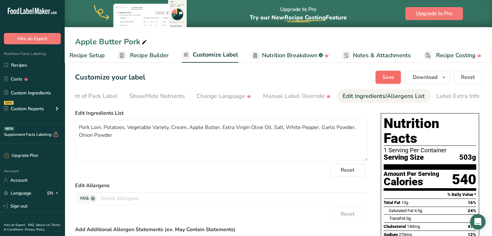
click at [388, 78] on span "Save" at bounding box center [388, 77] width 12 height 8
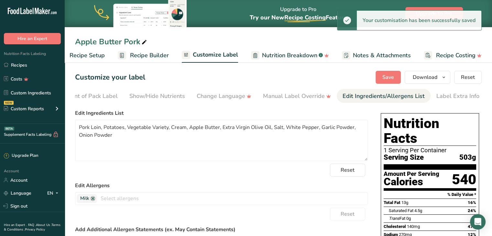
click at [156, 55] on span "Recipe Builder" at bounding box center [149, 55] width 39 height 9
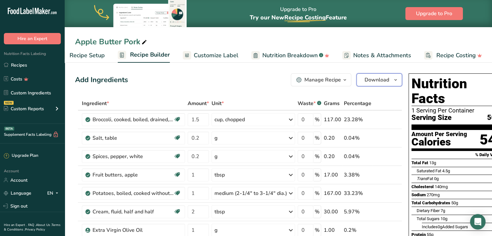
click at [365, 84] on button "Download" at bounding box center [379, 79] width 46 height 13
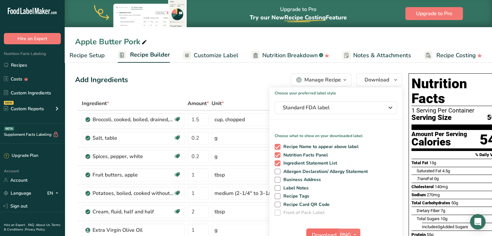
click at [315, 229] on button "Download" at bounding box center [322, 235] width 32 height 13
click at [326, 108] on span "Standard FDA label" at bounding box center [331, 108] width 97 height 8
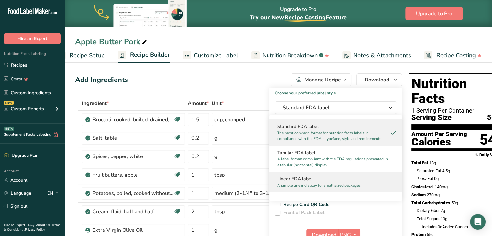
click at [305, 175] on div "Linear FDA label A simple linear display for small sized packages." at bounding box center [335, 182] width 133 height 20
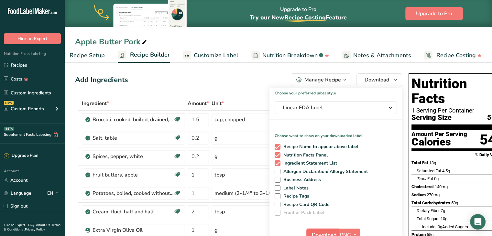
click at [323, 229] on button "Download" at bounding box center [322, 235] width 32 height 13
click at [30, 64] on link "Recipes" at bounding box center [32, 65] width 65 height 12
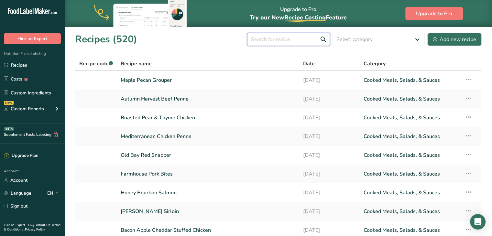
click at [266, 38] on input "text" at bounding box center [288, 39] width 83 height 13
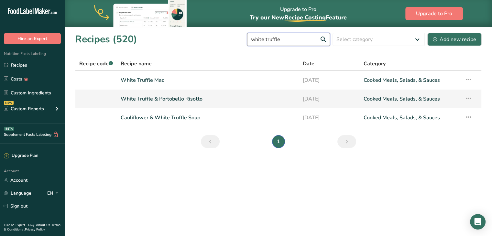
type input "white truffle"
click at [471, 96] on icon at bounding box center [469, 98] width 8 height 12
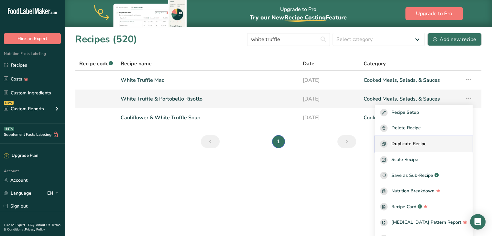
click at [413, 142] on span "Duplicate Recipe" at bounding box center [408, 143] width 35 height 7
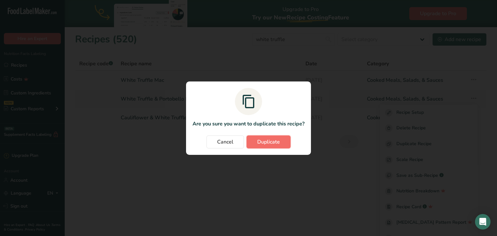
click at [263, 140] on span "Duplicate" at bounding box center [268, 142] width 23 height 8
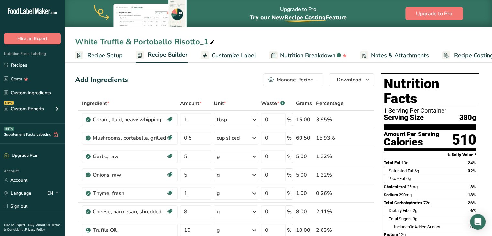
click at [209, 39] on icon at bounding box center [212, 42] width 6 height 9
click at [209, 39] on input "White Truffle & Portobello Risotto_1" at bounding box center [278, 42] width 406 height 12
type input "Pumpkin & Toasted [PERSON_NAME]"
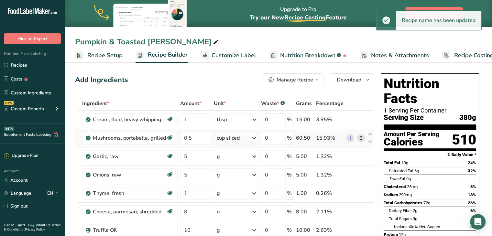
click at [361, 136] on icon at bounding box center [360, 138] width 5 height 7
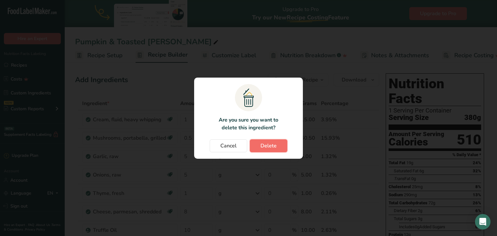
click at [280, 141] on button "Delete" at bounding box center [268, 145] width 37 height 13
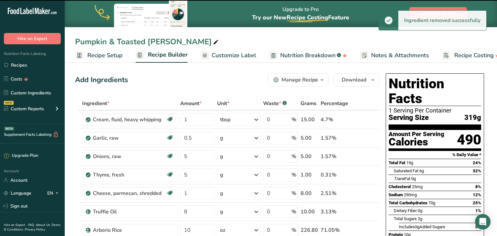
type input "5"
type input "1"
type input "8"
type input "10"
type input "8"
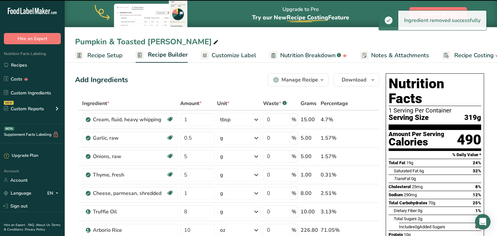
type input "0.2"
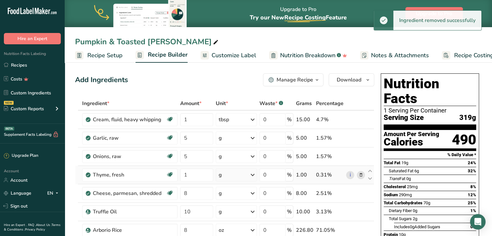
click at [360, 174] on icon at bounding box center [360, 175] width 5 height 7
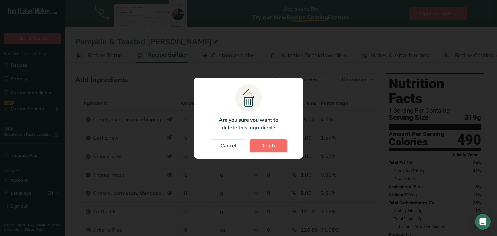
click at [279, 146] on button "Delete" at bounding box center [268, 145] width 37 height 13
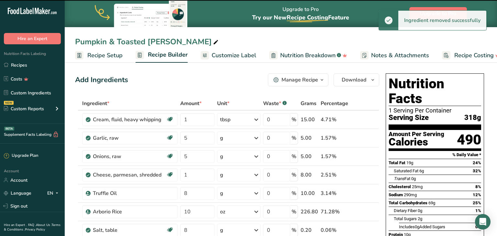
type input "8"
type input "10"
type input "8"
type input "0.2"
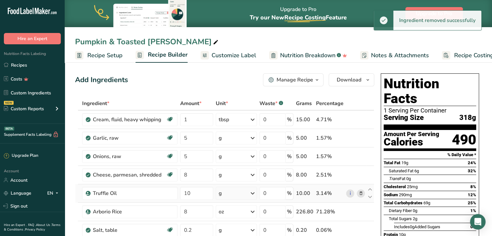
click at [363, 191] on span at bounding box center [361, 193] width 8 height 8
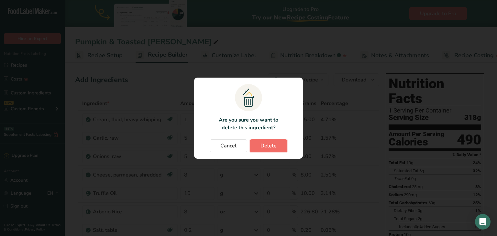
click at [280, 147] on button "Delete" at bounding box center [268, 145] width 37 height 13
type input "8"
type input "0.2"
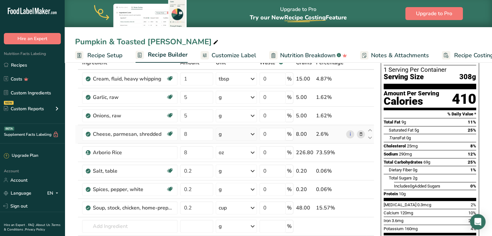
scroll to position [41, 0]
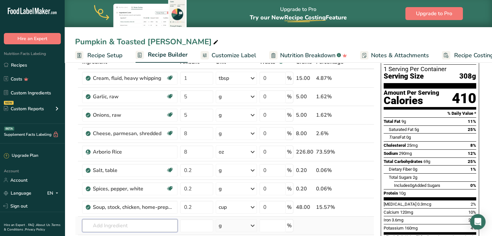
click at [123, 223] on input "text" at bounding box center [129, 225] width 95 height 13
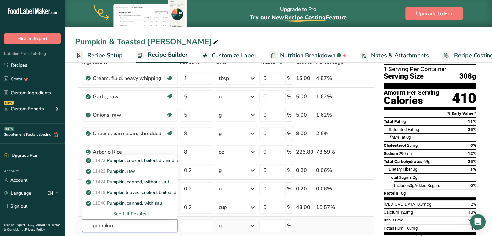
type input "pumpkin"
click at [133, 211] on div "See full Results" at bounding box center [129, 213] width 85 height 7
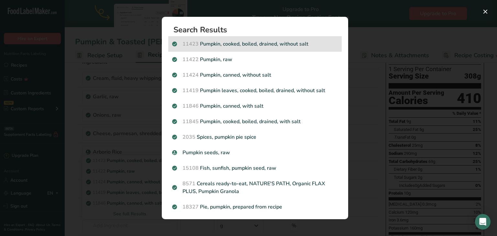
click at [275, 42] on p "11423 Pumpkin, cooked, boiled, drained, without salt" at bounding box center [255, 44] width 166 height 8
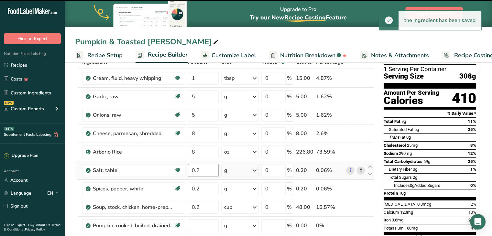
type input "0"
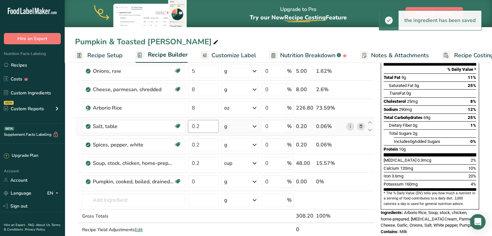
scroll to position [86, 0]
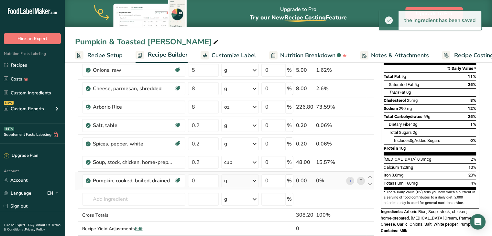
click at [230, 182] on div "g" at bounding box center [239, 180] width 37 height 13
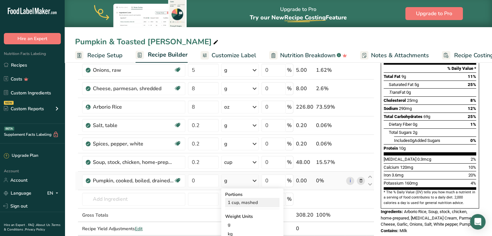
click at [234, 201] on div "1 cup, mashed" at bounding box center [252, 202] width 54 height 9
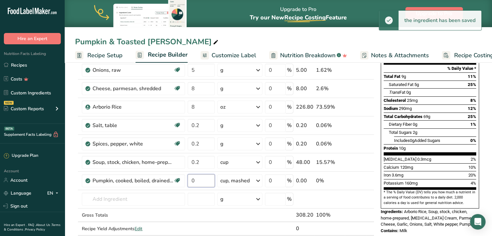
click at [198, 177] on input "0" at bounding box center [200, 180] width 27 height 13
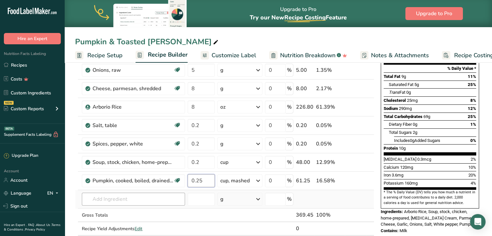
type input "0.25"
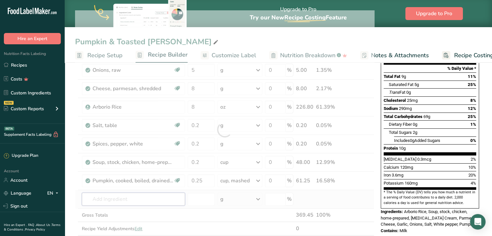
click at [149, 200] on div "Ingredient * Amount * Unit * Waste * .a-a{fill:#347362;}.b-a{fill:#fff;} Grams …" at bounding box center [224, 129] width 299 height 239
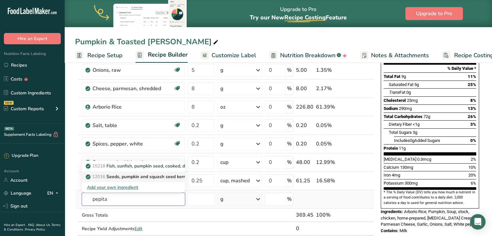
type input "pepita"
click at [99, 175] on span "12016" at bounding box center [98, 177] width 13 height 6
type input "Seeds, pumpkin and squash seed kernels, roasted, without salt"
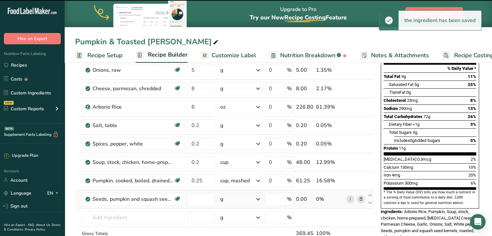
type input "0"
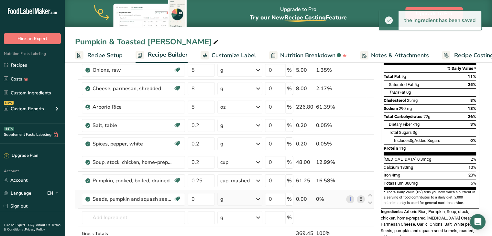
click at [233, 199] on div "g" at bounding box center [239, 199] width 45 height 13
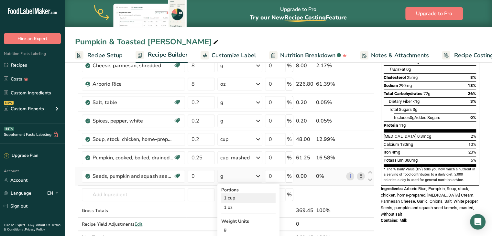
scroll to position [110, 0]
click at [231, 205] on div "1 oz" at bounding box center [248, 206] width 54 height 9
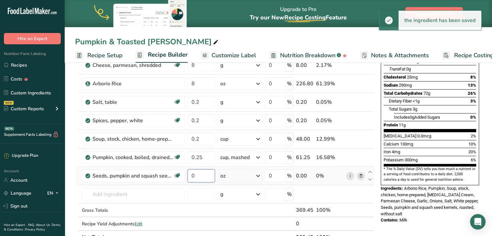
click at [197, 175] on input "0" at bounding box center [200, 175] width 27 height 13
type input "0.2"
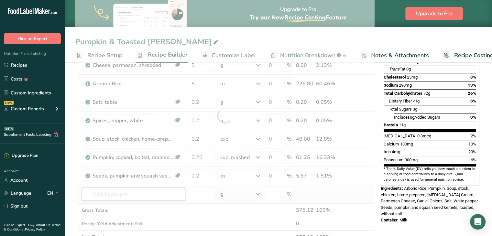
click at [157, 190] on div "Ingredient * Amount * Unit * Waste * .a-a{fill:#347362;}.b-a{fill:#fff;} Grams …" at bounding box center [224, 115] width 299 height 257
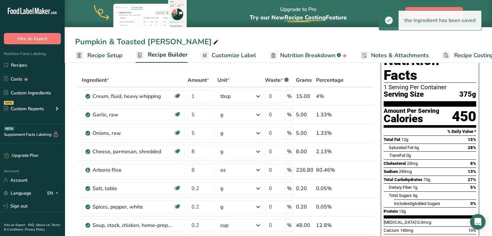
scroll to position [23, 0]
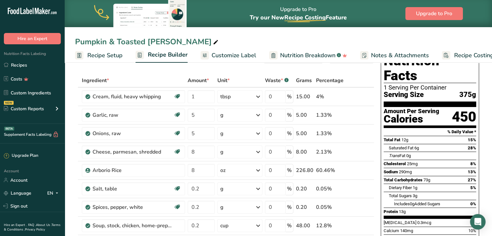
click at [242, 58] on span "Customize Label" at bounding box center [233, 55] width 45 height 9
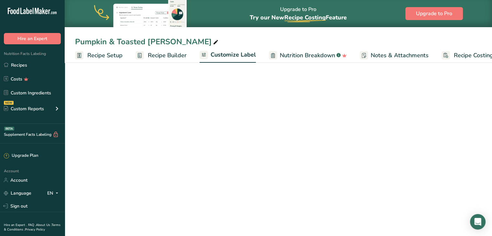
scroll to position [0, 18]
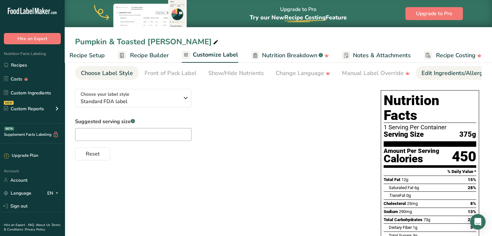
click at [439, 74] on div "Edit Ingredients/Allergens List" at bounding box center [462, 73] width 82 height 9
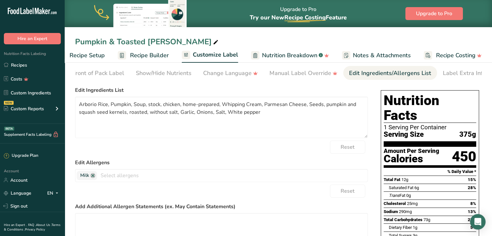
scroll to position [0, 79]
click at [218, 104] on textarea "Arborio Rice, Pumpkin, Soup, stock, chicken, home-prepared, Whipping Cream, Par…" at bounding box center [221, 117] width 293 height 41
click at [147, 102] on textarea "Arborio Rice, Pumpkin, Soup, Vegetable Stock, [MEDICAL_DATA] Cream, Parmesan Ch…" at bounding box center [221, 117] width 293 height 41
click at [354, 105] on textarea "Arborio Rice, Pumpkin, Vegetable Stock, [MEDICAL_DATA] Cream, Parmesan Cheese, …" at bounding box center [221, 117] width 293 height 41
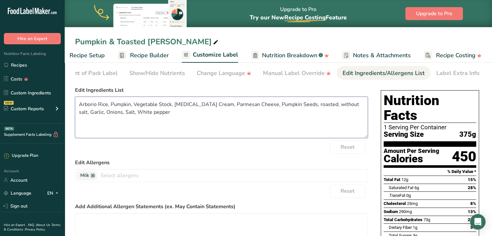
click at [345, 104] on textarea "Arborio Rice, Pumpkin, Vegetable Stock, [MEDICAL_DATA] Cream, Parmesan Cheese, …" at bounding box center [221, 117] width 293 height 41
click at [268, 104] on textarea "Arborio Rice, Pumpkin, Vegetable Stock, [MEDICAL_DATA] Cream, Parmesan Cheese, …" at bounding box center [221, 117] width 293 height 41
click at [82, 113] on textarea "Arborio Rice, Pumpkin, Vegetable Stock, [MEDICAL_DATA] Cream, Parmesan Cheese, …" at bounding box center [221, 117] width 293 height 41
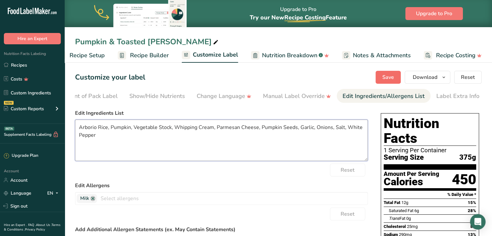
type textarea "Arborio Rice, Pumpkin, Vegetable Stock, Whipping Cream, Parmesan Cheese, Pumpki…"
click at [381, 81] on button "Save" at bounding box center [387, 77] width 25 height 13
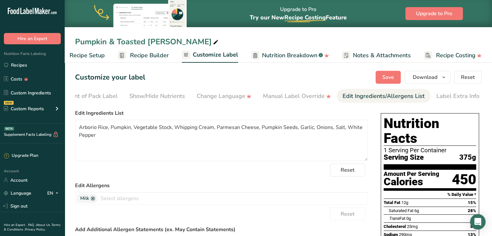
click at [162, 54] on span "Recipe Builder" at bounding box center [149, 55] width 39 height 9
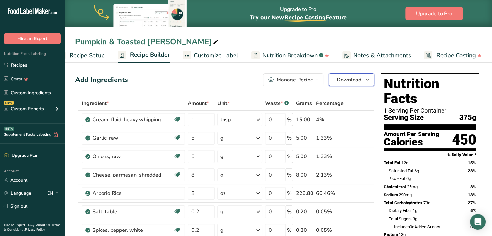
click at [349, 82] on span "Download" at bounding box center [348, 80] width 25 height 8
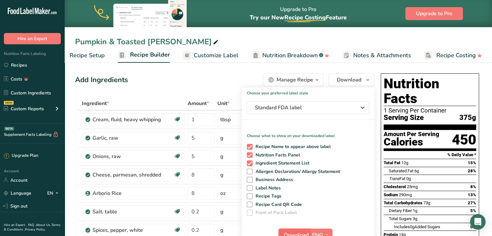
click at [296, 231] on span "Download" at bounding box center [296, 235] width 25 height 8
